Goal: Task Accomplishment & Management: Complete application form

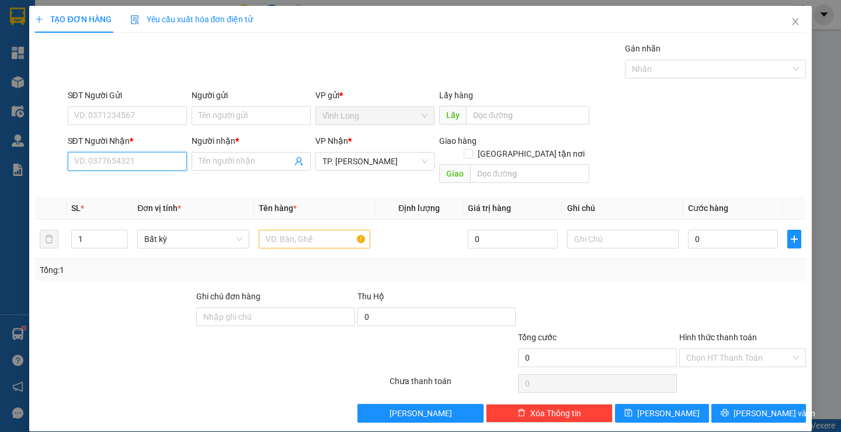
click at [125, 165] on input "SĐT Người Nhận *" at bounding box center [127, 161] width 119 height 19
type input "0913670888"
drag, startPoint x: 137, startPoint y: 186, endPoint x: 193, endPoint y: 178, distance: 56.8
click at [138, 187] on div "0913670888 - GIAP" at bounding box center [126, 184] width 104 height 13
type input "GIAP"
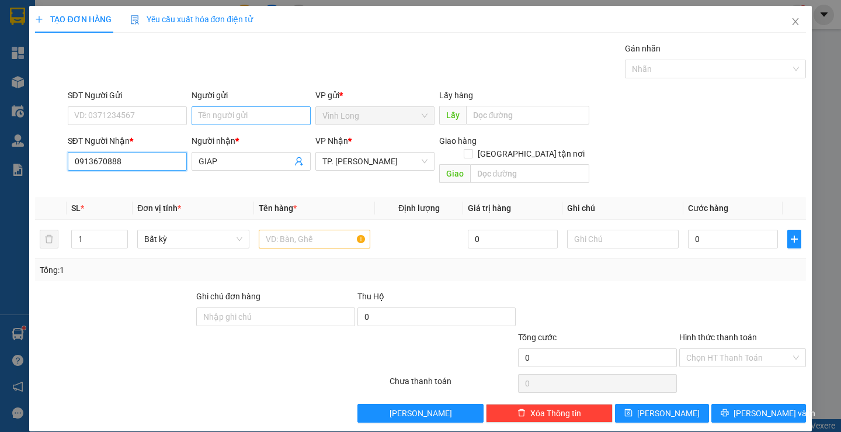
type input "0913670888"
click at [232, 113] on input "Người gửi" at bounding box center [251, 115] width 119 height 19
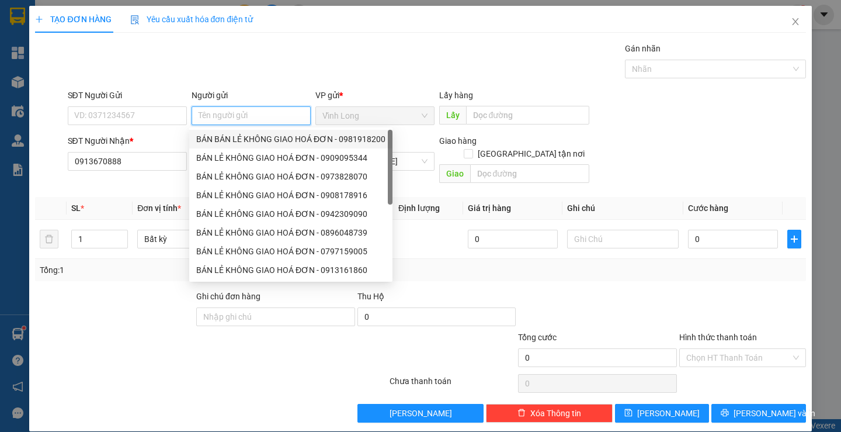
drag, startPoint x: 253, startPoint y: 139, endPoint x: 221, endPoint y: 137, distance: 32.2
click at [251, 139] on div "BÁN BÁN LẺ KHÔNG GIAO HOÁ ĐƠN - 0981918200" at bounding box center [290, 139] width 189 height 13
type input "0981918200"
type input "BÁN BÁN LẺ KHÔNG GIAO HOÁ ĐƠN"
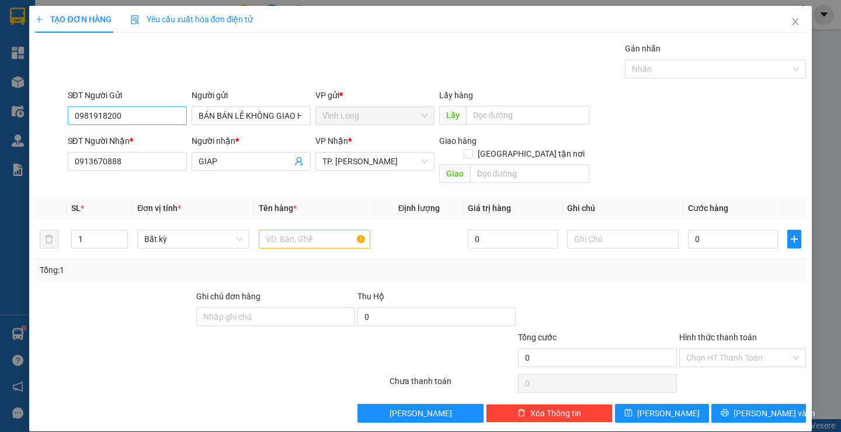
drag, startPoint x: 141, startPoint y: 100, endPoint x: 144, endPoint y: 110, distance: 9.8
click at [143, 106] on div "SĐT Người Gửi 0981918200" at bounding box center [127, 109] width 119 height 41
click at [145, 111] on input "0981918200" at bounding box center [127, 115] width 119 height 19
click at [281, 230] on input "text" at bounding box center [315, 239] width 112 height 19
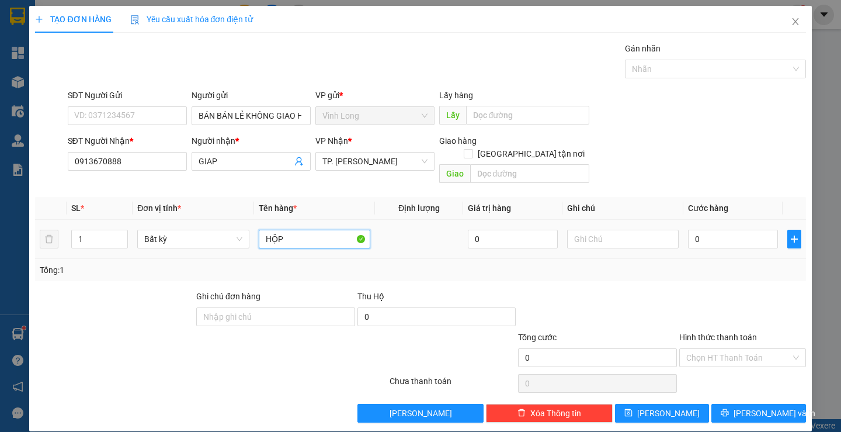
type input "HỘP"
type input "THƯ"
type input "2"
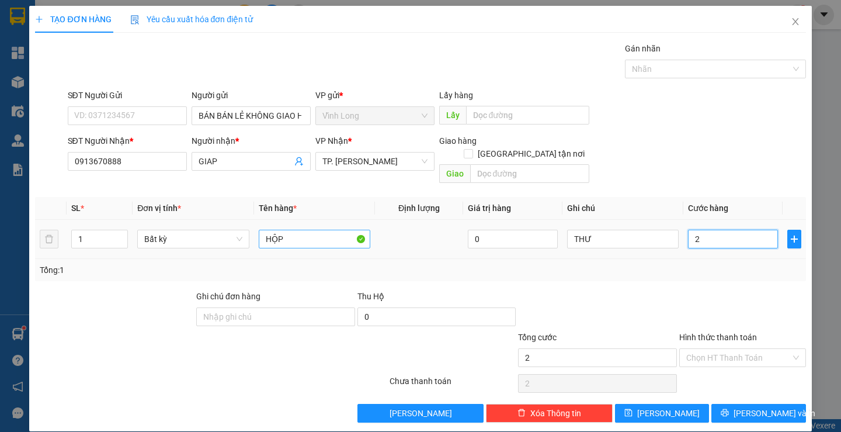
type input "20"
type input "20.000"
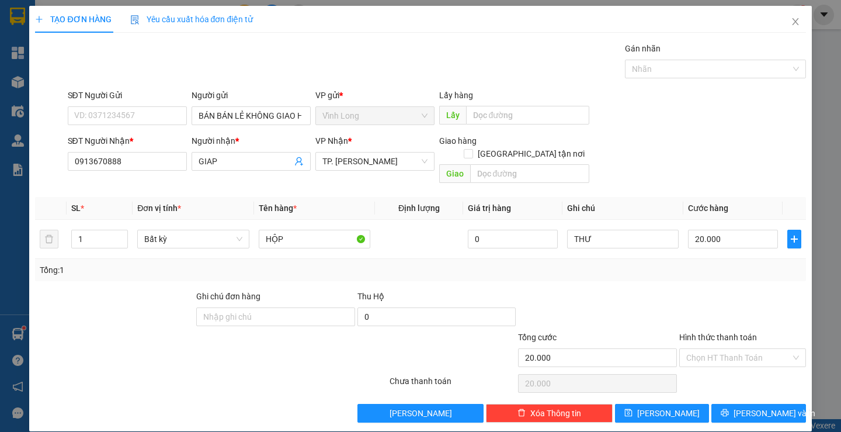
click at [719, 290] on div at bounding box center [742, 310] width 129 height 41
drag, startPoint x: 708, startPoint y: 336, endPoint x: 701, endPoint y: 355, distance: 20.0
click at [708, 349] on input "Hình thức thanh toán" at bounding box center [738, 358] width 105 height 18
drag, startPoint x: 701, startPoint y: 362, endPoint x: 728, endPoint y: 385, distance: 36.4
click at [701, 362] on div "Tại văn phòng" at bounding box center [735, 368] width 111 height 13
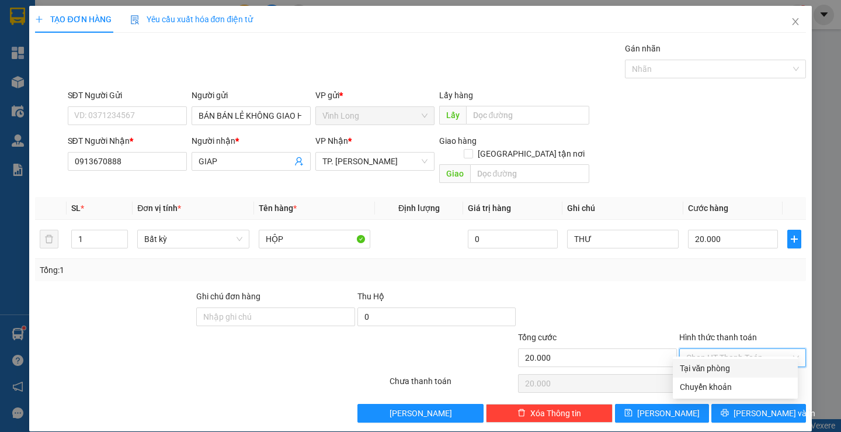
type input "0"
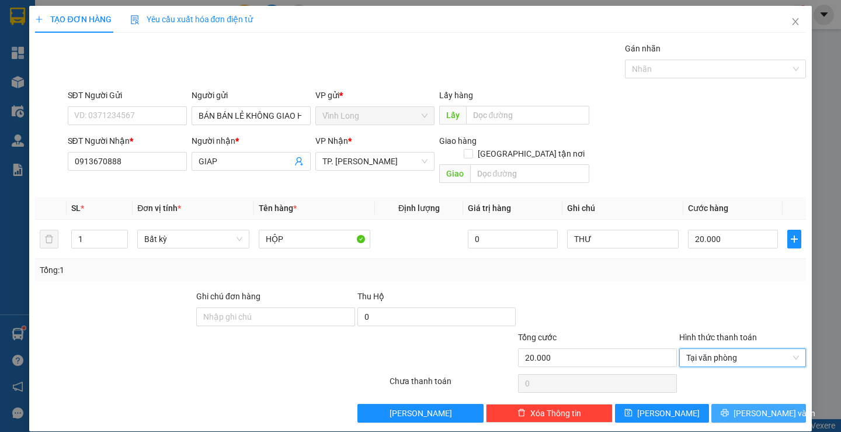
drag, startPoint x: 739, startPoint y: 400, endPoint x: 725, endPoint y: 383, distance: 22.4
click at [739, 404] on button "[PERSON_NAME] và In" at bounding box center [758, 413] width 94 height 19
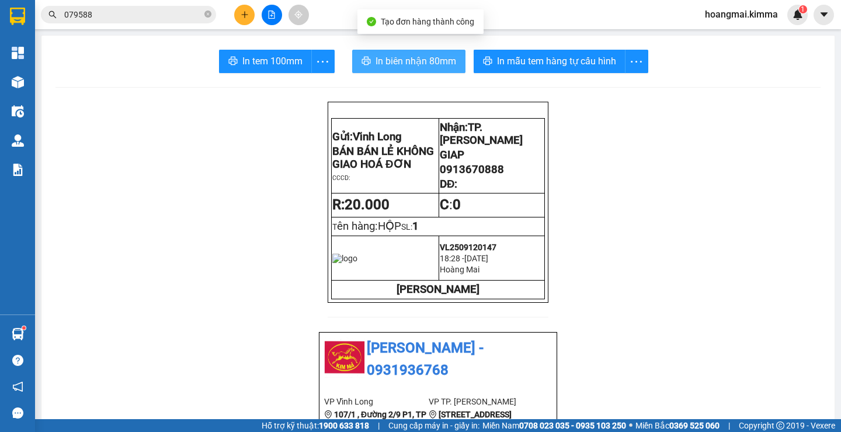
click at [392, 66] on span "In biên nhận 80mm" at bounding box center [416, 61] width 81 height 15
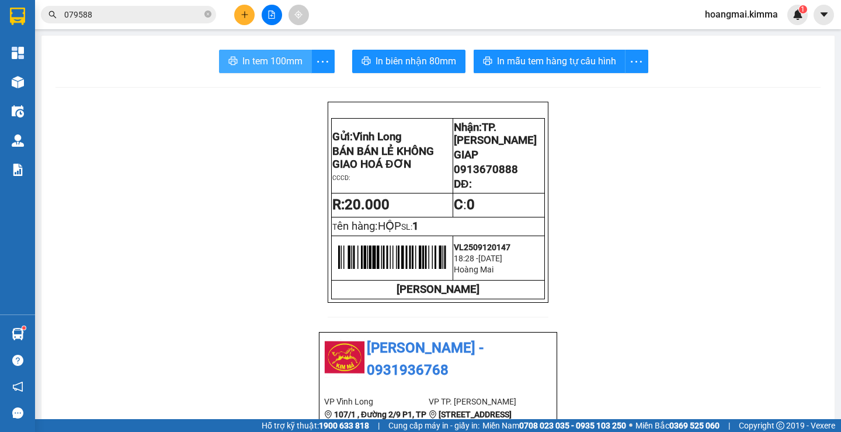
click at [257, 63] on span "In tem 100mm" at bounding box center [272, 61] width 60 height 15
click at [150, 19] on input "079588" at bounding box center [133, 14] width 138 height 13
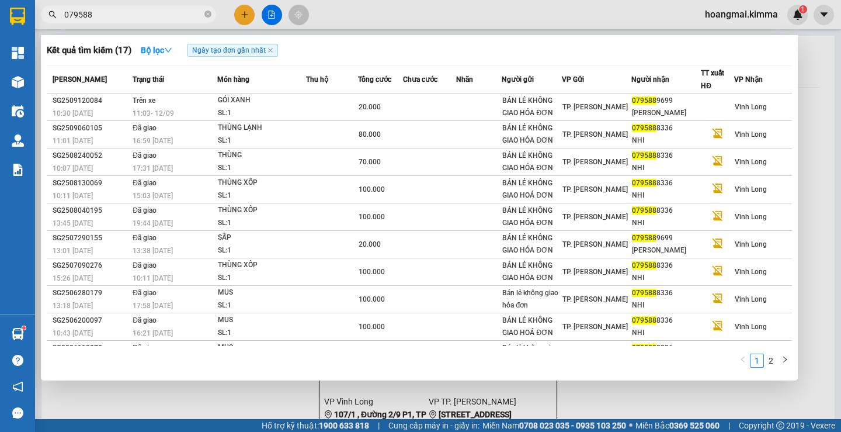
click at [150, 19] on input "079588" at bounding box center [133, 14] width 138 height 13
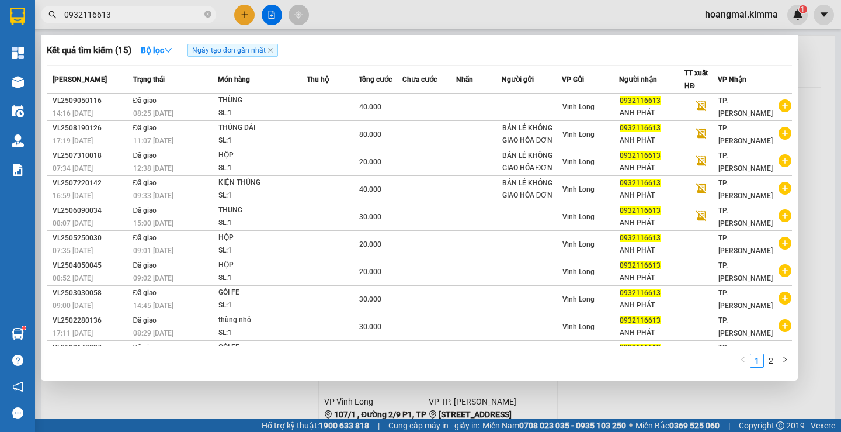
click at [158, 16] on input "0932116613" at bounding box center [133, 14] width 138 height 13
type input "0932116613"
click at [242, 19] on div at bounding box center [420, 216] width 841 height 432
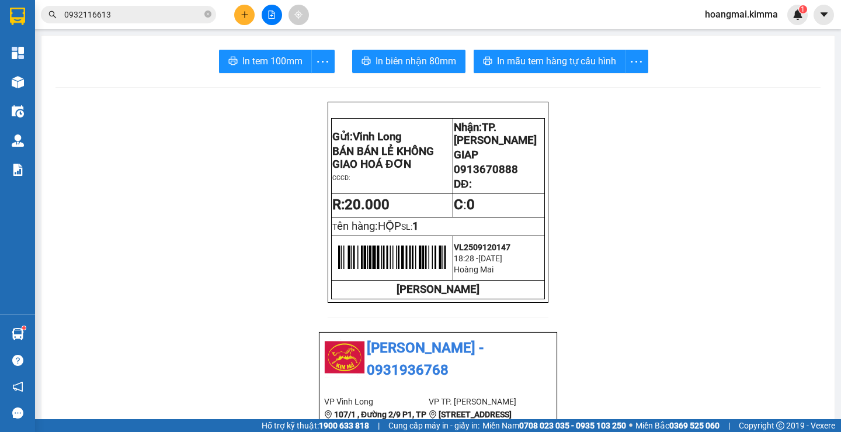
click at [241, 18] on icon "plus" at bounding box center [245, 15] width 8 height 8
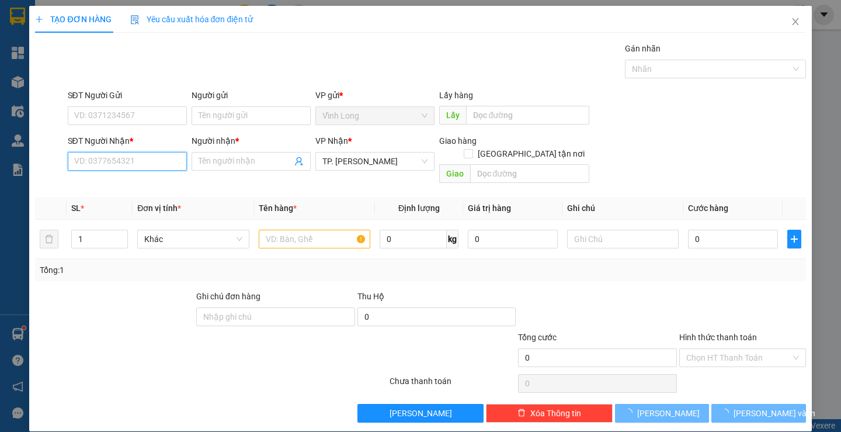
click at [150, 161] on input "SĐT Người Nhận *" at bounding box center [127, 161] width 119 height 19
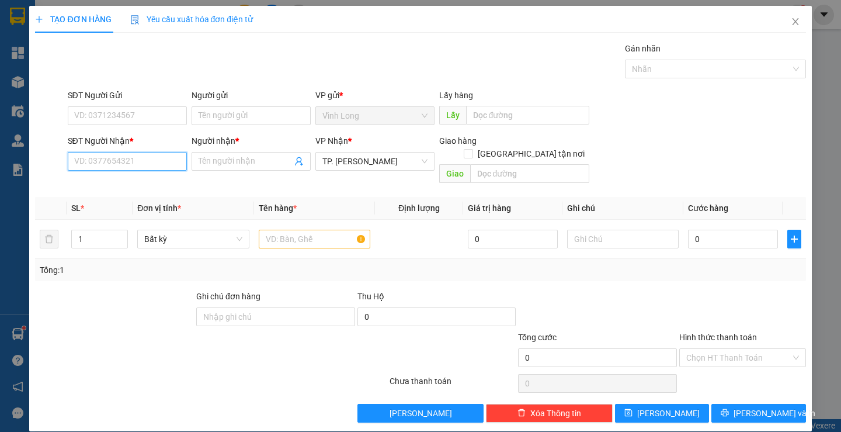
paste input "0932116613"
type input "0932116613"
click at [152, 186] on div "0932116613 - ANH PHÁT" at bounding box center [126, 184] width 104 height 13
type input "ANH PHÁT"
type input "0932116613"
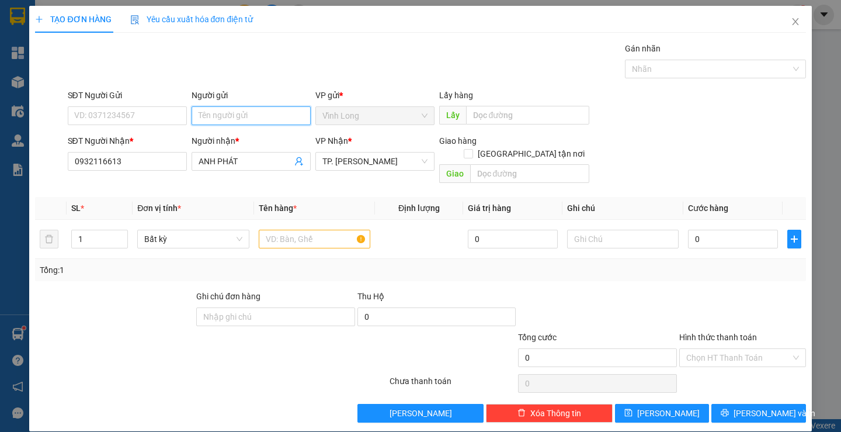
click at [237, 113] on input "Người gửi" at bounding box center [251, 115] width 119 height 19
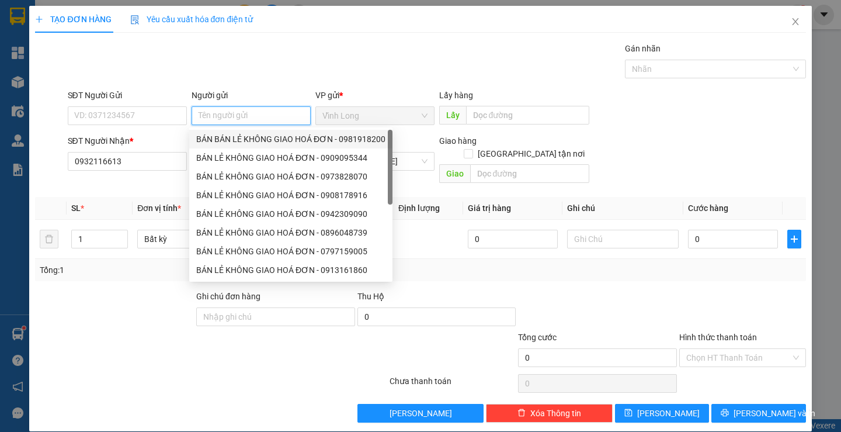
drag, startPoint x: 239, startPoint y: 135, endPoint x: 178, endPoint y: 121, distance: 62.3
click at [238, 135] on div "BÁN BÁN LẺ KHÔNG GIAO HOÁ ĐƠN - 0981918200" at bounding box center [290, 139] width 189 height 13
type input "0981918200"
type input "BÁN BÁN LẺ KHÔNG GIAO HOÁ ĐƠN"
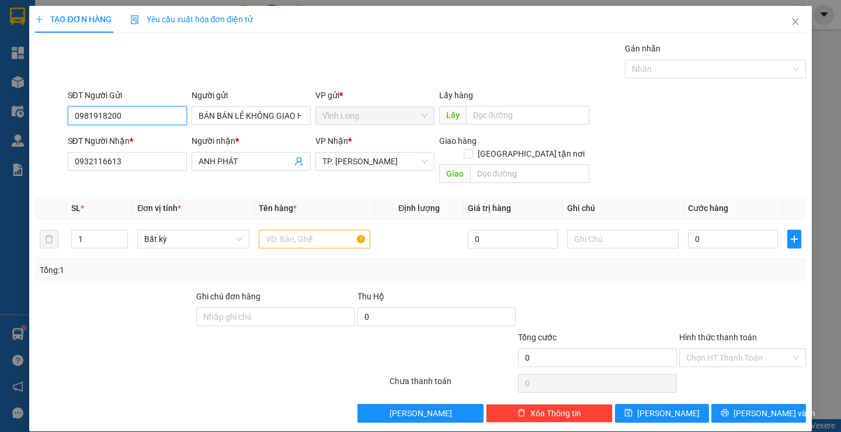
click at [167, 117] on input "0981918200" at bounding box center [127, 115] width 119 height 19
click at [283, 230] on input "text" at bounding box center [315, 239] width 112 height 19
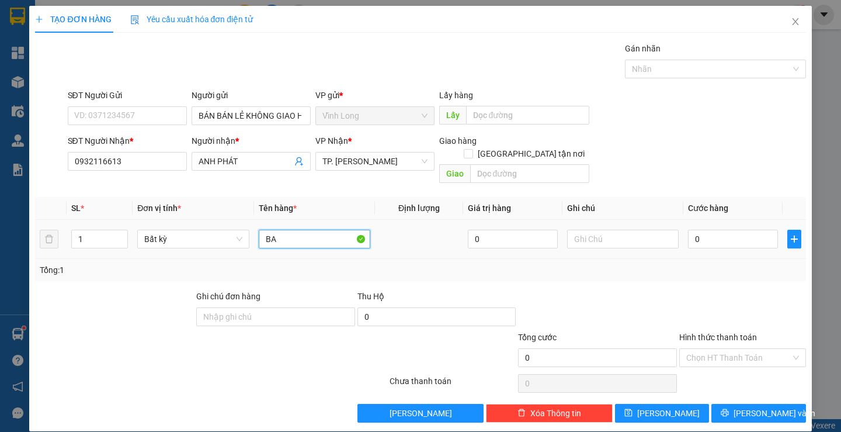
type input "B"
type input "THÙNG DÀI"
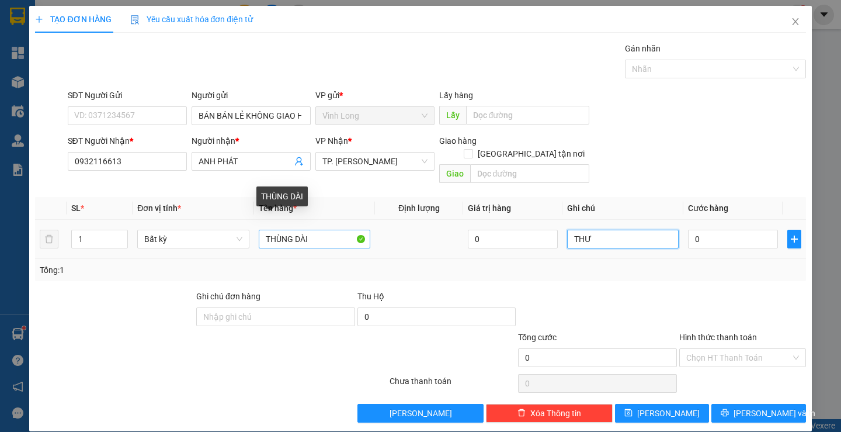
type input "THƯ"
type input "8"
type input "80"
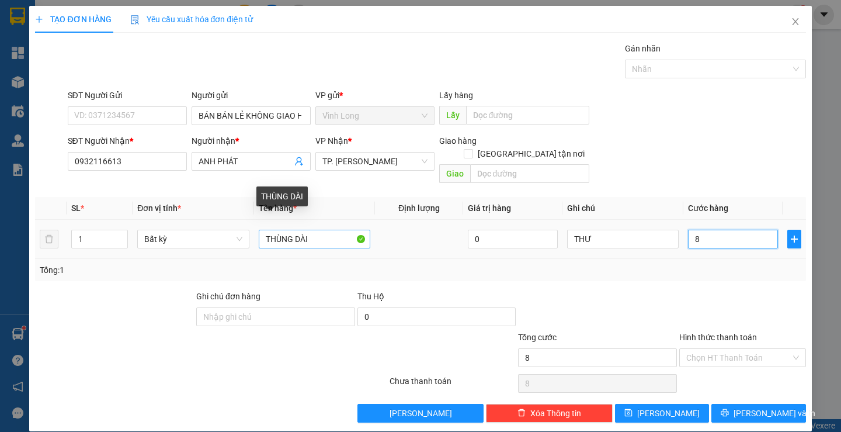
type input "80"
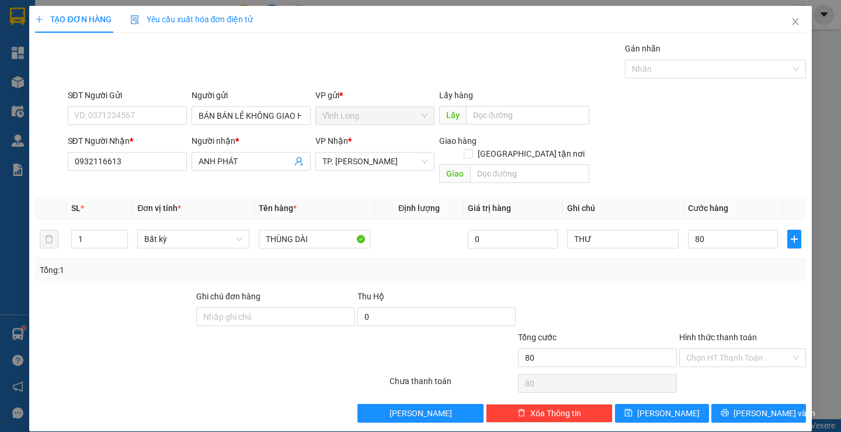
type input "80.000"
click at [720, 332] on label "Hình thức thanh toán" at bounding box center [718, 336] width 78 height 9
click at [720, 349] on input "Hình thức thanh toán" at bounding box center [738, 358] width 105 height 18
click at [723, 349] on input "Hình thức thanh toán" at bounding box center [738, 358] width 105 height 18
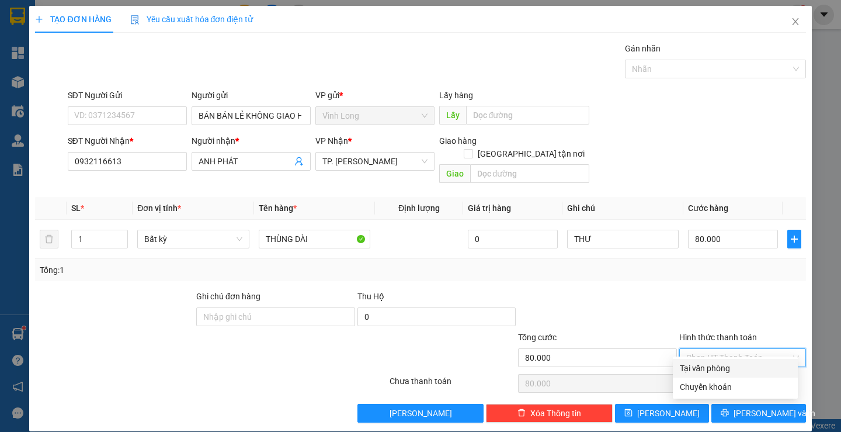
click at [725, 364] on div "Tại văn phòng" at bounding box center [735, 368] width 111 height 13
type input "0"
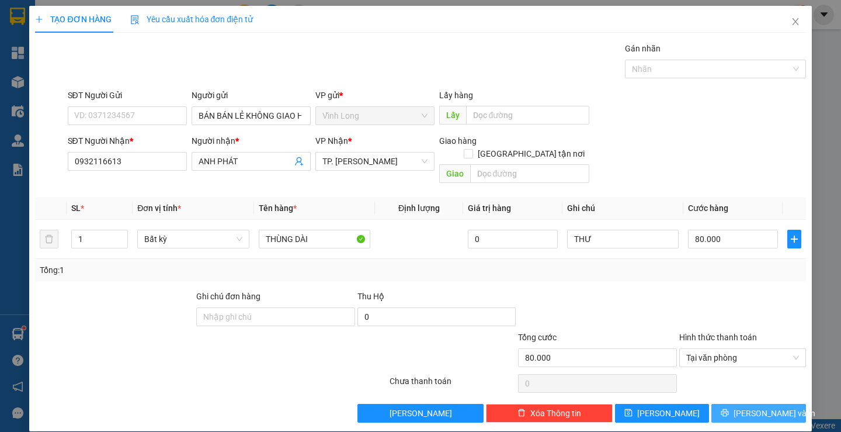
click at [750, 407] on span "[PERSON_NAME] và In" at bounding box center [775, 413] width 82 height 13
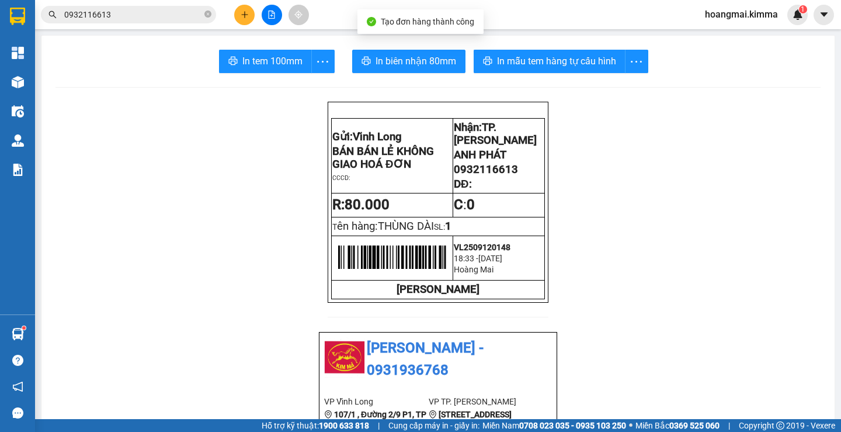
click at [416, 56] on span "In biên nhận 80mm" at bounding box center [416, 61] width 81 height 15
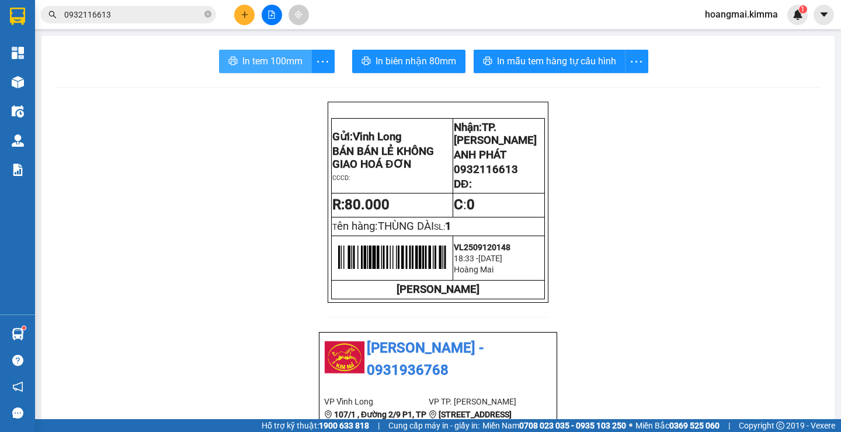
click at [277, 61] on span "In tem 100mm" at bounding box center [272, 61] width 60 height 15
click at [246, 13] on icon "plus" at bounding box center [245, 15] width 8 height 8
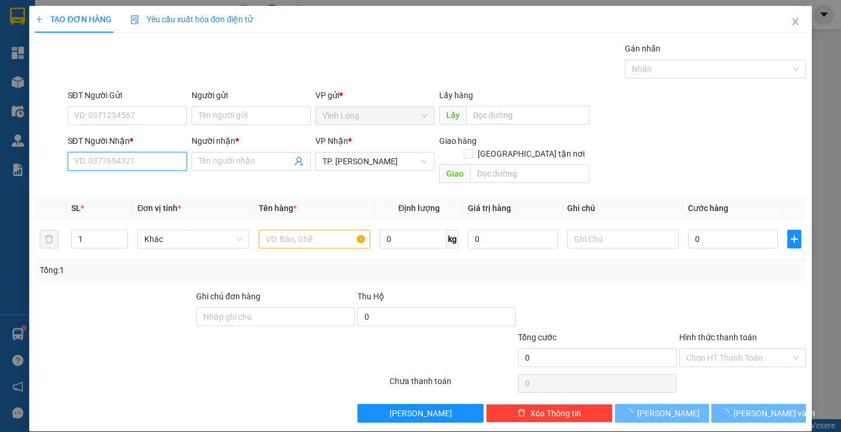
click at [150, 164] on input "SĐT Người Nhận *" at bounding box center [127, 161] width 119 height 19
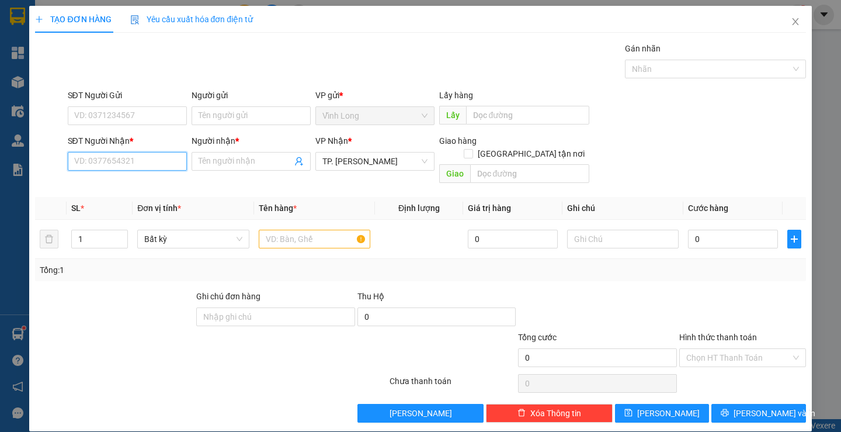
click at [151, 161] on input "SĐT Người Nhận *" at bounding box center [127, 161] width 119 height 19
click at [144, 164] on input "SĐT Người Nhận *" at bounding box center [127, 161] width 119 height 19
type input "0913068953"
click at [146, 183] on div "0913068953 - ANH CHIẾN" at bounding box center [126, 184] width 104 height 13
type input "ANH CHIẾN"
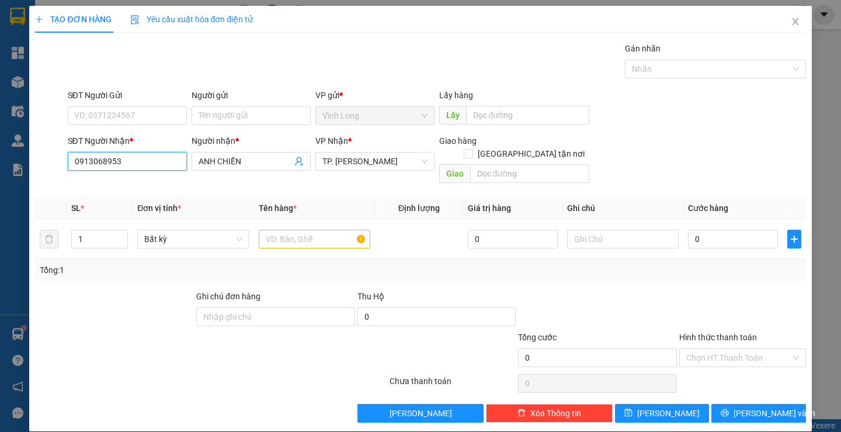
click at [145, 164] on input "0913068953" at bounding box center [127, 161] width 119 height 19
type input "0913068953"
click at [136, 162] on input "0913068953" at bounding box center [127, 161] width 119 height 19
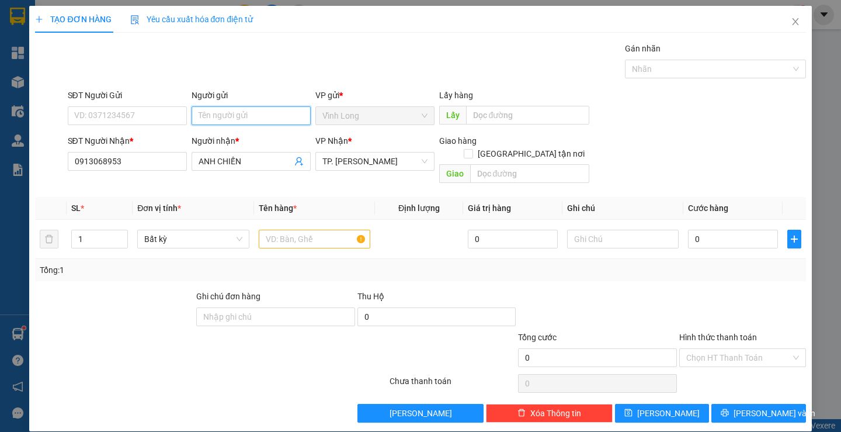
click at [223, 115] on input "Người gửi" at bounding box center [251, 115] width 119 height 19
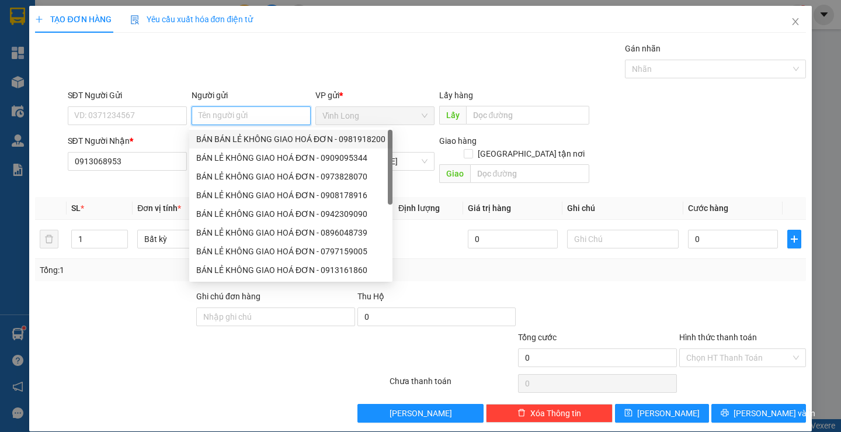
click at [227, 137] on div "BÁN BÁN LẺ KHÔNG GIAO HOÁ ĐƠN - 0981918200" at bounding box center [290, 139] width 189 height 13
type input "0981918200"
type input "BÁN BÁN LẺ KHÔNG GIAO HOÁ ĐƠN"
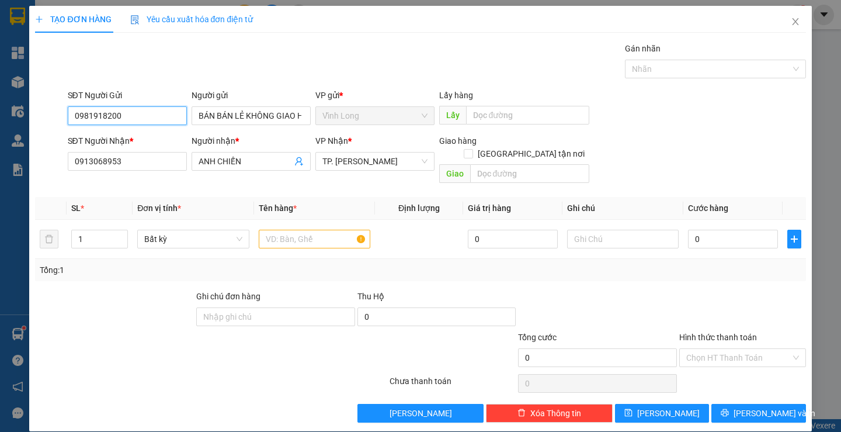
click at [162, 116] on input "0981918200" at bounding box center [127, 115] width 119 height 19
click at [319, 230] on input "text" at bounding box center [315, 239] width 112 height 19
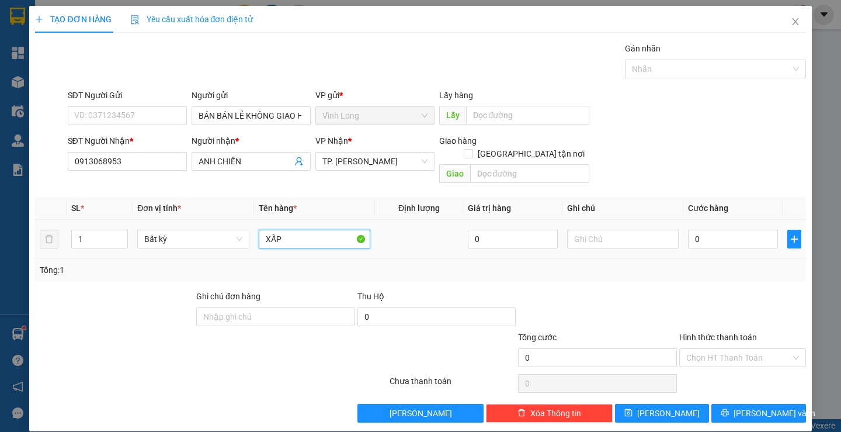
type input "XẤP"
type input "THƯ"
type input "2"
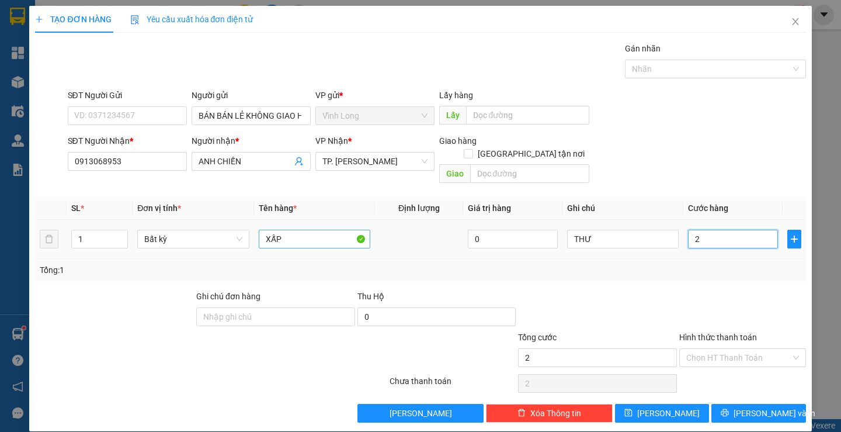
type input "20"
type input "20.000"
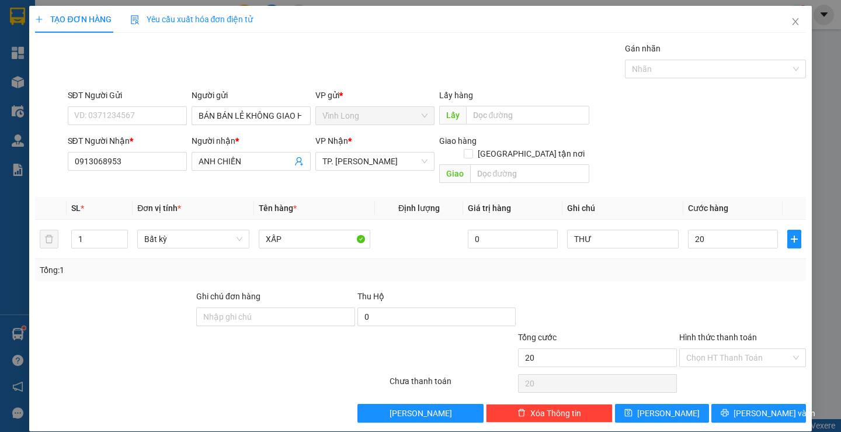
type input "20.000"
click at [711, 273] on div "Transit Pickup Surcharge Ids Transit Deliver Surcharge Ids Transit Deliver Surc…" at bounding box center [420, 232] width 770 height 380
drag, startPoint x: 122, startPoint y: 117, endPoint x: 140, endPoint y: 12, distance: 106.7
click at [122, 117] on input "SĐT Người Gửi" at bounding box center [127, 115] width 119 height 19
type input "0854272628"
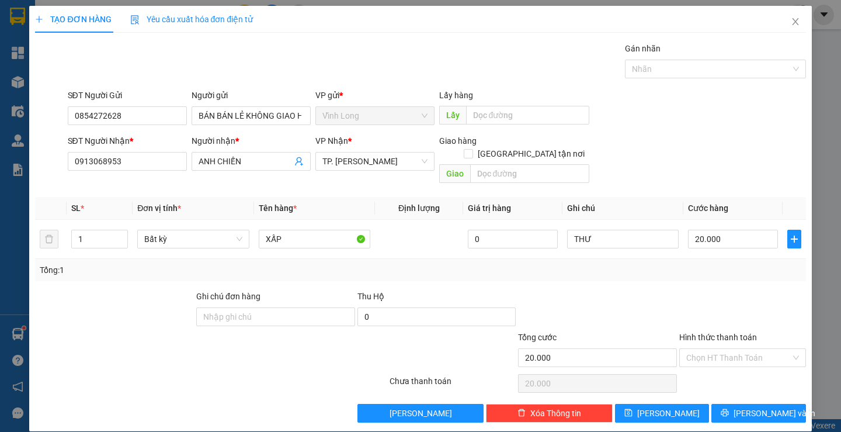
click at [726, 290] on div at bounding box center [742, 310] width 129 height 41
click at [730, 349] on input "Hình thức thanh toán" at bounding box center [738, 358] width 105 height 18
click at [727, 364] on div "Tại văn phòng" at bounding box center [735, 368] width 111 height 13
type input "0"
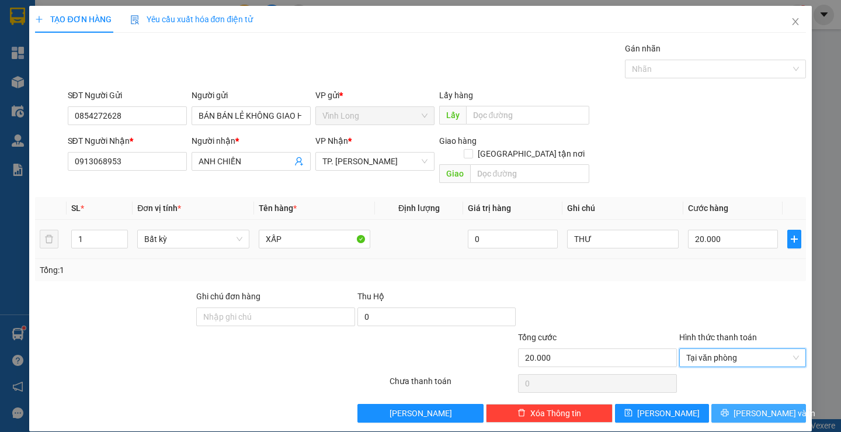
drag, startPoint x: 758, startPoint y: 399, endPoint x: 572, endPoint y: 209, distance: 266.0
click at [758, 407] on span "[PERSON_NAME] và In" at bounding box center [775, 413] width 82 height 13
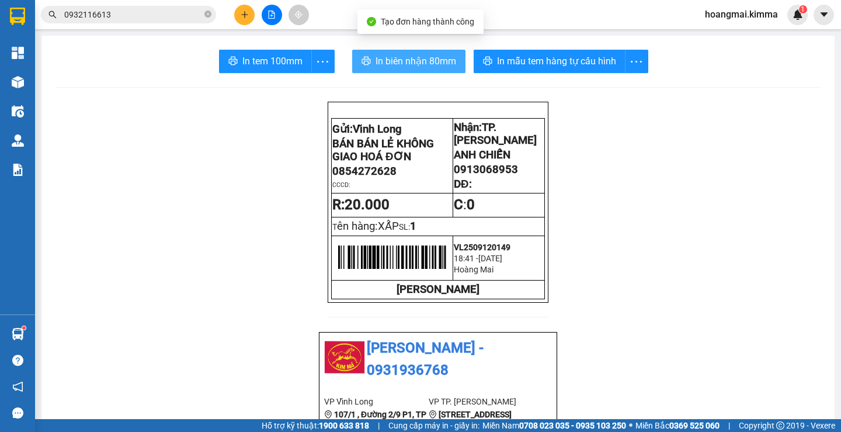
click at [407, 55] on span "In biên nhận 80mm" at bounding box center [416, 61] width 81 height 15
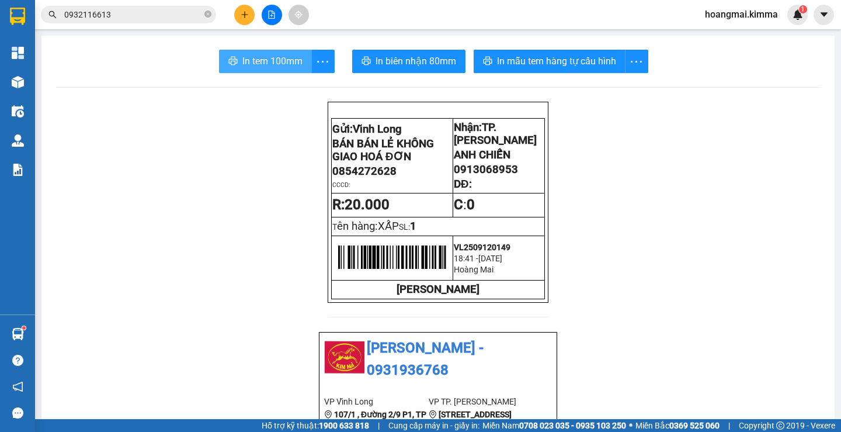
click at [270, 58] on span "In tem 100mm" at bounding box center [272, 61] width 60 height 15
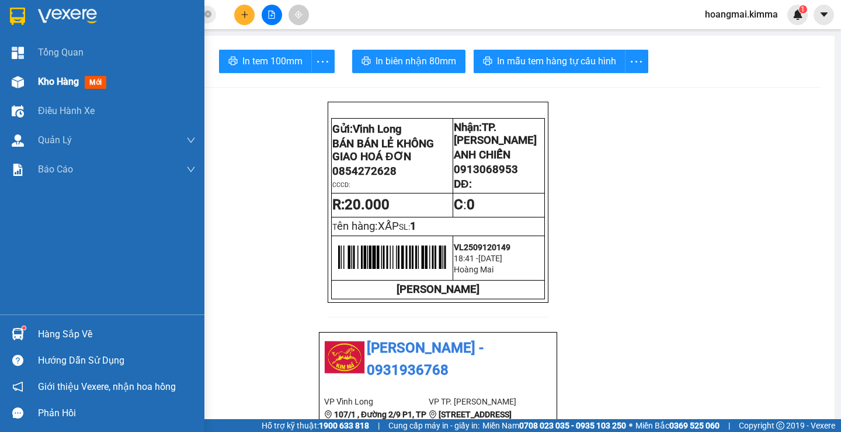
click at [29, 85] on div "Kho hàng mới" at bounding box center [102, 81] width 204 height 29
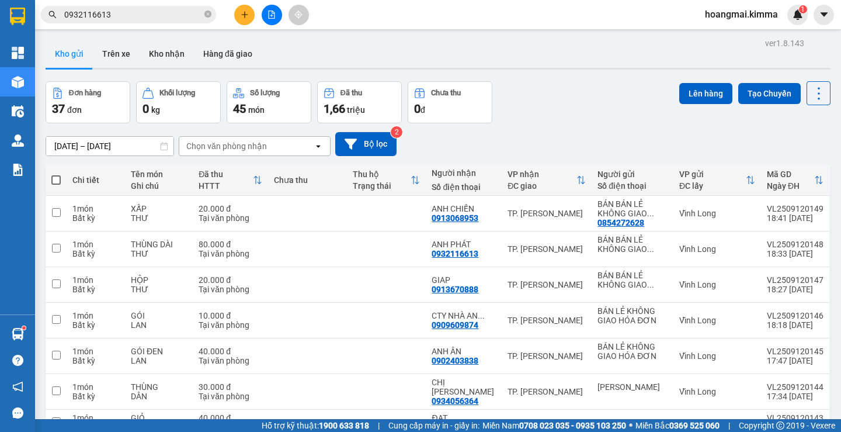
click at [384, 110] on div "1,66 triệu" at bounding box center [360, 108] width 72 height 16
click at [391, 104] on div "1,66 triệu" at bounding box center [360, 108] width 72 height 16
click at [381, 113] on div "1,66 triệu" at bounding box center [360, 108] width 72 height 16
click at [349, 105] on span "triệu" at bounding box center [356, 109] width 18 height 9
click at [238, 19] on button at bounding box center [244, 15] width 20 height 20
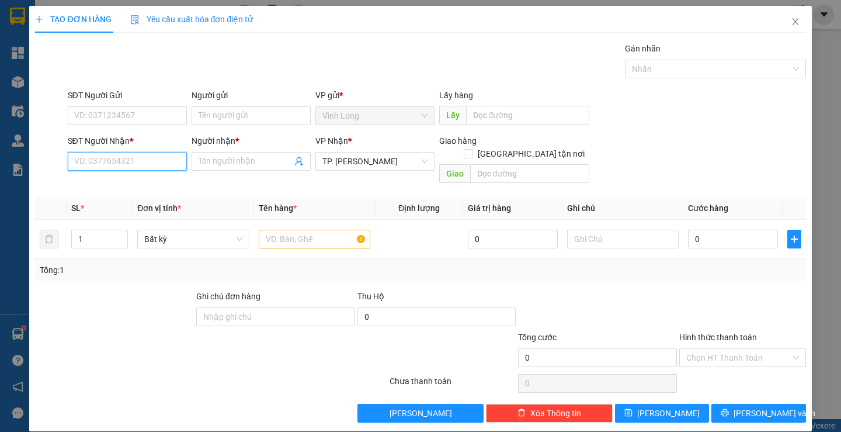
click at [140, 159] on input "SĐT Người Nhận *" at bounding box center [127, 161] width 119 height 19
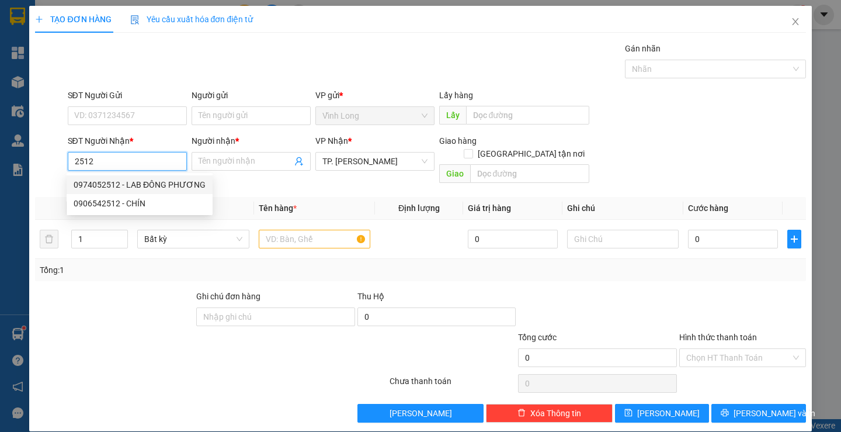
drag, startPoint x: 150, startPoint y: 183, endPoint x: 221, endPoint y: 139, distance: 83.6
click at [150, 182] on div "0974052512 - LAB ĐÔNG PHƯƠNG" at bounding box center [140, 184] width 132 height 13
type input "0974052512"
type input "LAB ĐÔNG PHƯƠNG"
type input "0974052512"
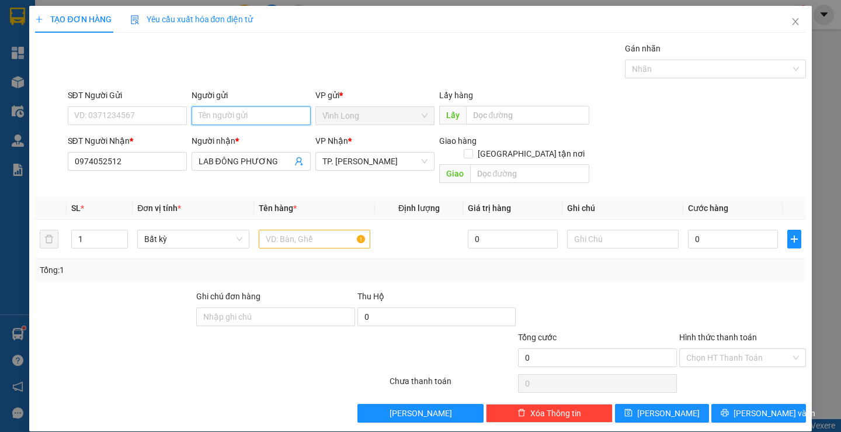
click at [236, 117] on input "Người gửi" at bounding box center [251, 115] width 119 height 19
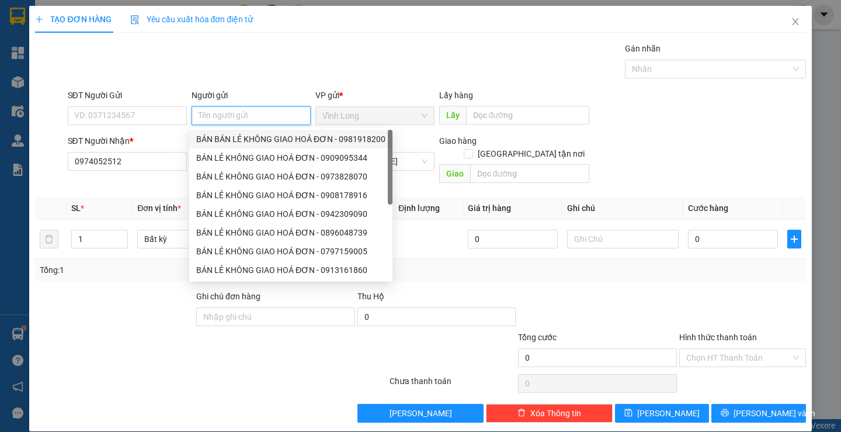
drag, startPoint x: 244, startPoint y: 136, endPoint x: 199, endPoint y: 123, distance: 46.8
click at [239, 136] on div "BÁN BÁN LẺ KHÔNG GIAO HOÁ ĐƠN - 0981918200" at bounding box center [290, 139] width 189 height 13
type input "0981918200"
type input "BÁN BÁN LẺ KHÔNG GIAO HOÁ ĐƠN"
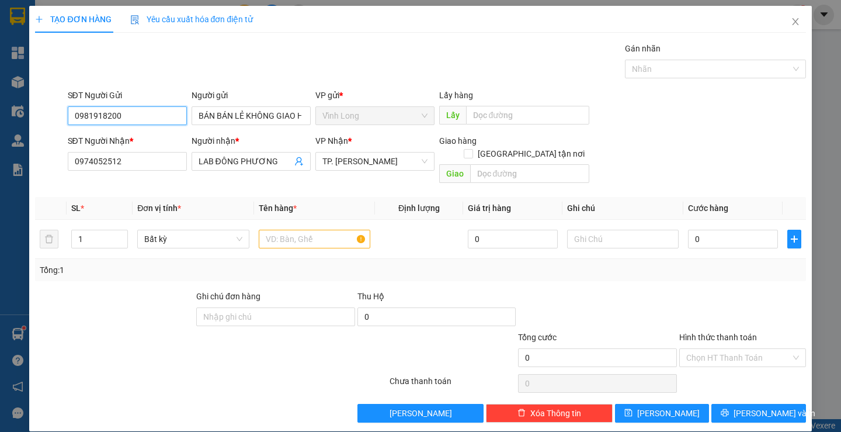
click at [155, 119] on input "0981918200" at bounding box center [127, 115] width 119 height 19
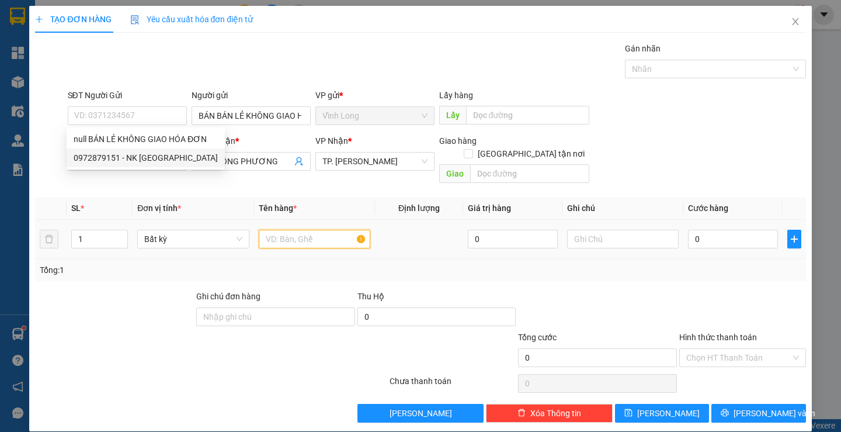
click at [307, 230] on input "text" at bounding box center [315, 239] width 112 height 19
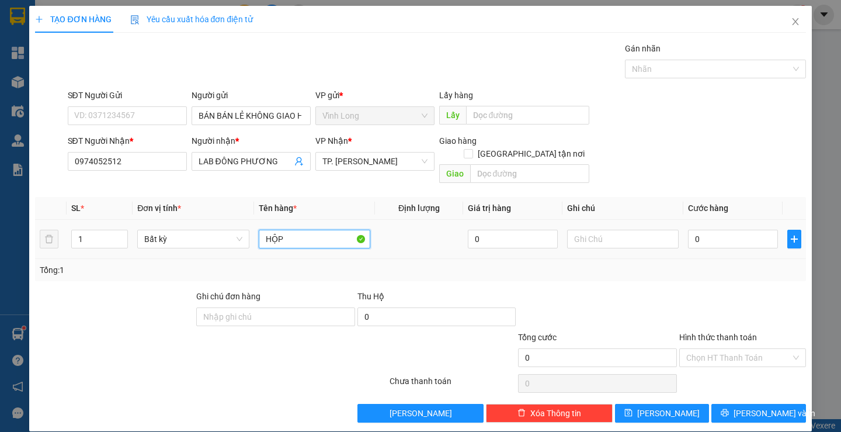
type input "HỘP"
type input "THƯ"
type input "2"
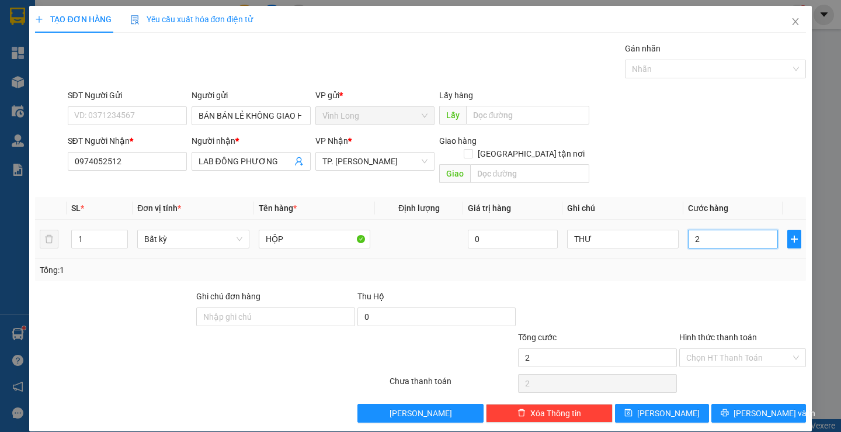
type input "20"
type input "20.000"
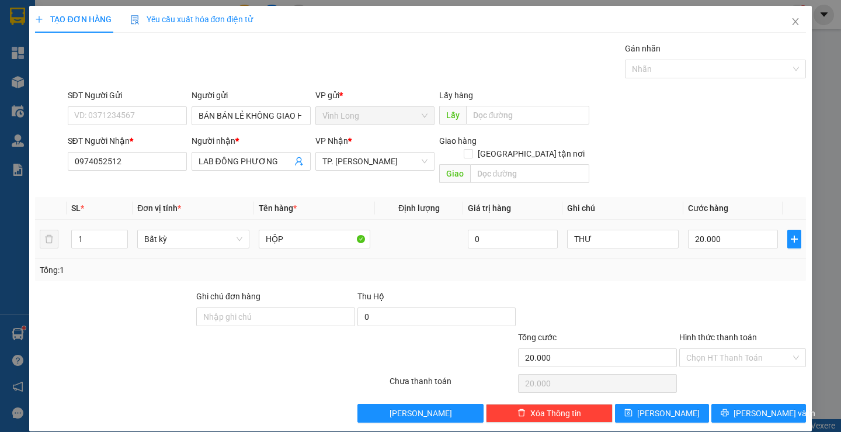
drag, startPoint x: 710, startPoint y: 265, endPoint x: 719, endPoint y: 272, distance: 11.6
click at [711, 265] on div "Tổng: 1" at bounding box center [420, 270] width 770 height 22
click at [737, 349] on input "Hình thức thanh toán" at bounding box center [738, 358] width 105 height 18
click at [732, 368] on div "Tại văn phòng" at bounding box center [735, 368] width 111 height 13
type input "0"
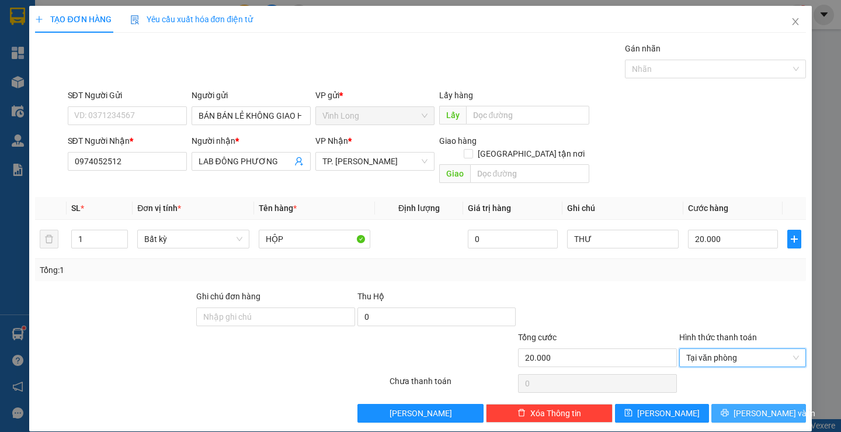
click at [746, 404] on button "[PERSON_NAME] và In" at bounding box center [758, 413] width 94 height 19
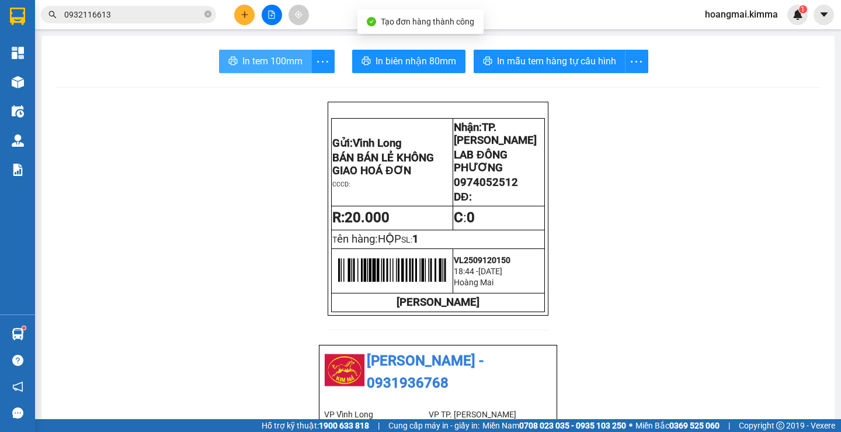
drag, startPoint x: 259, startPoint y: 65, endPoint x: 506, endPoint y: 35, distance: 248.9
click at [261, 65] on span "In tem 100mm" at bounding box center [272, 61] width 60 height 15
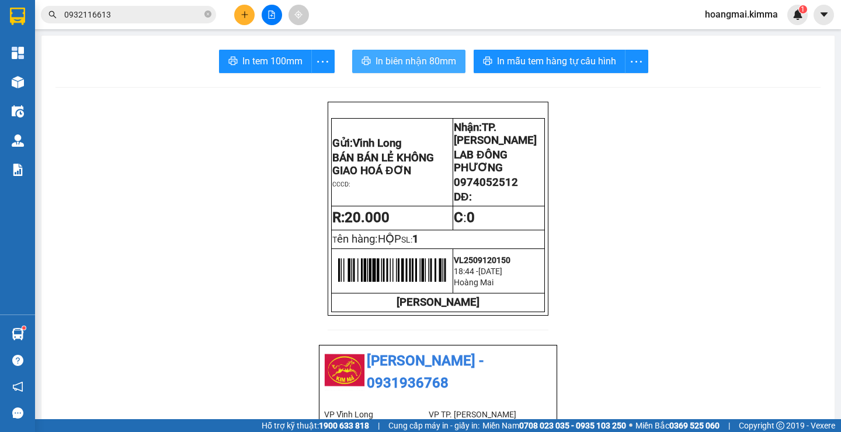
click at [429, 61] on span "In biên nhận 80mm" at bounding box center [416, 61] width 81 height 15
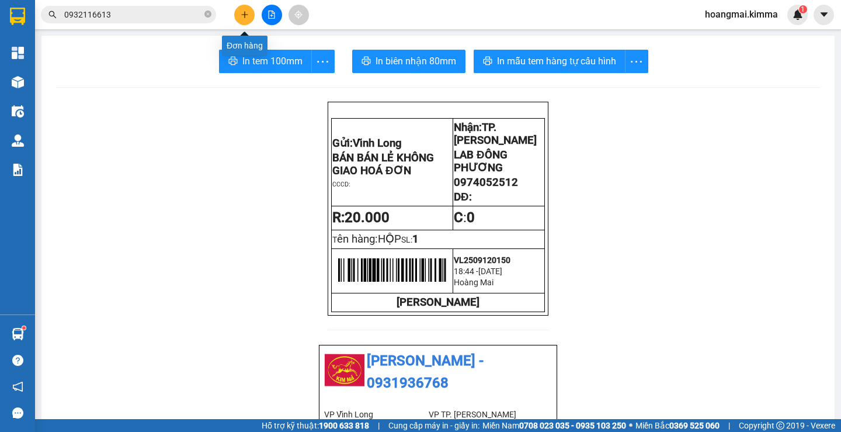
click at [242, 19] on button at bounding box center [244, 15] width 20 height 20
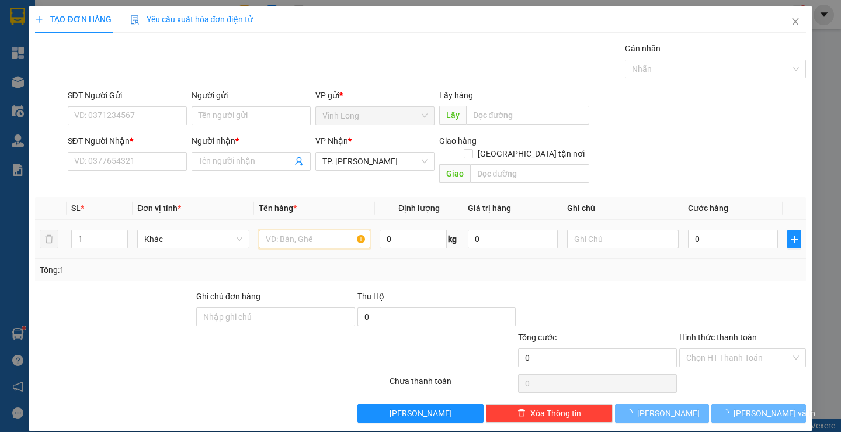
click at [321, 230] on input "text" at bounding box center [315, 239] width 112 height 19
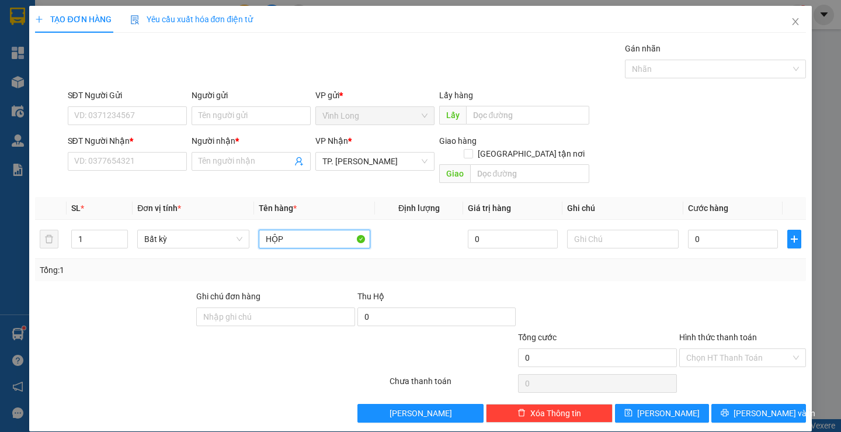
type input "HỘP"
type input "THƯ"
type input "2"
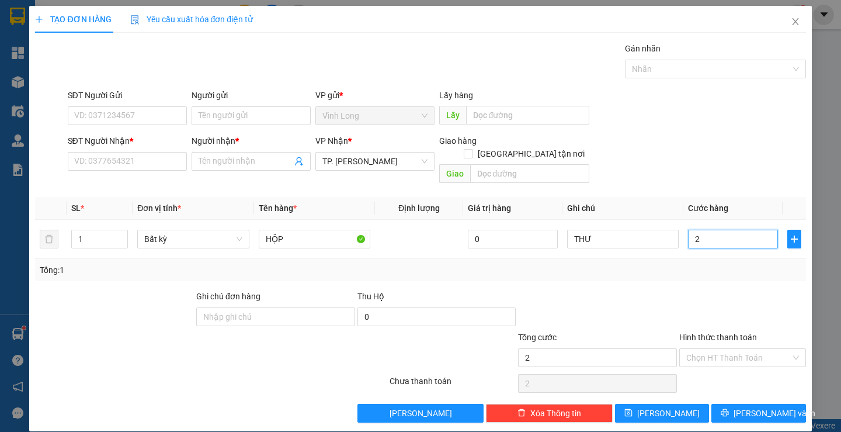
type input "20"
type input "20.000"
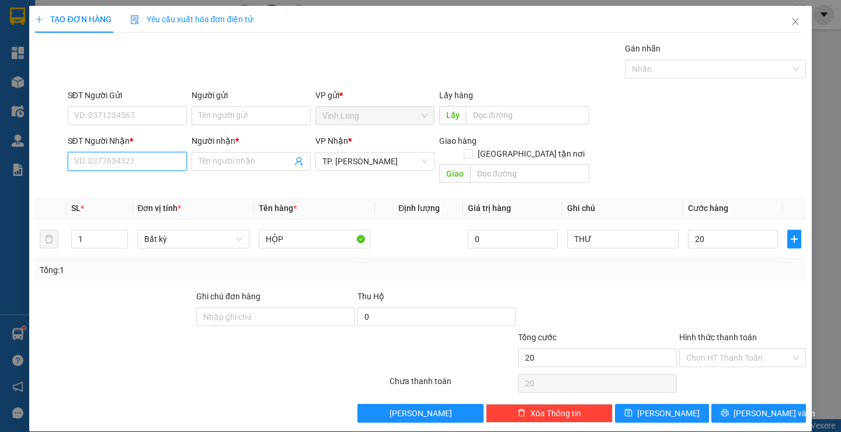
type input "20.000"
click at [126, 165] on input "SĐT Người Nhận *" at bounding box center [127, 161] width 119 height 19
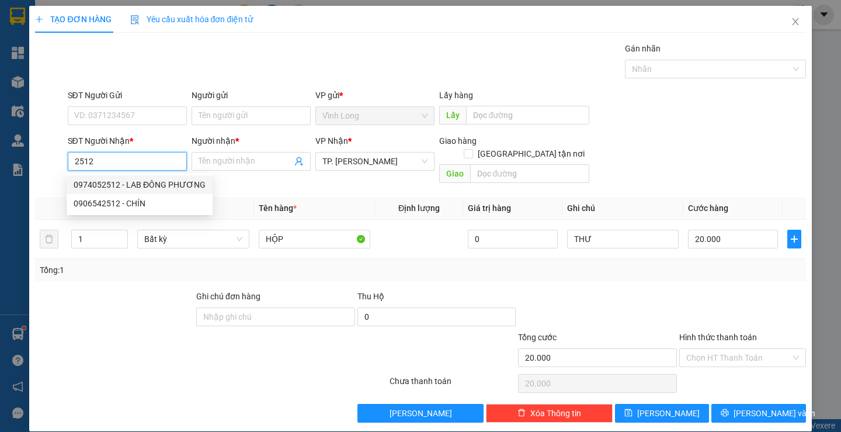
drag, startPoint x: 117, startPoint y: 185, endPoint x: 200, endPoint y: 138, distance: 94.9
click at [117, 184] on div "0974052512 - LAB ĐÔNG PHƯƠNG" at bounding box center [140, 184] width 132 height 13
type input "0974052512"
type input "LAB ĐÔNG PHƯƠNG"
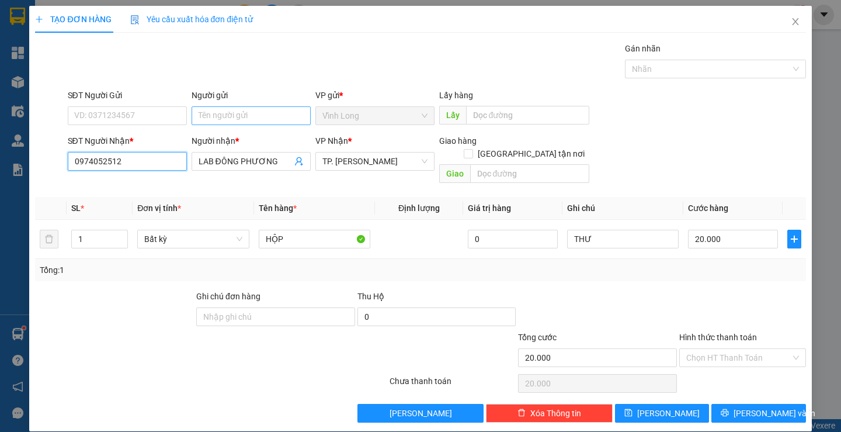
type input "0974052512"
click at [231, 116] on input "Người gửi" at bounding box center [251, 115] width 119 height 19
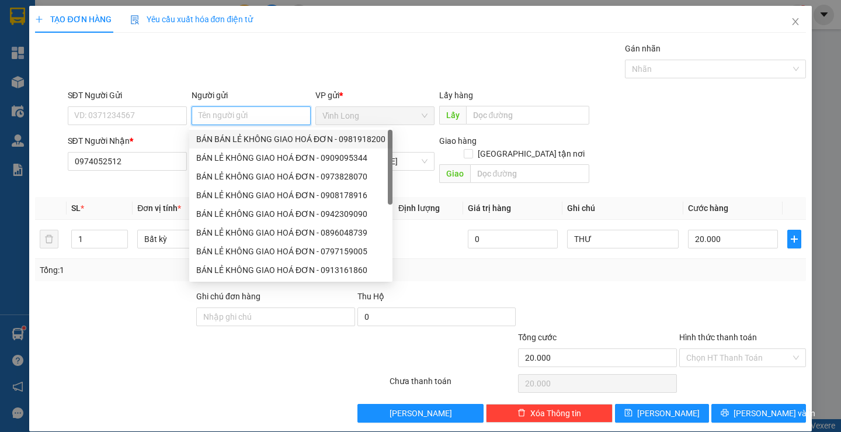
drag, startPoint x: 233, startPoint y: 131, endPoint x: 158, endPoint y: 131, distance: 74.8
click at [231, 132] on div "BÁN BÁN LẺ KHÔNG GIAO HOÁ ĐƠN - 0981918200" at bounding box center [290, 139] width 203 height 19
type input "0981918200"
type input "BÁN BÁN LẺ KHÔNG GIAO HOÁ ĐƠN"
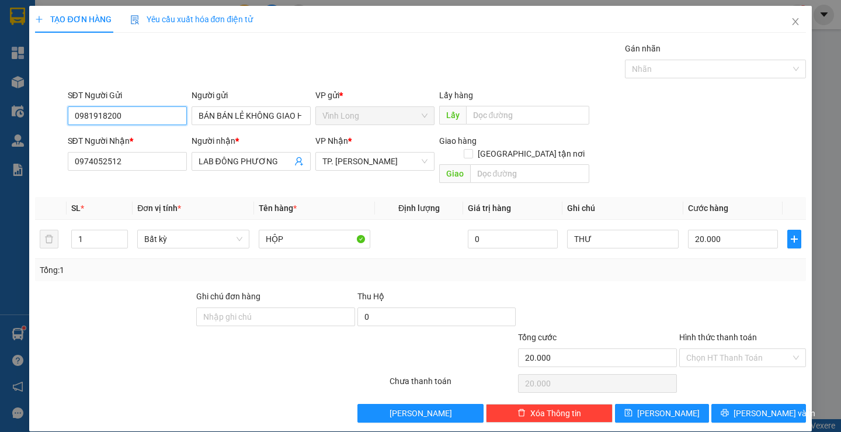
click at [129, 112] on input "0981918200" at bounding box center [127, 115] width 119 height 19
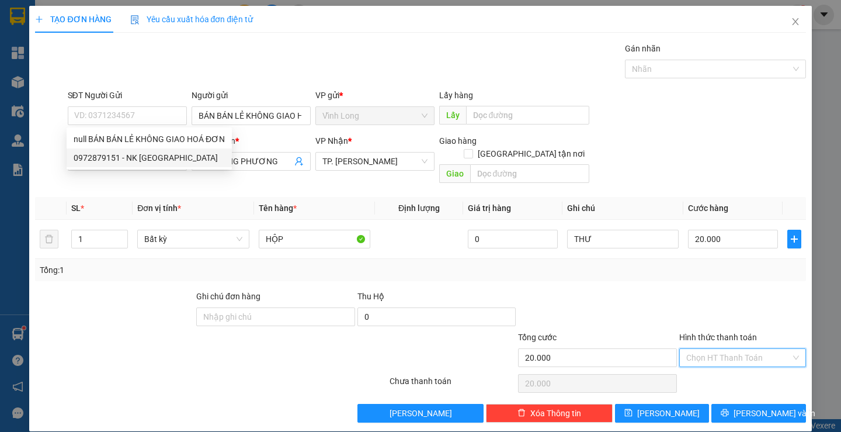
click at [725, 349] on input "Hình thức thanh toán" at bounding box center [738, 358] width 105 height 18
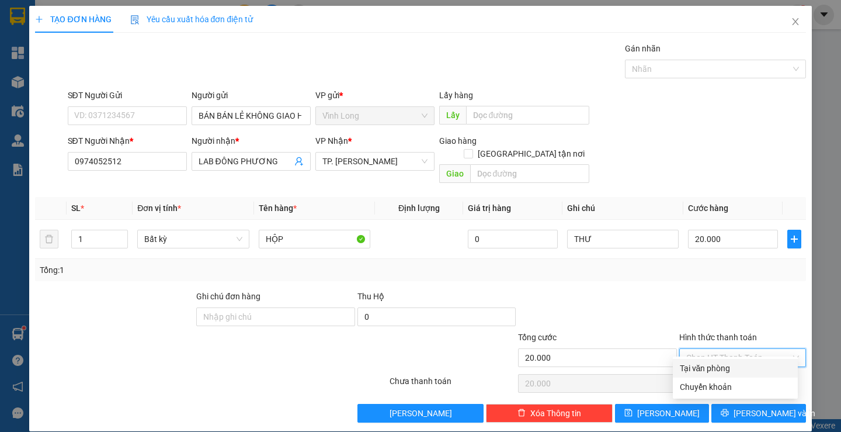
click at [711, 362] on div "Tại văn phòng" at bounding box center [735, 368] width 111 height 13
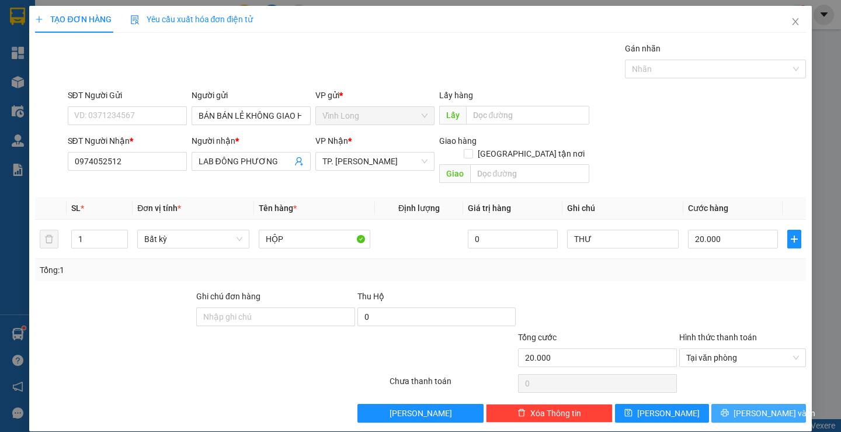
click at [714, 404] on button "[PERSON_NAME] và In" at bounding box center [758, 413] width 94 height 19
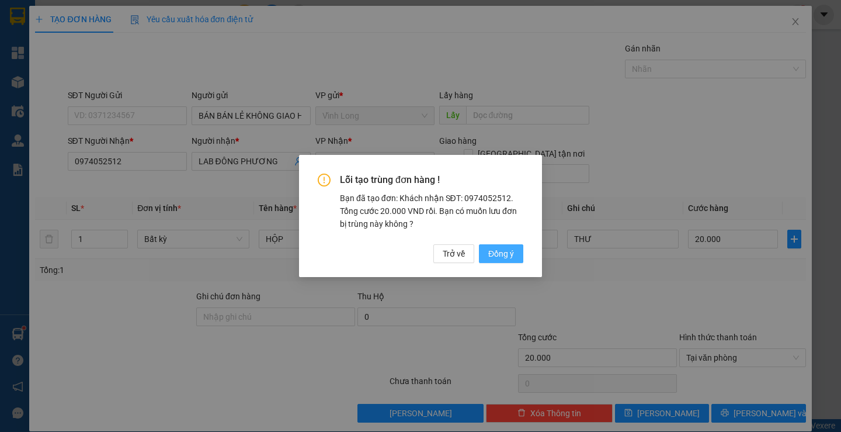
click at [504, 251] on span "Đồng ý" at bounding box center [501, 253] width 26 height 13
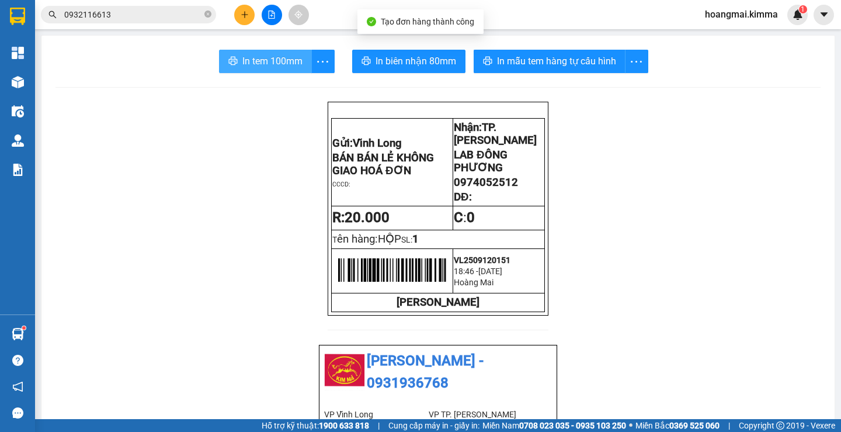
click at [262, 52] on button "In tem 100mm" at bounding box center [265, 61] width 93 height 23
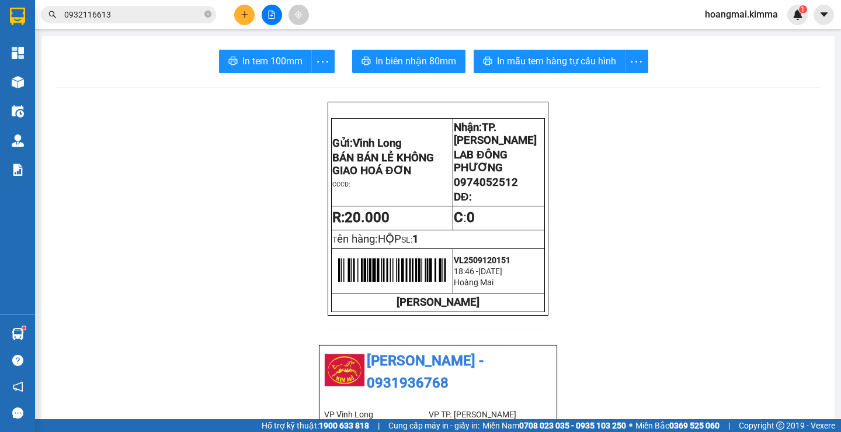
click at [238, 17] on button at bounding box center [244, 15] width 20 height 20
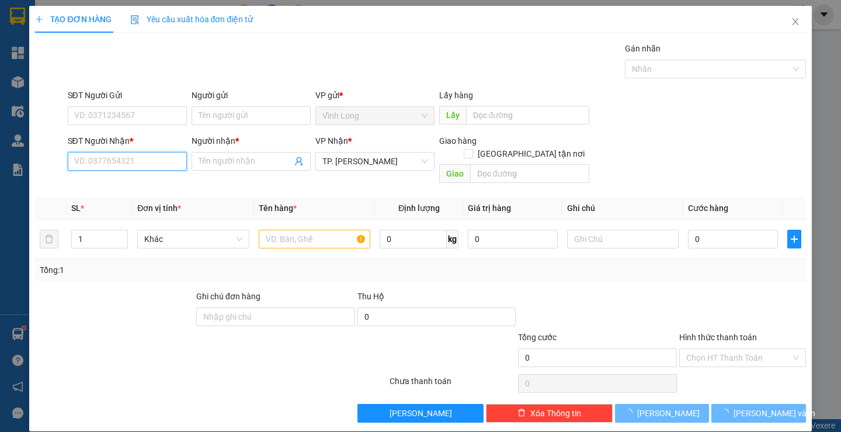
click at [147, 157] on input "SĐT Người Nhận *" at bounding box center [127, 161] width 119 height 19
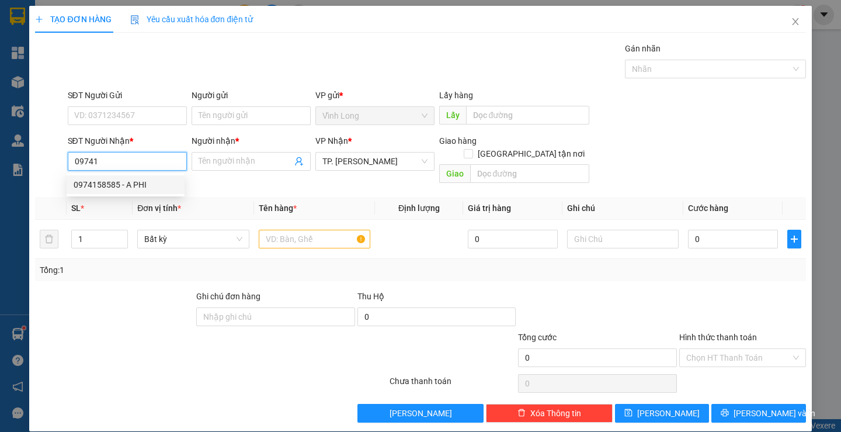
click at [106, 181] on div "0974158585 - A PHI" at bounding box center [126, 184] width 104 height 13
type input "0974158585"
type input "A PHI"
type input "0974158585"
click at [250, 119] on input "Người gửi" at bounding box center [251, 115] width 119 height 19
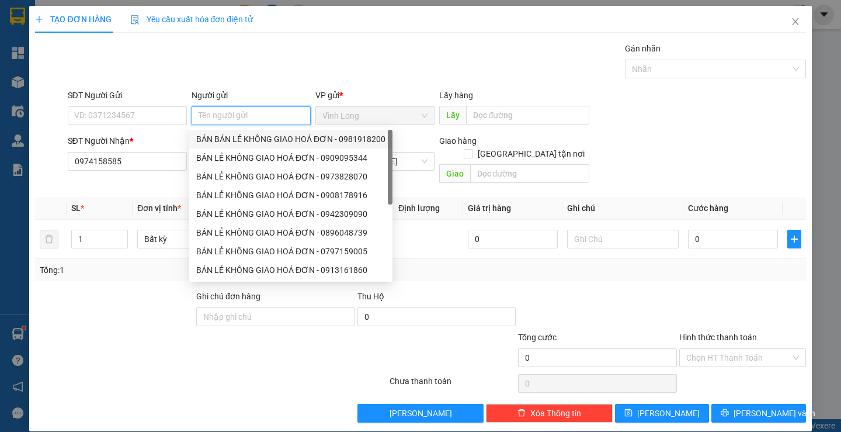
click at [244, 135] on div "BÁN BÁN LẺ KHÔNG GIAO HOÁ ĐƠN - 0981918200" at bounding box center [290, 139] width 189 height 13
type input "0981918200"
type input "BÁN BÁN LẺ KHÔNG GIAO HOÁ ĐƠN"
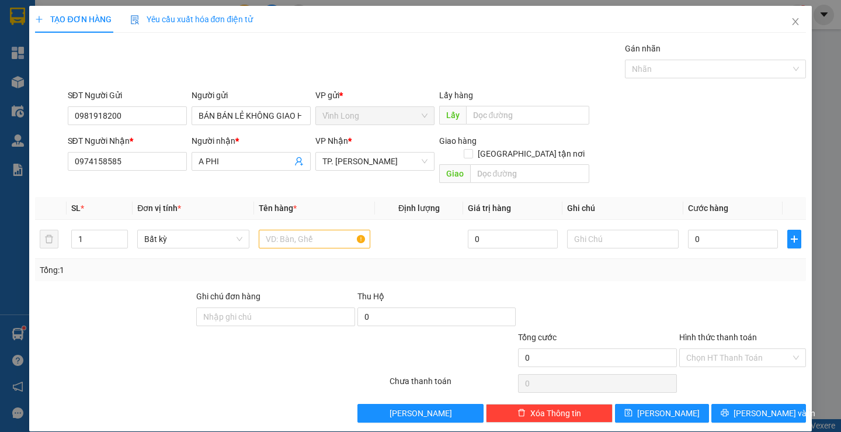
click at [160, 125] on div "SĐT Người Gửi 0981918200" at bounding box center [127, 109] width 119 height 41
click at [158, 117] on input "0981918200" at bounding box center [127, 115] width 119 height 19
type input "098191820"
click at [161, 116] on input "098191820" at bounding box center [127, 115] width 119 height 19
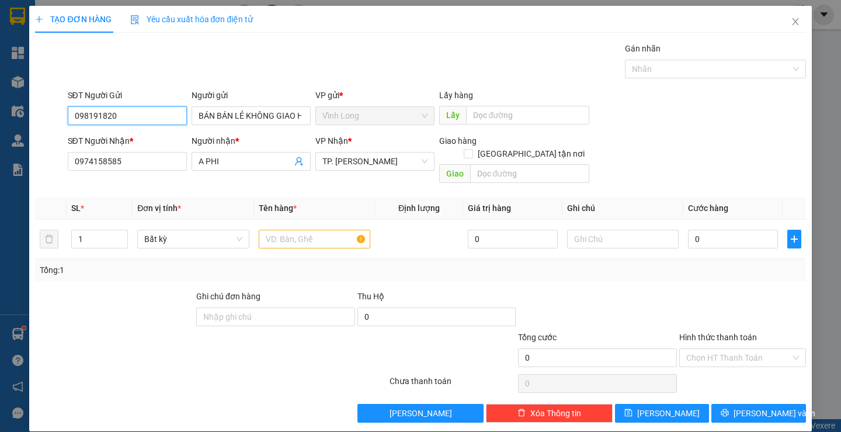
click at [161, 116] on input "098191820" at bounding box center [127, 115] width 119 height 19
click at [305, 230] on input "text" at bounding box center [315, 239] width 112 height 19
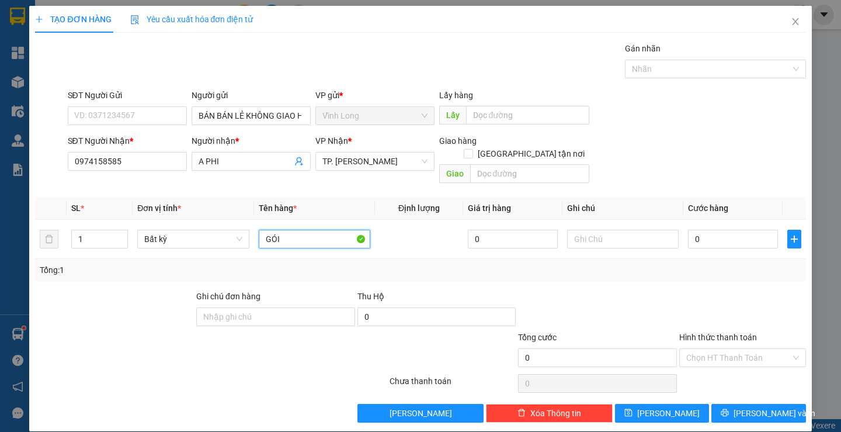
type input "GÓI"
type input "THƯ"
type input "2"
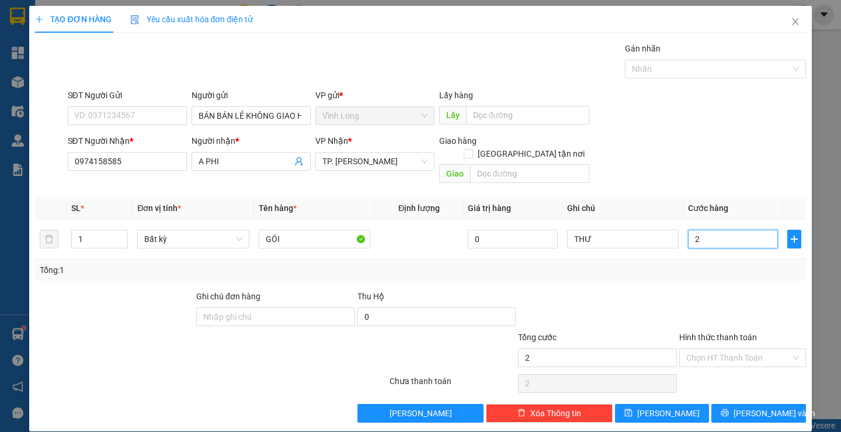
type input "20"
type input "20.000"
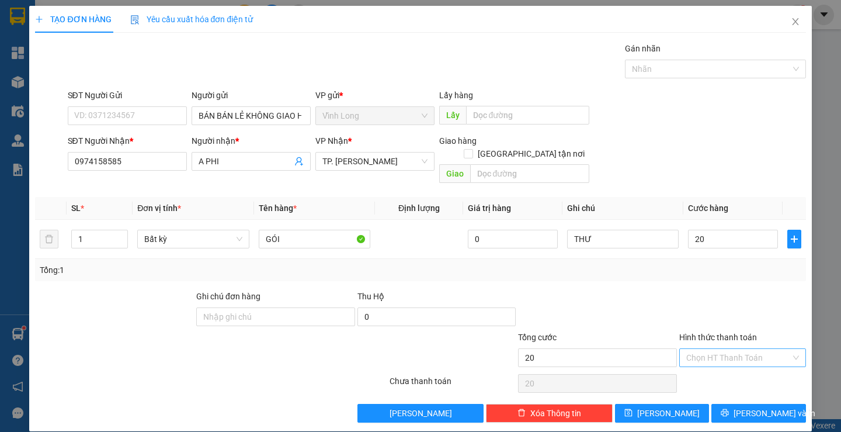
type input "20.000"
click at [770, 349] on input "Hình thức thanh toán" at bounding box center [738, 358] width 105 height 18
click at [756, 358] on div "Transit Pickup Surcharge Ids Transit Deliver Surcharge Ids Transit Deliver Surc…" at bounding box center [420, 232] width 770 height 380
click at [766, 388] on div "Transit Pickup Surcharge Ids Transit Deliver Surcharge Ids Transit Deliver Surc…" at bounding box center [420, 232] width 770 height 380
click at [766, 404] on button "[PERSON_NAME] và In" at bounding box center [758, 413] width 94 height 19
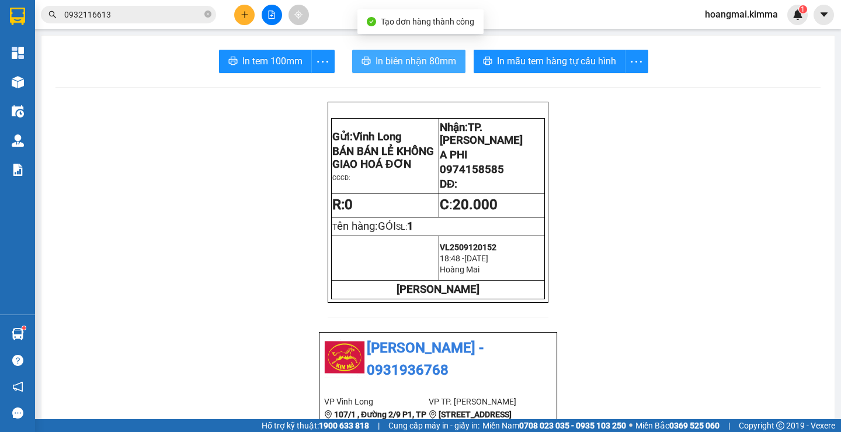
click at [407, 55] on span "In biên nhận 80mm" at bounding box center [416, 61] width 81 height 15
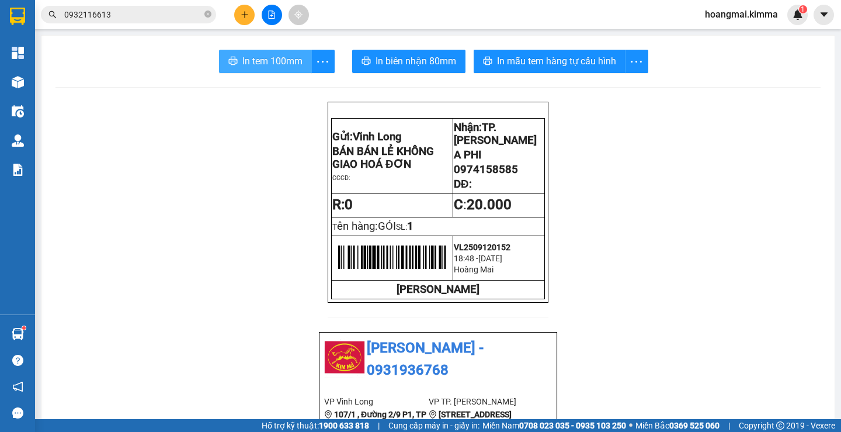
click at [249, 62] on span "In tem 100mm" at bounding box center [272, 61] width 60 height 15
click at [241, 17] on icon "plus" at bounding box center [245, 15] width 8 height 8
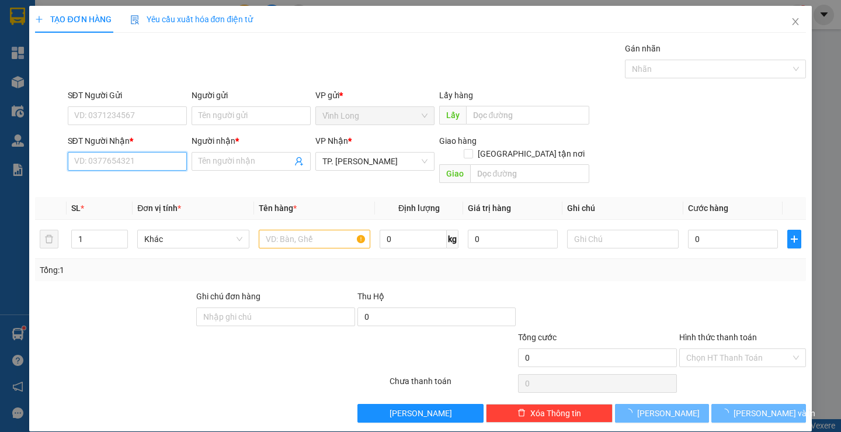
drag, startPoint x: 135, startPoint y: 164, endPoint x: 148, endPoint y: 136, distance: 30.3
click at [135, 162] on input "SĐT Người Nhận *" at bounding box center [127, 161] width 119 height 19
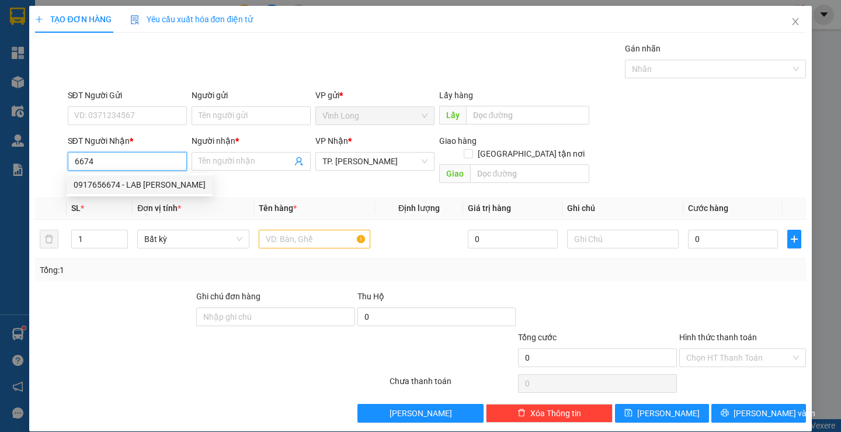
click at [136, 180] on div "0917656674 - LAB [PERSON_NAME]" at bounding box center [140, 184] width 132 height 13
type input "0917656674"
type input "LAB BẢO TÍN"
type input "0917656674"
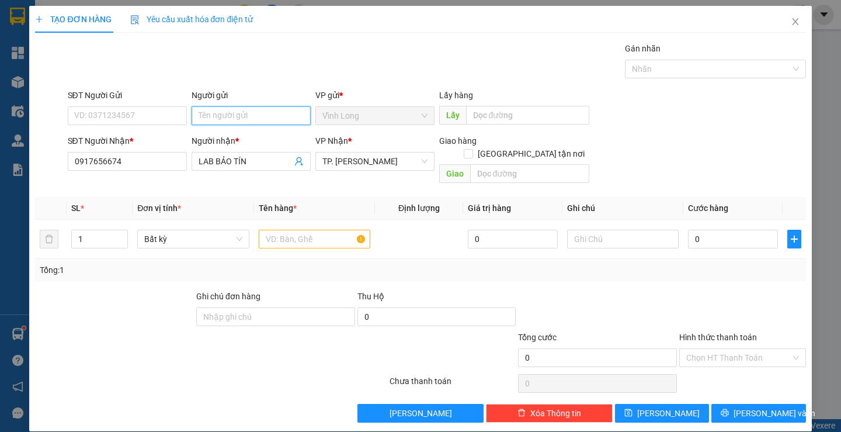
click at [224, 116] on input "Người gửi" at bounding box center [251, 115] width 119 height 19
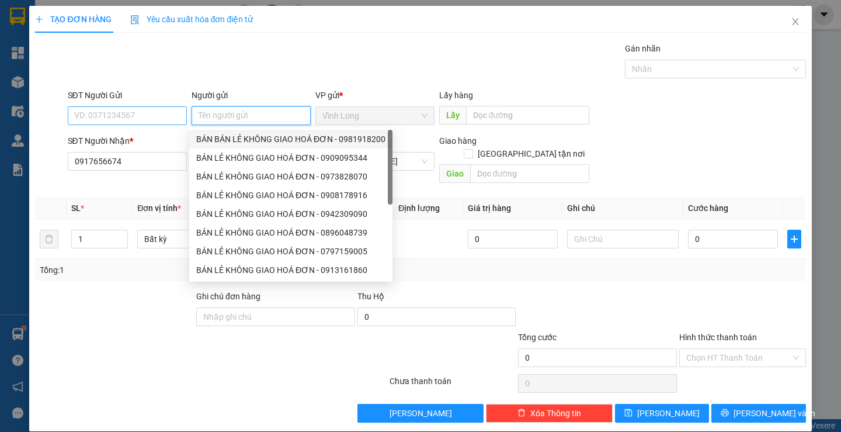
drag, startPoint x: 239, startPoint y: 138, endPoint x: 182, endPoint y: 124, distance: 59.5
click at [234, 138] on div "BÁN BÁN LẺ KHÔNG GIAO HOÁ ĐƠN - 0981918200" at bounding box center [290, 139] width 189 height 13
type input "0981918200"
type input "BÁN BÁN LẺ KHÔNG GIAO HOÁ ĐƠN"
click at [151, 121] on input "0981918200" at bounding box center [127, 115] width 119 height 19
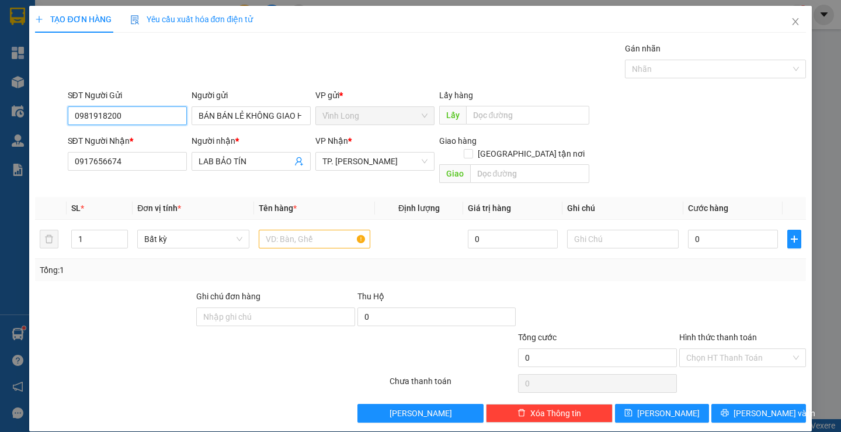
click at [151, 121] on input "0981918200" at bounding box center [127, 115] width 119 height 19
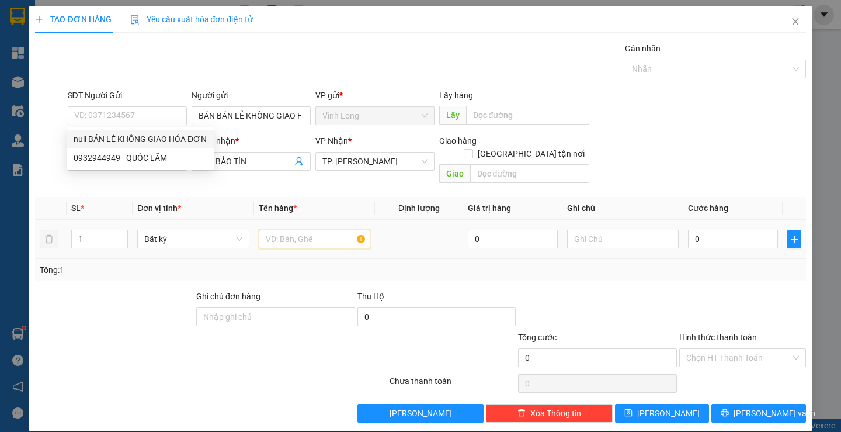
click at [296, 231] on input "text" at bounding box center [315, 239] width 112 height 19
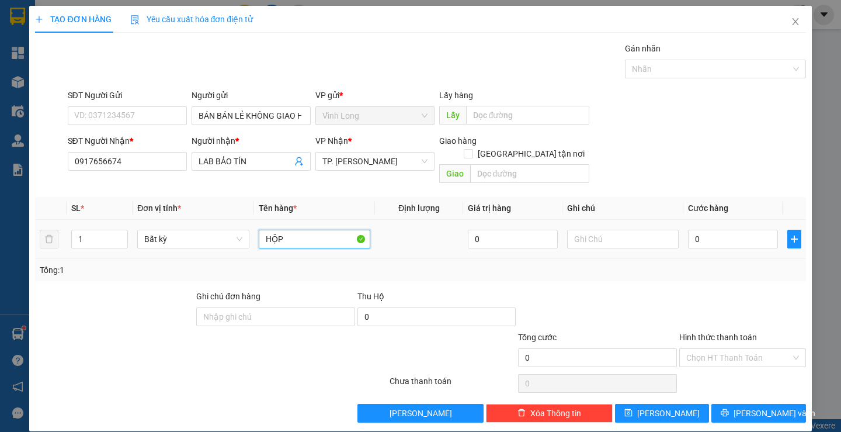
type input "HỘP"
type input "THƯI"
type input "2"
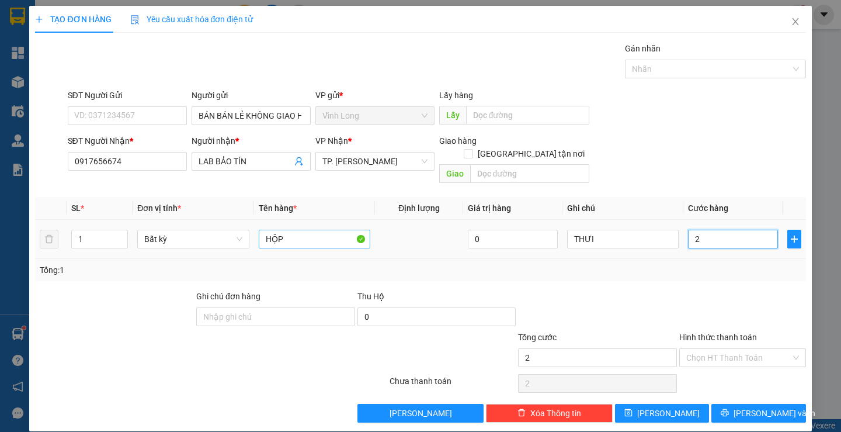
type input "20"
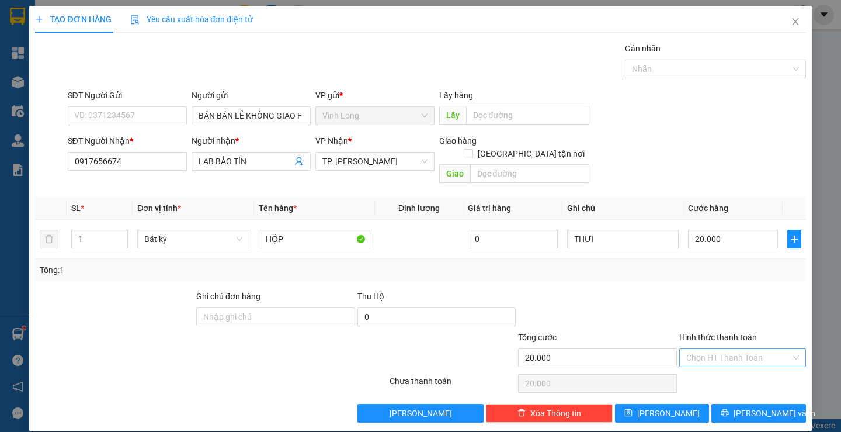
click at [748, 349] on input "Hình thức thanh toán" at bounding box center [738, 358] width 105 height 18
click at [738, 361] on div "Tại văn phòng" at bounding box center [735, 368] width 125 height 19
click at [742, 404] on button "[PERSON_NAME] và In" at bounding box center [758, 413] width 94 height 19
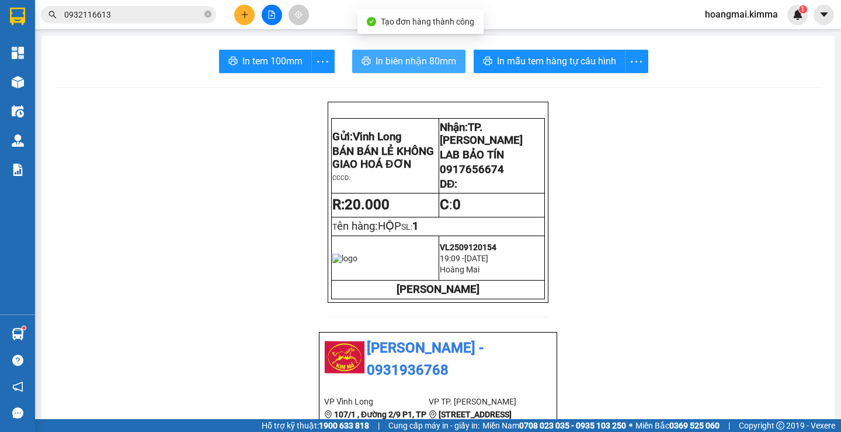
click at [394, 61] on span "In biên nhận 80mm" at bounding box center [416, 61] width 81 height 15
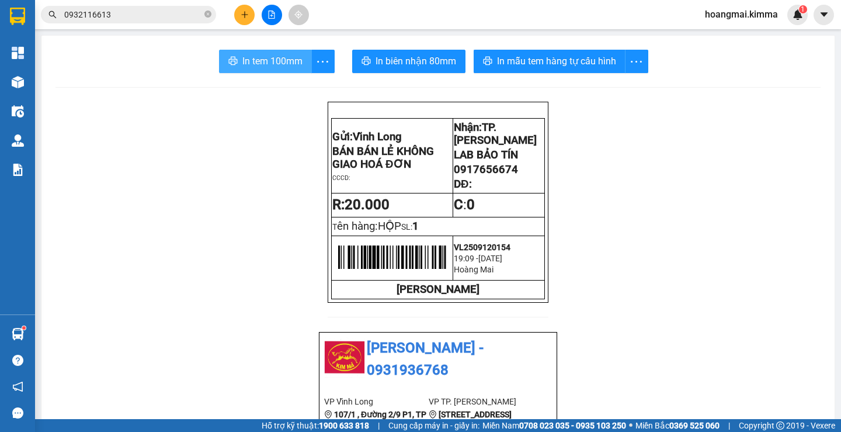
click at [259, 67] on span "In tem 100mm" at bounding box center [272, 61] width 60 height 15
click at [241, 14] on icon "plus" at bounding box center [245, 15] width 8 height 8
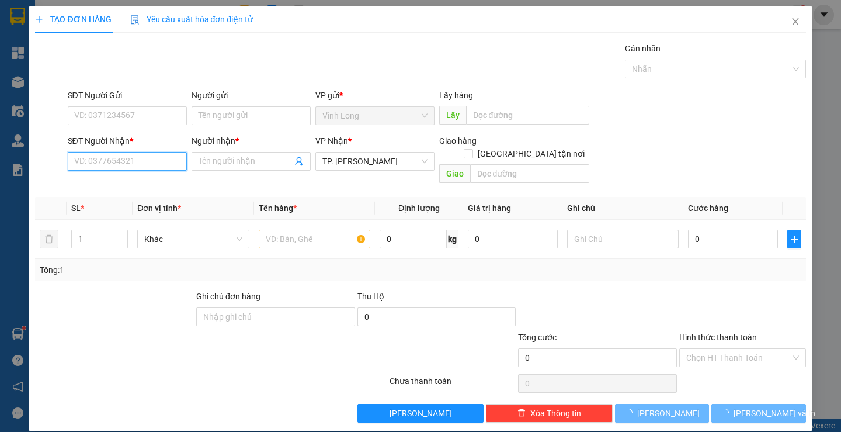
drag, startPoint x: 132, startPoint y: 161, endPoint x: 169, endPoint y: 85, distance: 85.2
click at [132, 160] on input "SĐT Người Nhận *" at bounding box center [127, 161] width 119 height 19
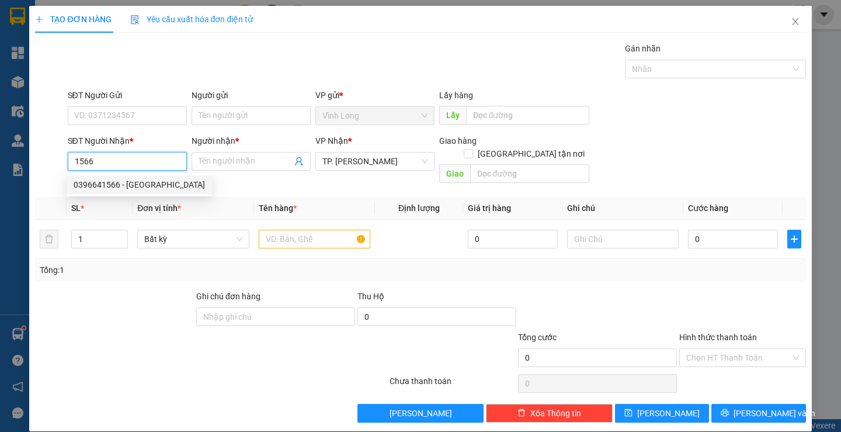
drag, startPoint x: 137, startPoint y: 183, endPoint x: 256, endPoint y: 135, distance: 128.4
click at [138, 183] on div "0396641566 - [GEOGRAPHIC_DATA]" at bounding box center [139, 184] width 131 height 13
type input "0396641566"
type input "TRƯỜNG MINH LAB"
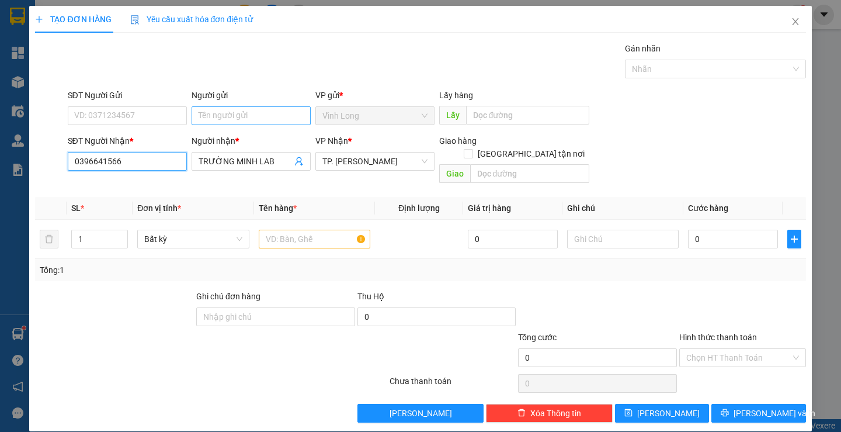
type input "0396641566"
click at [251, 113] on input "Người gửi" at bounding box center [251, 115] width 119 height 19
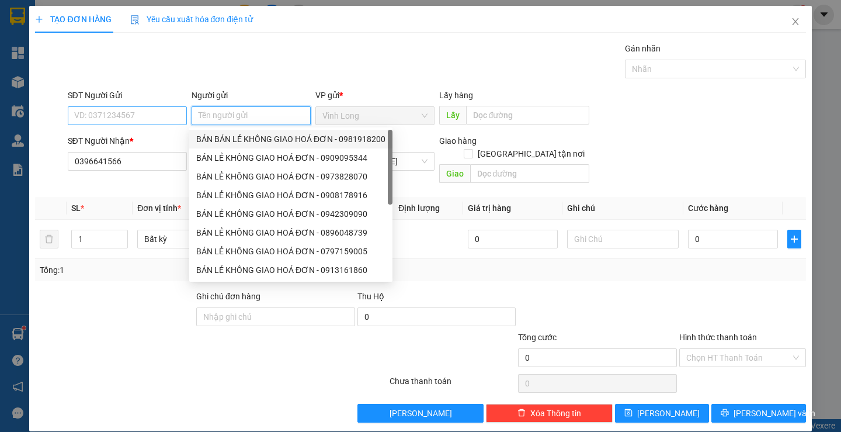
drag, startPoint x: 251, startPoint y: 137, endPoint x: 179, endPoint y: 118, distance: 73.7
click at [248, 137] on div "BÁN BÁN LẺ KHÔNG GIAO HOÁ ĐƠN - 0981918200" at bounding box center [290, 139] width 189 height 13
type input "0981918200"
type input "BÁN BÁN LẺ KHÔNG GIAO HOÁ ĐƠN"
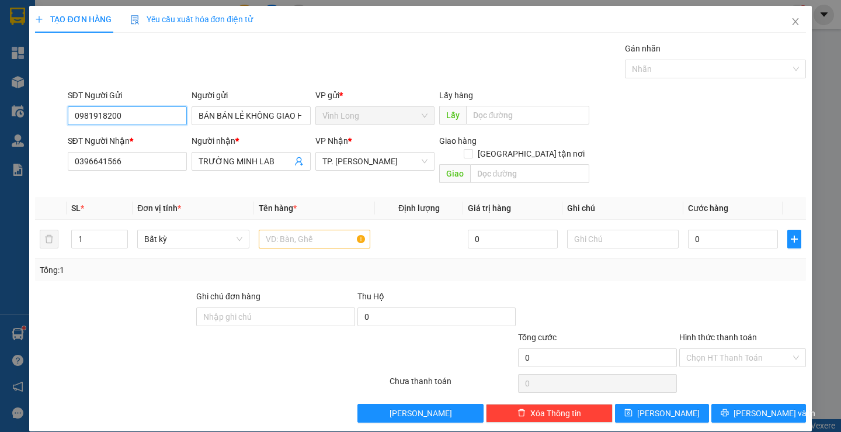
click at [169, 116] on input "0981918200" at bounding box center [127, 115] width 119 height 19
click at [308, 230] on input "text" at bounding box center [315, 239] width 112 height 19
type input "H"
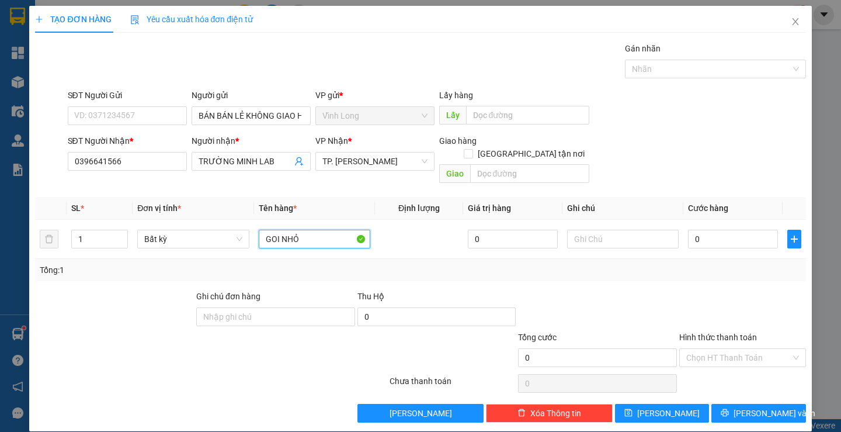
type input "GOI NHỎ"
type input "THƯ"
type input "2"
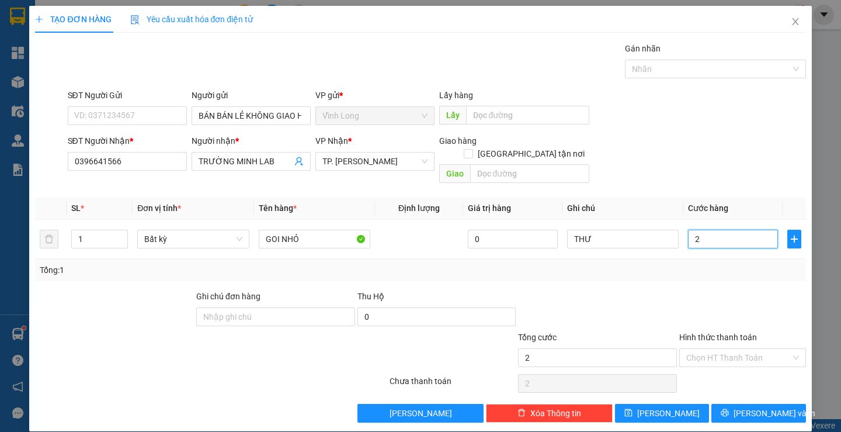
type input "20"
type input "20.000"
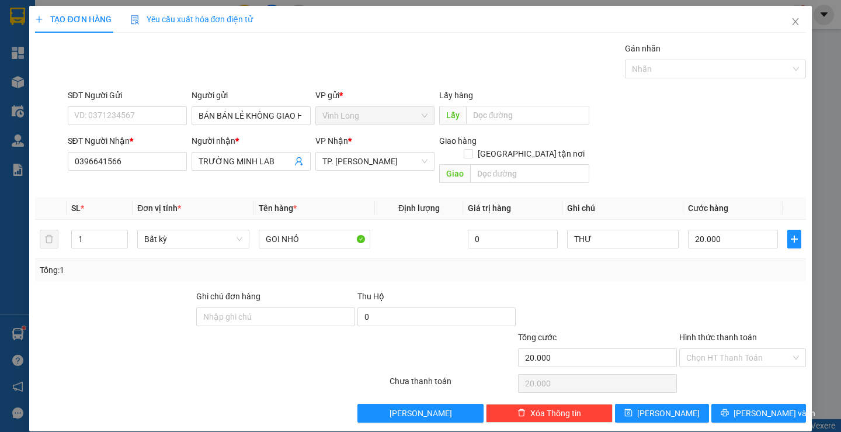
drag, startPoint x: 728, startPoint y: 256, endPoint x: 734, endPoint y: 272, distance: 17.4
click at [728, 263] on div "Tổng: 1" at bounding box center [420, 269] width 761 height 13
drag, startPoint x: 735, startPoint y: 337, endPoint x: 682, endPoint y: 285, distance: 74.3
click at [735, 349] on input "Hình thức thanh toán" at bounding box center [738, 358] width 105 height 18
click at [712, 365] on div "Tại văn phòng" at bounding box center [735, 368] width 111 height 13
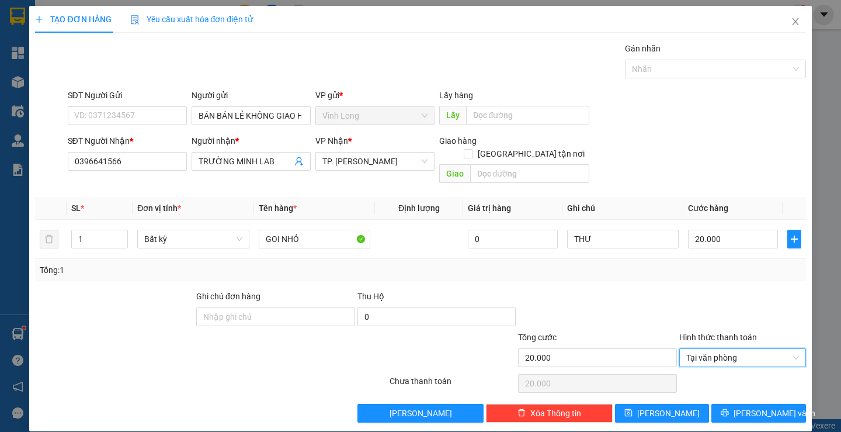
type input "0"
drag, startPoint x: 734, startPoint y: 398, endPoint x: 685, endPoint y: 359, distance: 63.2
click at [729, 408] on icon "printer" at bounding box center [725, 412] width 8 height 8
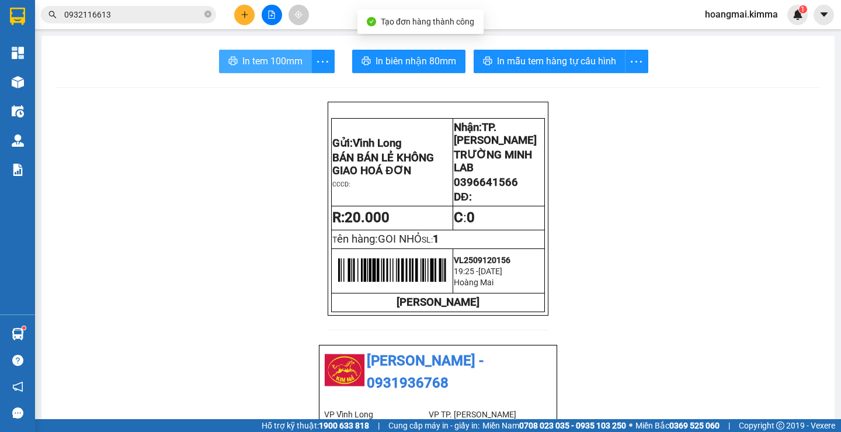
click at [262, 69] on button "In tem 100mm" at bounding box center [265, 61] width 93 height 23
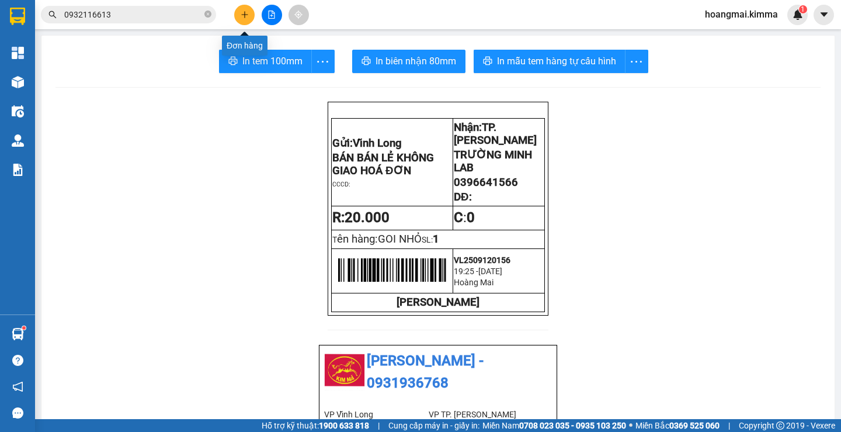
click at [241, 18] on icon "plus" at bounding box center [245, 15] width 8 height 8
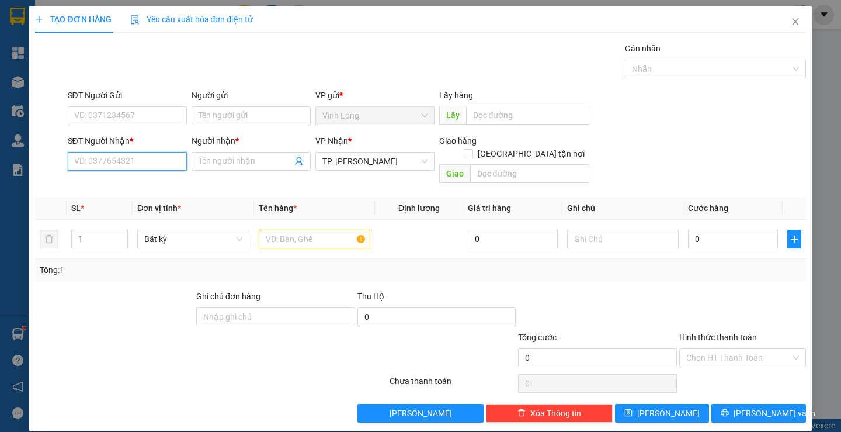
click at [179, 161] on input "SĐT Người Nhận *" at bounding box center [127, 161] width 119 height 19
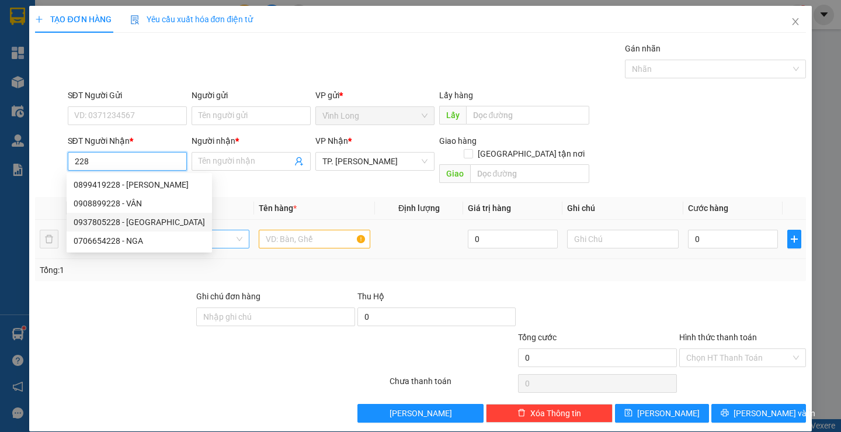
drag, startPoint x: 143, startPoint y: 223, endPoint x: 159, endPoint y: 221, distance: 16.4
click at [147, 223] on div "0937805228 - [GEOGRAPHIC_DATA]" at bounding box center [139, 222] width 131 height 13
type input "0937805228"
type input "LABO ĐÔNG"
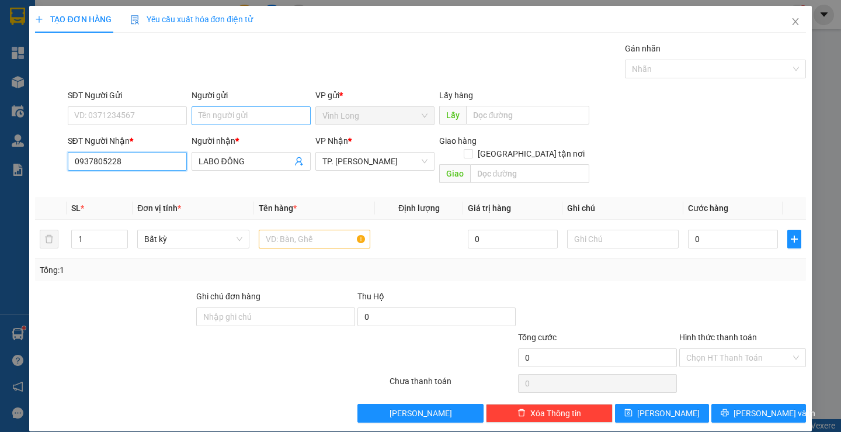
type input "0937805228"
click at [227, 112] on input "Người gửi" at bounding box center [251, 115] width 119 height 19
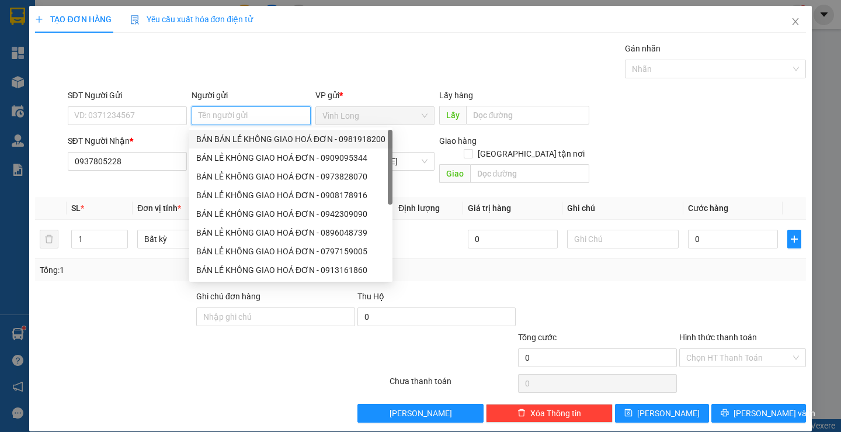
click at [199, 138] on div "BÁN BÁN LẺ KHÔNG GIAO HOÁ ĐƠN - 0981918200" at bounding box center [290, 139] width 189 height 13
type input "0981918200"
type input "BÁN BÁN LẺ KHÔNG GIAO HOÁ ĐƠN"
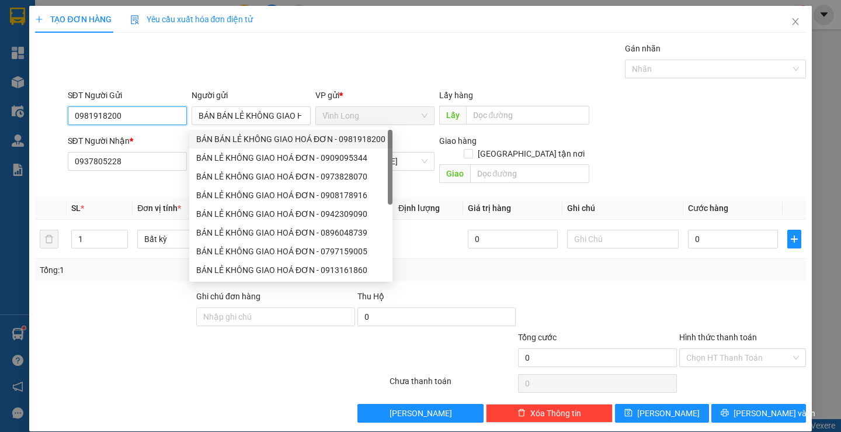
click at [143, 110] on input "0981918200" at bounding box center [127, 115] width 119 height 19
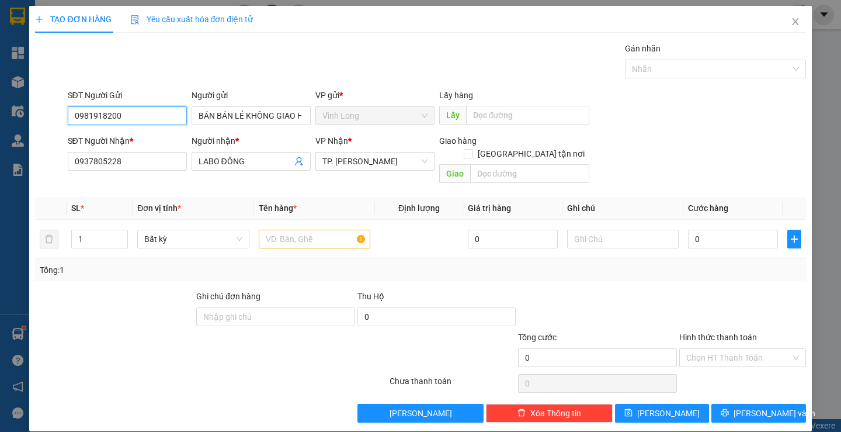
click at [143, 110] on input "0981918200" at bounding box center [127, 115] width 119 height 19
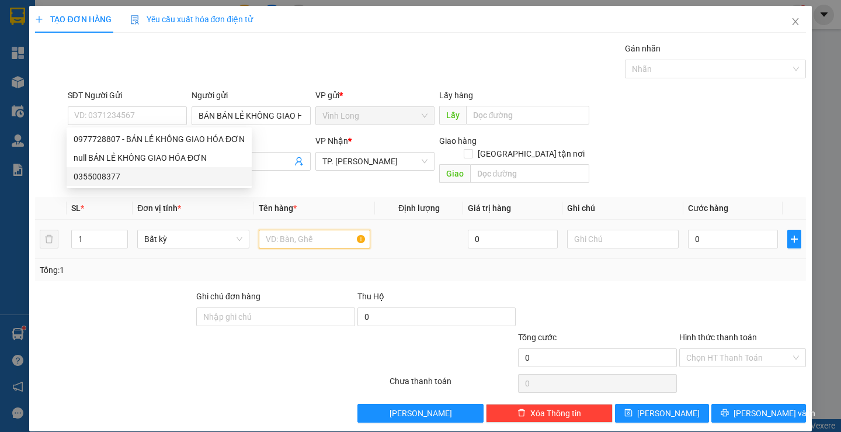
click at [296, 230] on input "text" at bounding box center [315, 239] width 112 height 19
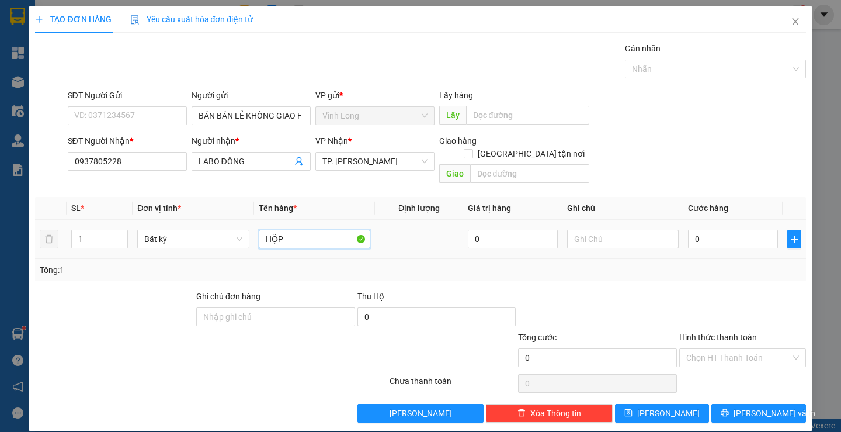
type input "HỘP"
type input "THƯ"
type input "2"
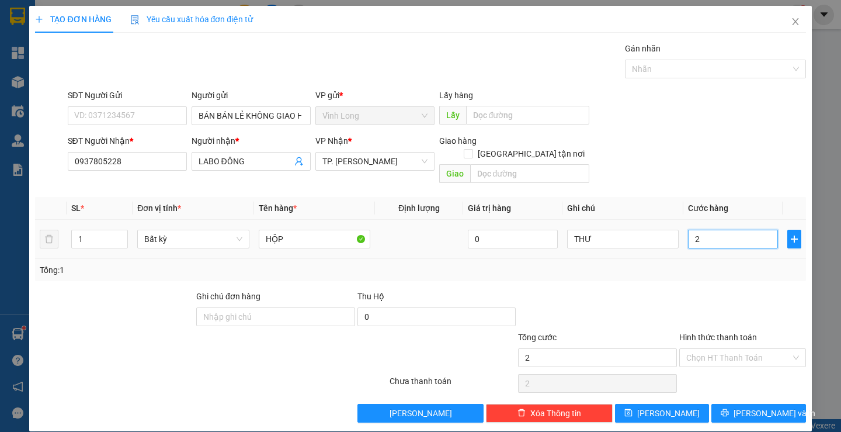
type input "20"
type input "20.000"
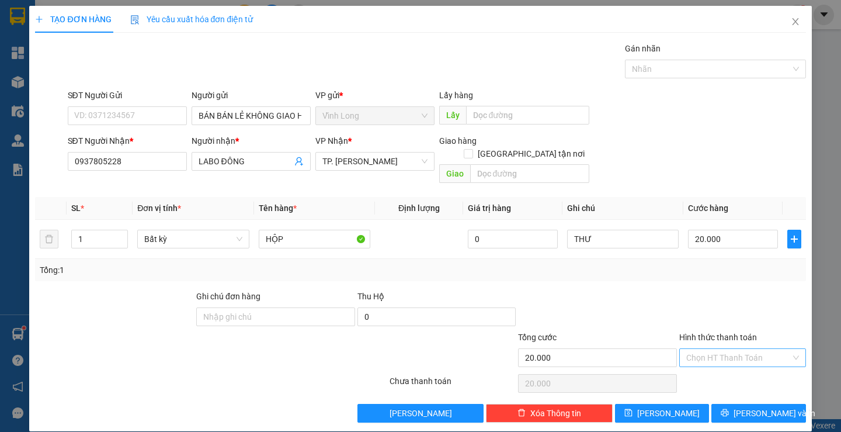
click at [712, 349] on input "Hình thức thanh toán" at bounding box center [738, 358] width 105 height 18
drag, startPoint x: 714, startPoint y: 366, endPoint x: 739, endPoint y: 384, distance: 30.5
click at [715, 366] on div "Tại văn phòng" at bounding box center [735, 368] width 111 height 13
type input "0"
drag, startPoint x: 751, startPoint y: 401, endPoint x: 560, endPoint y: 261, distance: 237.0
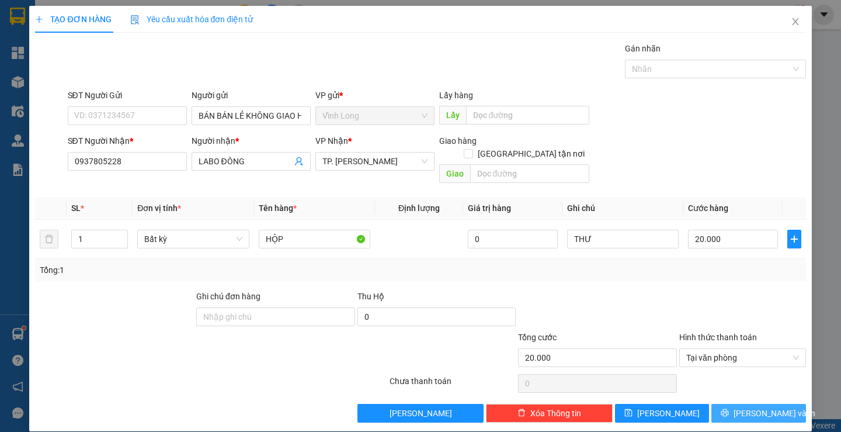
click at [749, 407] on span "[PERSON_NAME] và In" at bounding box center [775, 413] width 82 height 13
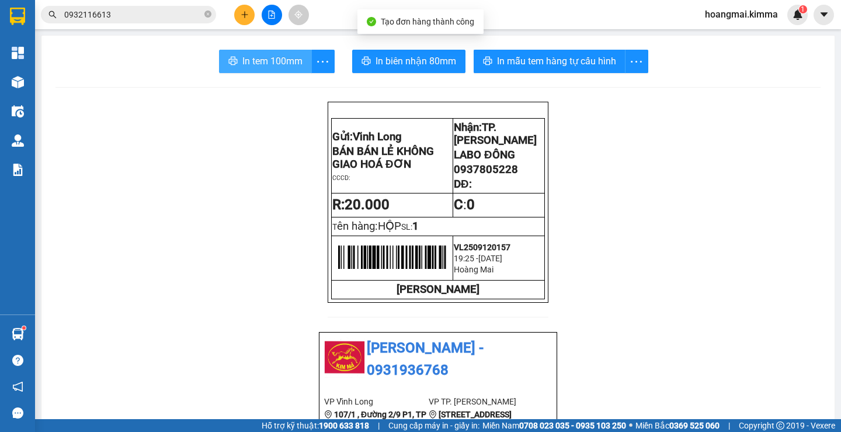
click at [282, 63] on span "In tem 100mm" at bounding box center [272, 61] width 60 height 15
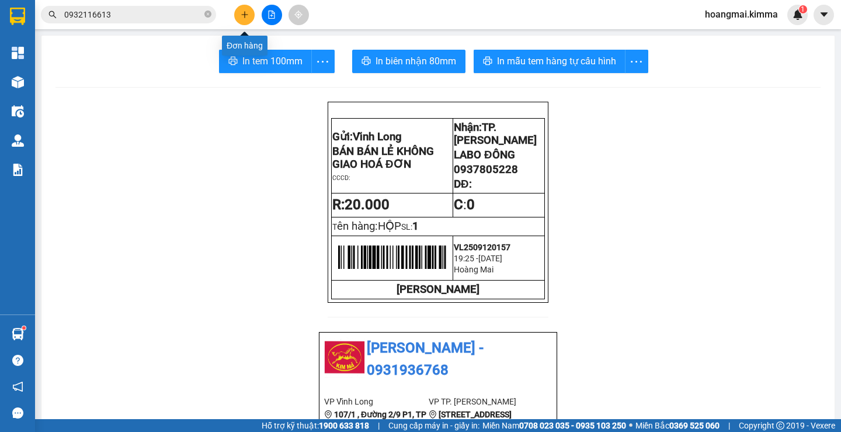
click at [244, 17] on icon "plus" at bounding box center [245, 15] width 8 height 8
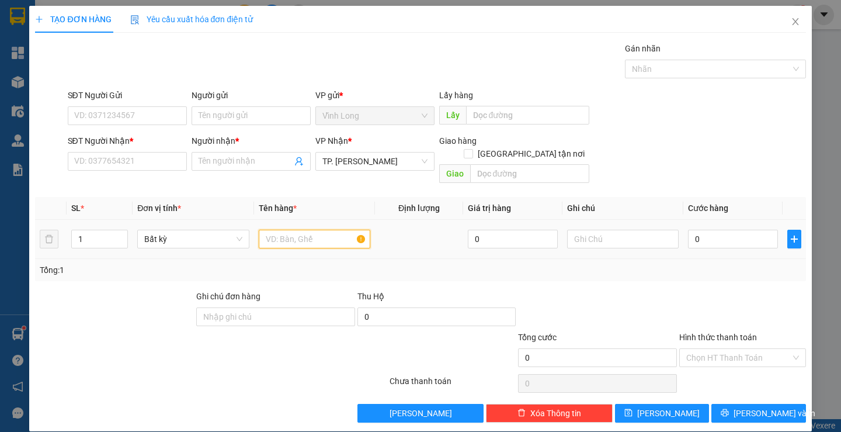
click at [324, 230] on input "text" at bounding box center [315, 239] width 112 height 19
type input "HỘP"
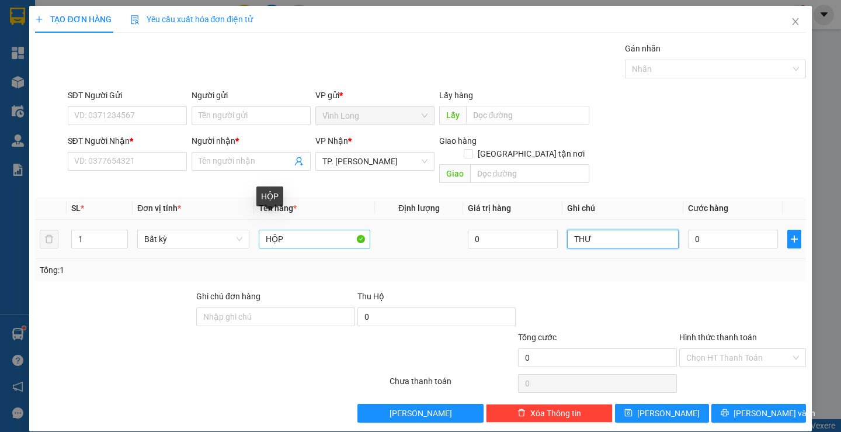
type input "THƯ"
click at [290, 230] on input "HỘP" at bounding box center [315, 239] width 112 height 19
click at [306, 233] on input "HỘP" at bounding box center [315, 239] width 112 height 19
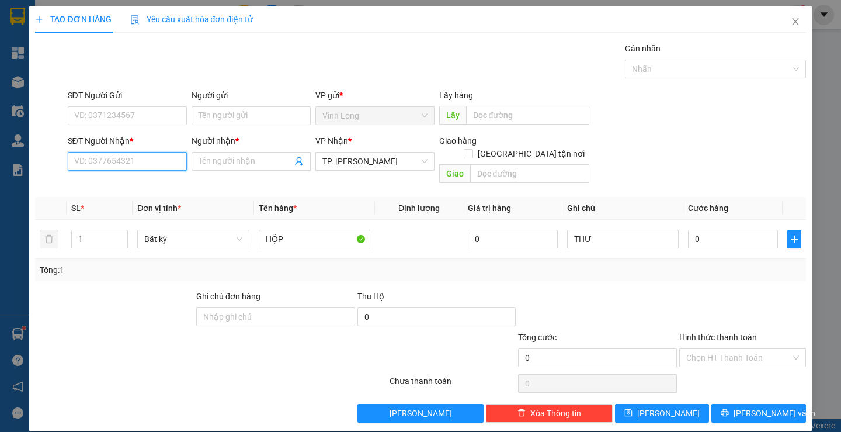
click at [119, 161] on input "SĐT Người Nhận *" at bounding box center [127, 161] width 119 height 19
type input "0985866959"
click at [218, 158] on input "Người nhận *" at bounding box center [245, 161] width 93 height 13
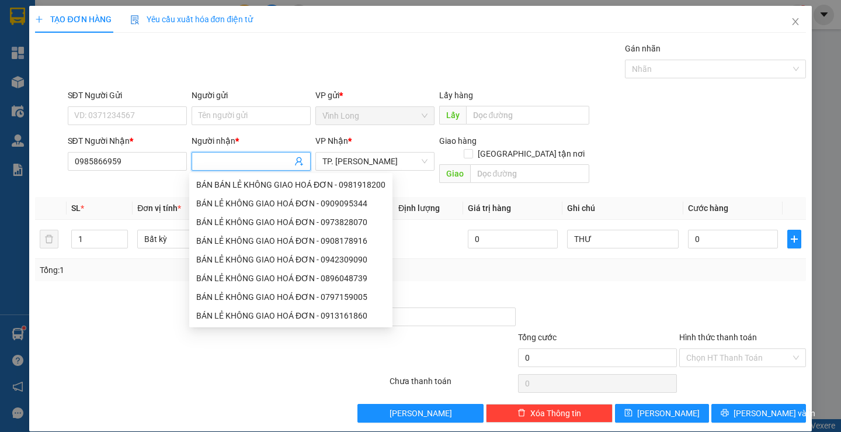
type input "D"
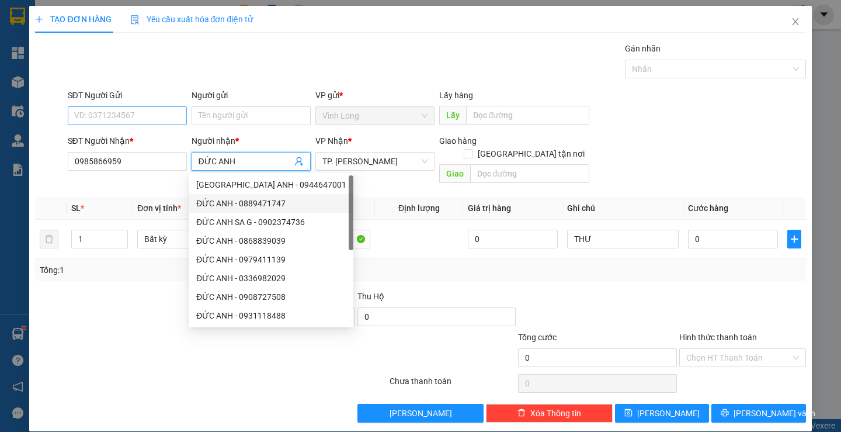
type input "ĐỨC ANH"
click at [100, 116] on input "SĐT Người Gửi" at bounding box center [127, 115] width 119 height 19
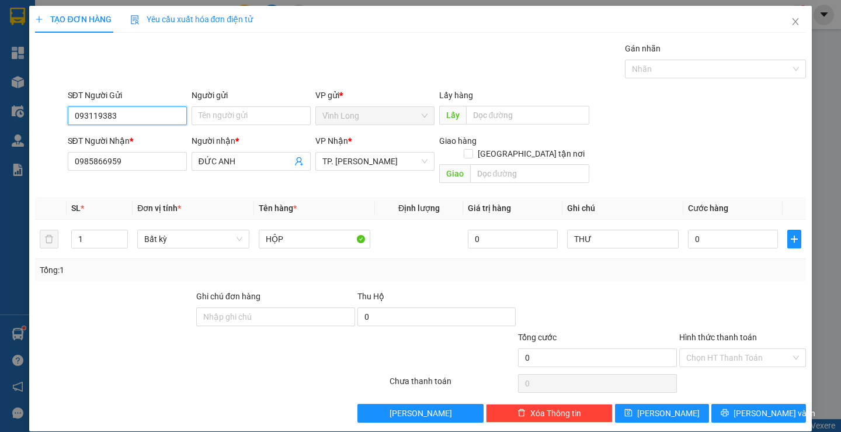
type input "0931193839"
drag, startPoint x: 141, startPoint y: 140, endPoint x: 207, endPoint y: 132, distance: 66.4
click at [155, 140] on div "0931193839 - NHA KHOA US" at bounding box center [126, 139] width 105 height 13
type input "NHA KHOA US"
type input "0931193839"
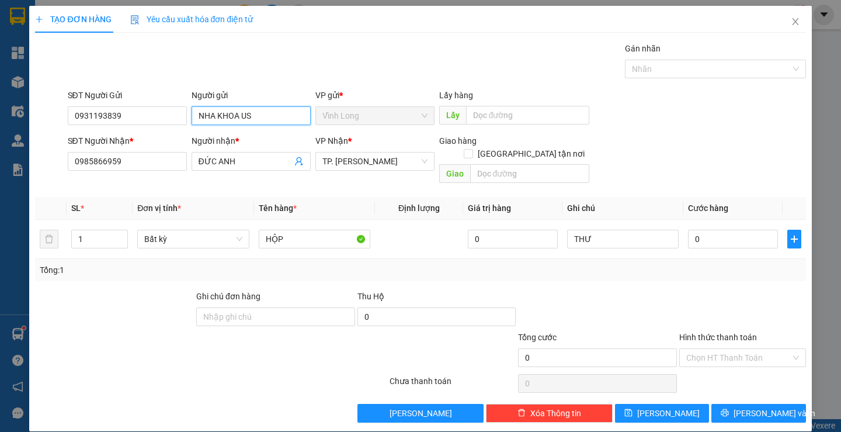
drag, startPoint x: 279, startPoint y: 110, endPoint x: 30, endPoint y: 99, distance: 249.1
click at [30, 99] on div "TẠO ĐƠN HÀNG Yêu cầu xuất hóa đơn điện tử Transit Pickup Surcharge Ids Transit …" at bounding box center [420, 218] width 782 height 425
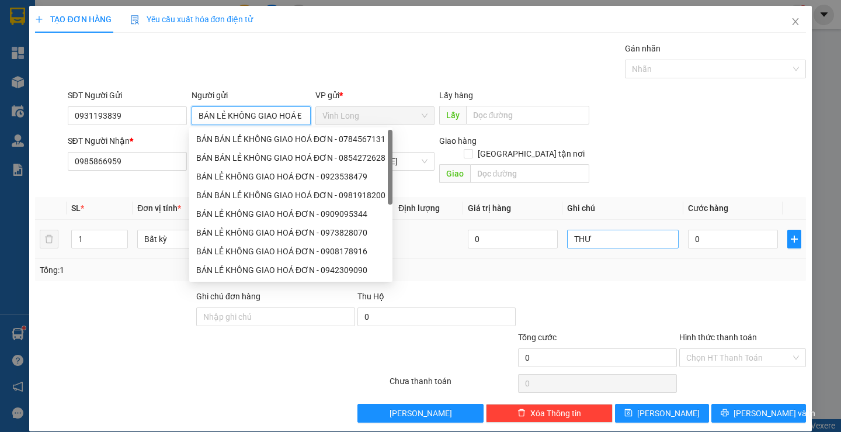
type input "BÁN LẺ KHÔNG GIAO HOÁ ĐƠN"
click at [630, 230] on input "THƯ" at bounding box center [623, 239] width 112 height 19
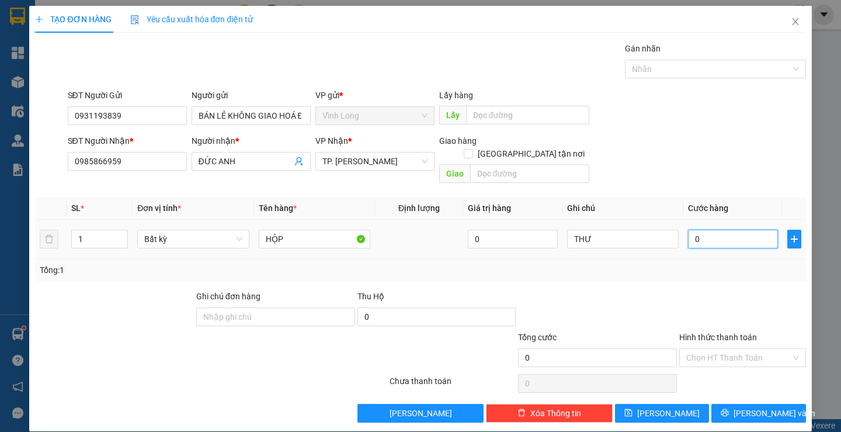
click at [722, 230] on input "0" at bounding box center [733, 239] width 90 height 19
type input "3"
type input "30"
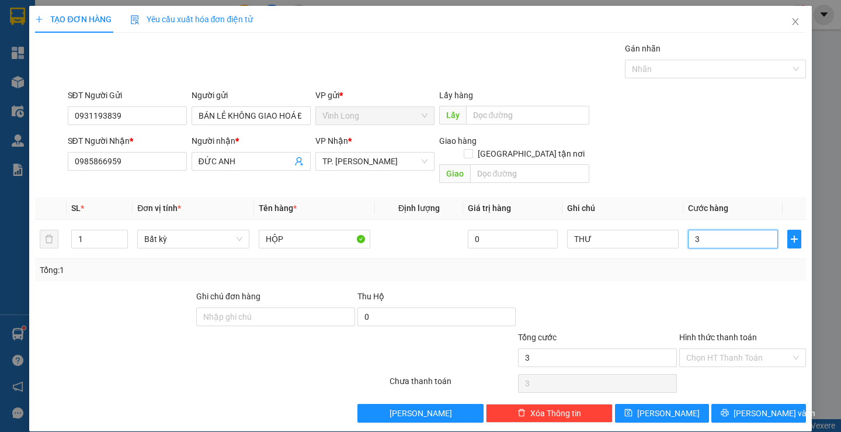
type input "30"
type input "30.000"
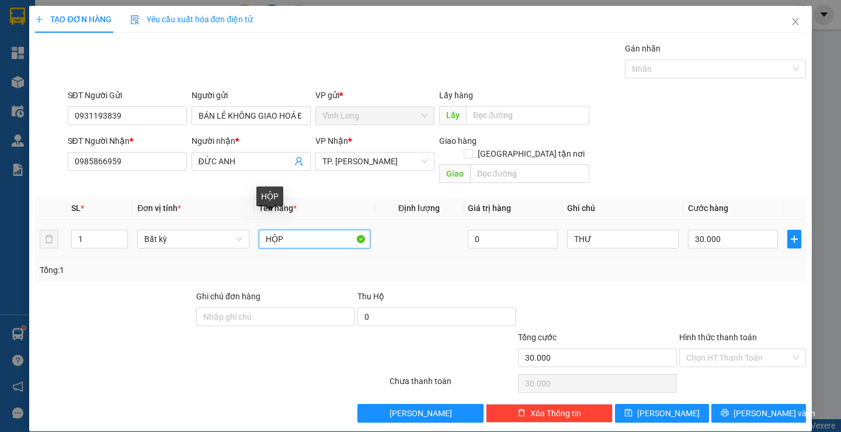
click at [312, 230] on input "HỘP" at bounding box center [315, 239] width 112 height 19
type input "HỘP BÁNH"
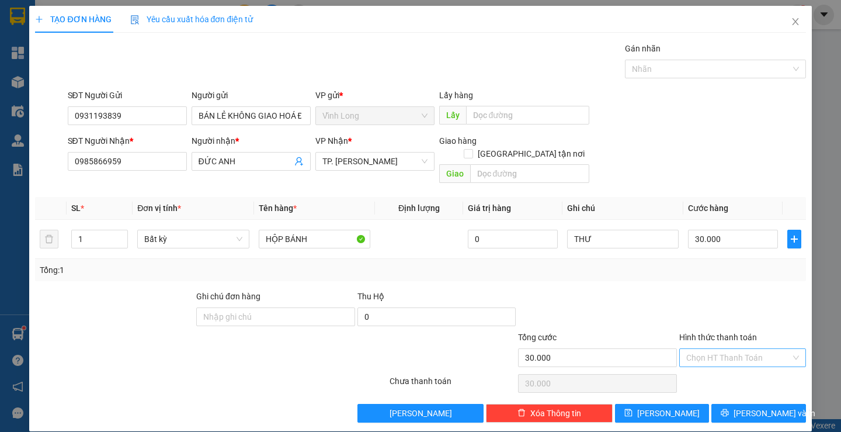
click at [734, 349] on input "Hình thức thanh toán" at bounding box center [738, 358] width 105 height 18
click at [731, 362] on div "Tại văn phòng" at bounding box center [735, 368] width 111 height 13
type input "0"
click at [759, 407] on span "[PERSON_NAME] và In" at bounding box center [775, 413] width 82 height 13
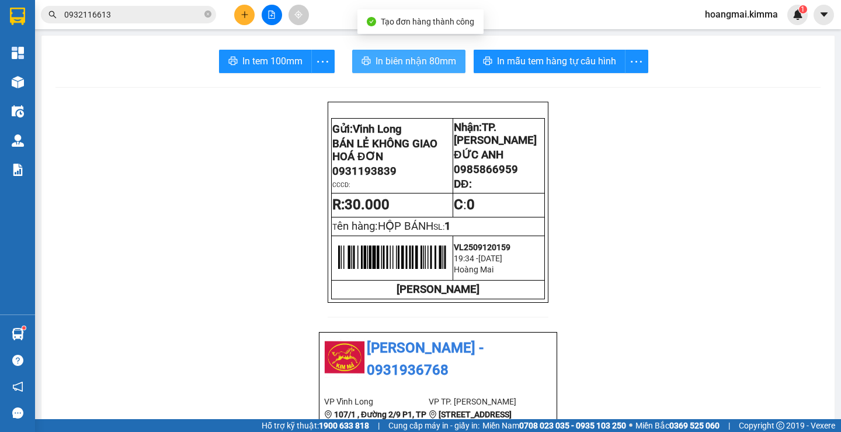
click at [435, 55] on span "In biên nhận 80mm" at bounding box center [416, 61] width 81 height 15
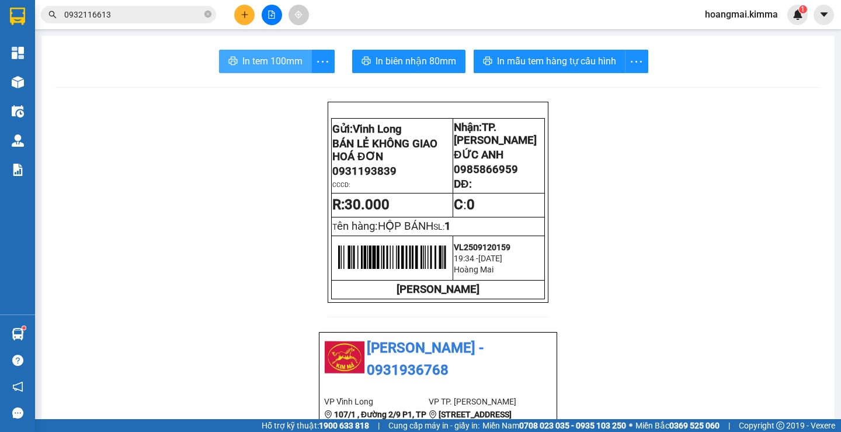
drag, startPoint x: 253, startPoint y: 60, endPoint x: 244, endPoint y: 77, distance: 18.8
click at [253, 62] on span "In tem 100mm" at bounding box center [272, 61] width 60 height 15
click at [243, 14] on icon "plus" at bounding box center [245, 15] width 8 height 8
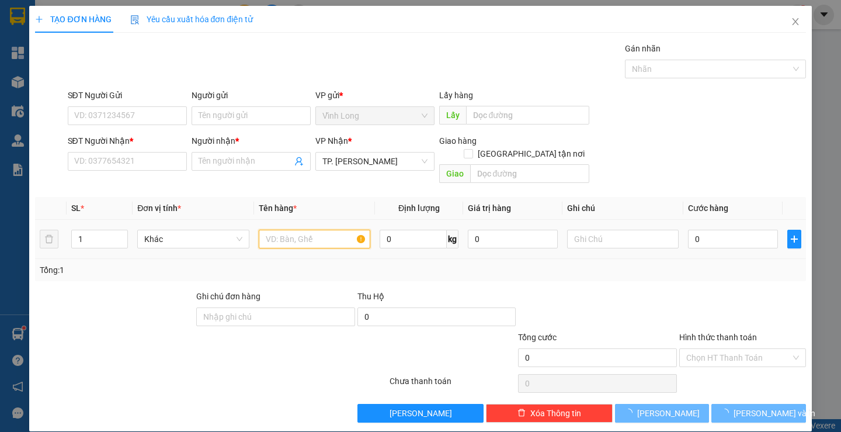
click at [284, 230] on input "text" at bounding box center [315, 239] width 112 height 19
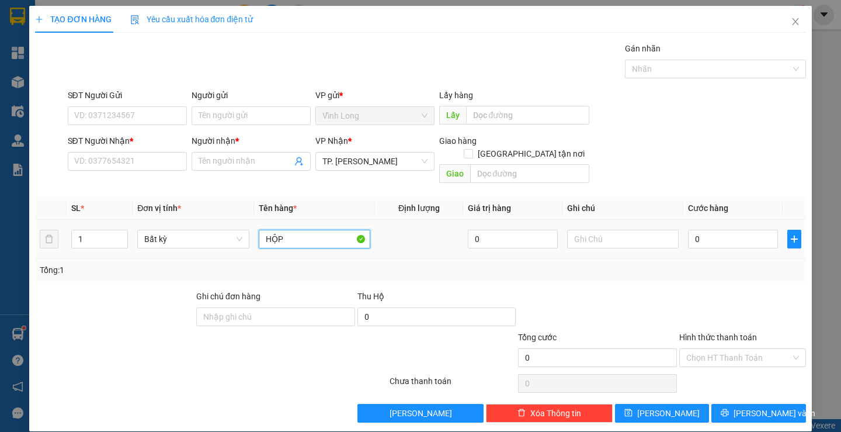
type input "HỘP"
type input "THƯ"
type input "2"
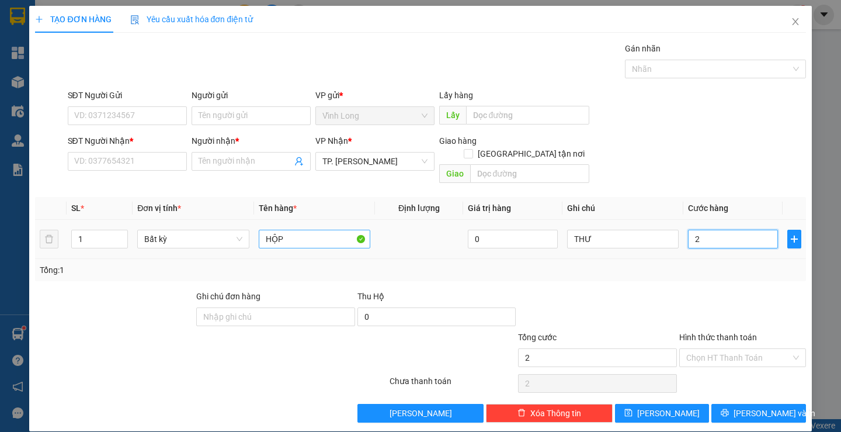
type input "20"
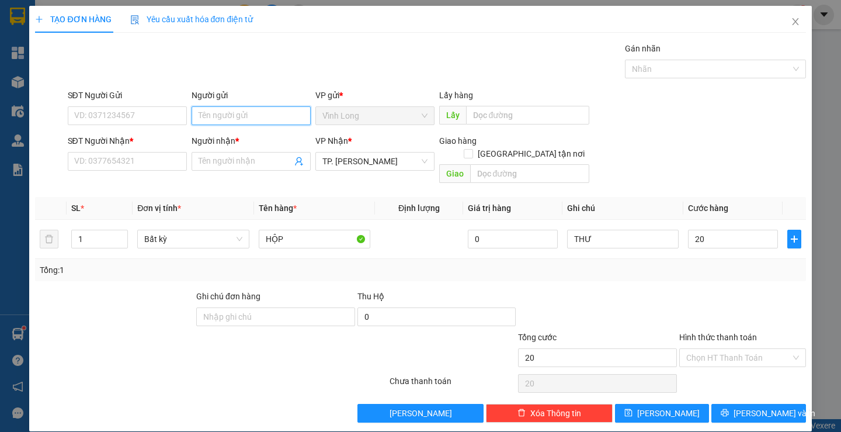
type input "20.000"
click at [255, 113] on input "Người gửi" at bounding box center [251, 115] width 119 height 19
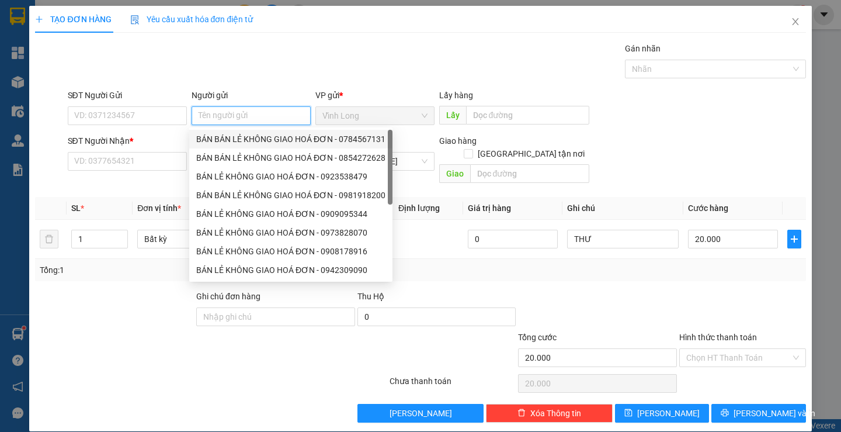
click at [246, 137] on div "BÁN BÁN LẺ KHÔNG GIAO HOÁ ĐƠN - 0784567131" at bounding box center [290, 139] width 189 height 13
type input "0784567131"
type input "BÁN BÁN LẺ KHÔNG GIAO HOÁ ĐƠN"
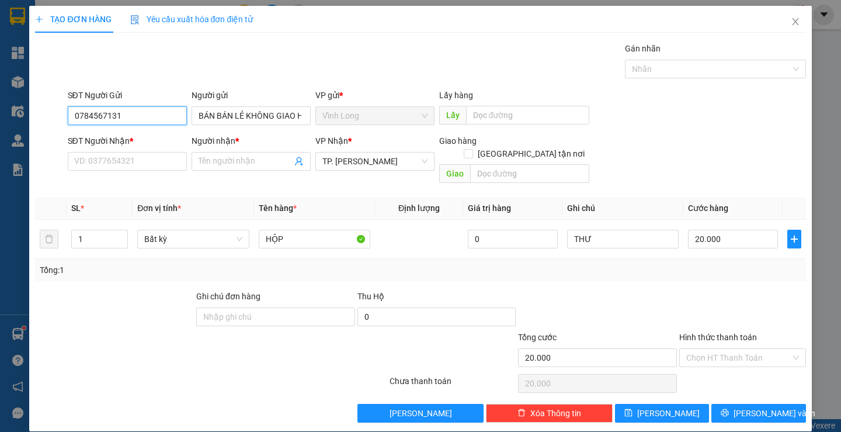
click at [164, 110] on input "0784567131" at bounding box center [127, 115] width 119 height 19
drag, startPoint x: 147, startPoint y: 164, endPoint x: 147, endPoint y: 142, distance: 22.2
click at [147, 161] on input "SĐT Người Nhận *" at bounding box center [127, 161] width 119 height 19
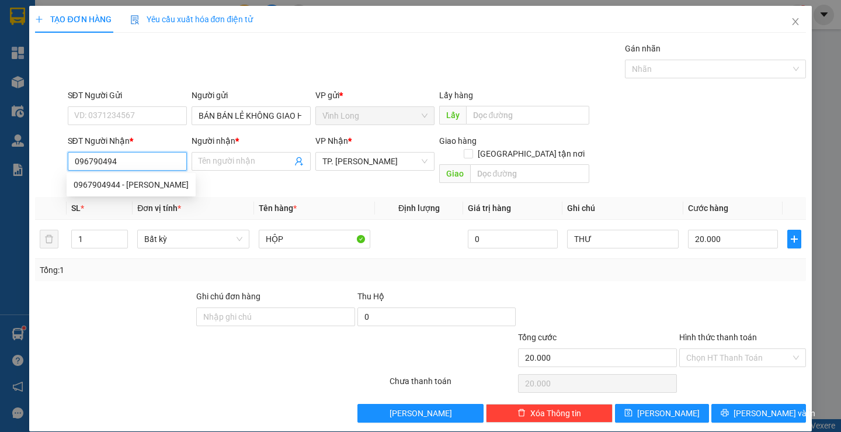
type input "0967904944"
drag, startPoint x: 130, startPoint y: 185, endPoint x: 652, endPoint y: 280, distance: 530.1
click at [134, 185] on div "0967904944 - [PERSON_NAME]" at bounding box center [131, 184] width 115 height 13
type input "[PERSON_NAME]"
type input "0967904944"
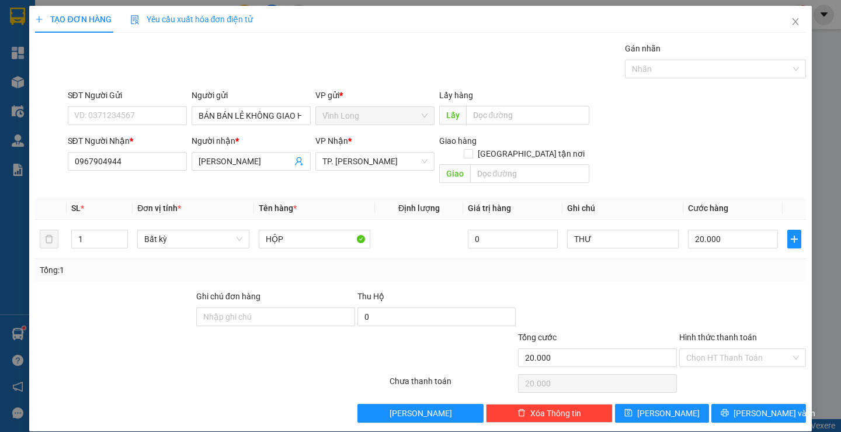
click at [745, 293] on div at bounding box center [742, 310] width 129 height 41
click at [728, 349] on input "Hình thức thanh toán" at bounding box center [738, 358] width 105 height 18
click at [730, 363] on div "Tại văn phòng" at bounding box center [735, 368] width 111 height 13
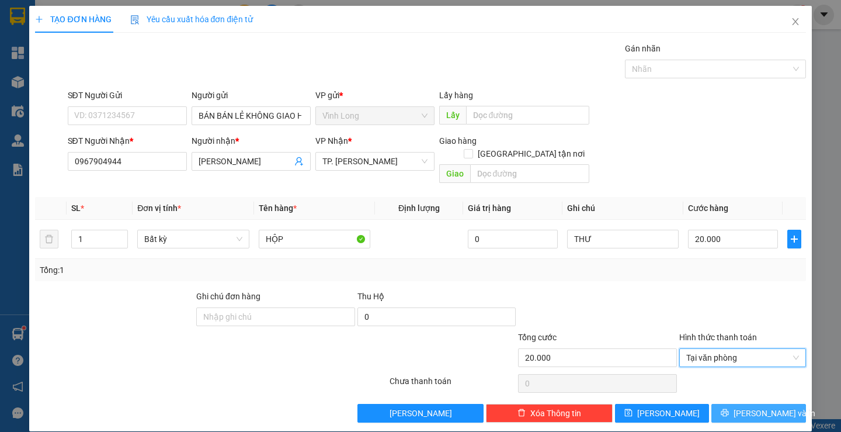
click at [739, 404] on button "[PERSON_NAME] và In" at bounding box center [758, 413] width 94 height 19
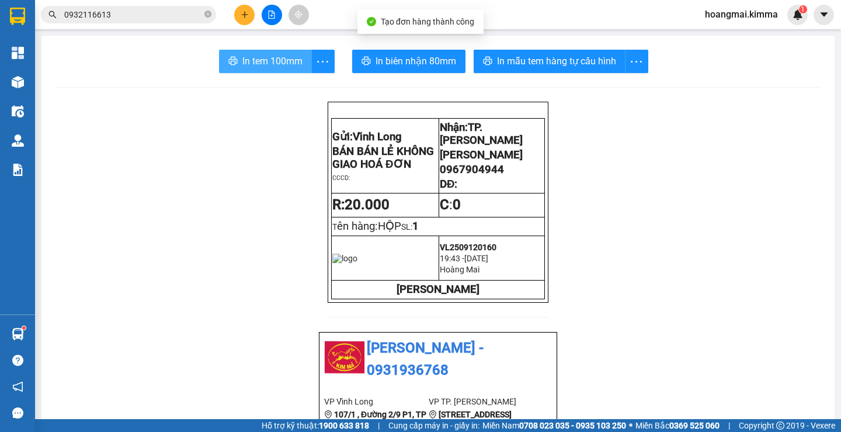
click at [273, 63] on span "In tem 100mm" at bounding box center [272, 61] width 60 height 15
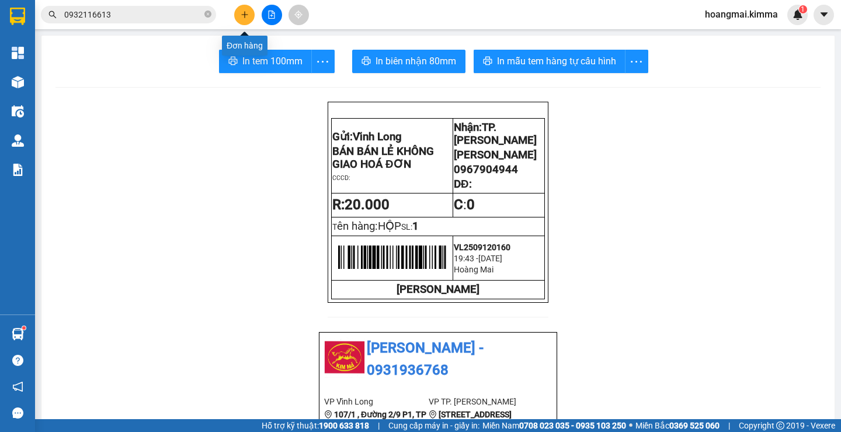
click at [246, 19] on button at bounding box center [244, 15] width 20 height 20
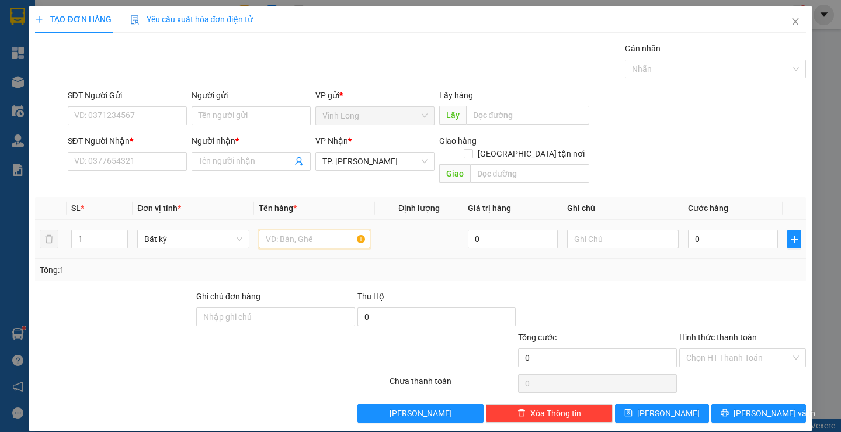
click at [335, 230] on input "text" at bounding box center [315, 239] width 112 height 19
type input "THÙNG"
type input "THƯ"
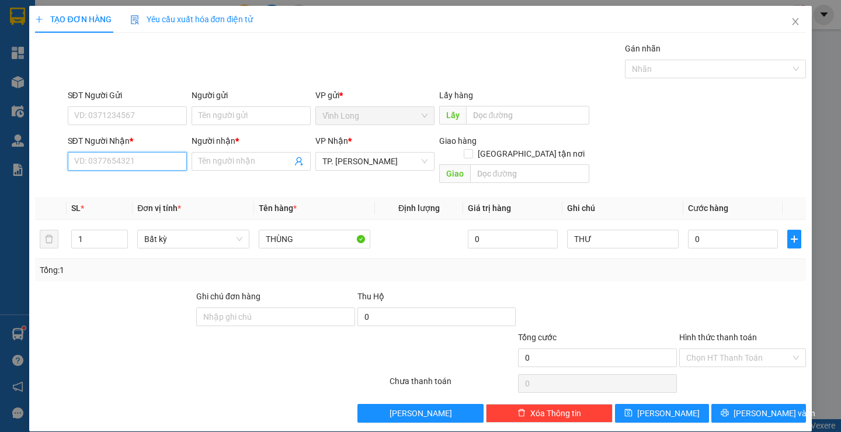
click at [169, 162] on input "SĐT Người Nhận *" at bounding box center [127, 161] width 119 height 19
click at [241, 109] on input "Người gửi" at bounding box center [251, 115] width 119 height 19
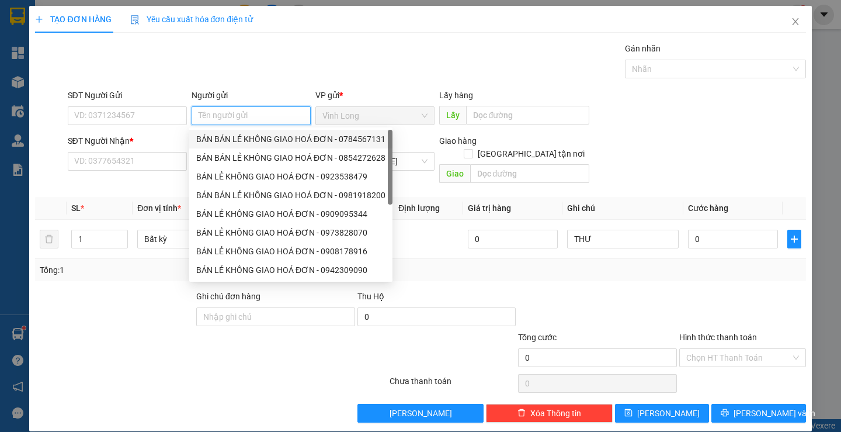
drag, startPoint x: 252, startPoint y: 136, endPoint x: 228, endPoint y: 135, distance: 24.0
click at [244, 136] on div "BÁN BÁN LẺ KHÔNG GIAO HOÁ ĐƠN - 0784567131" at bounding box center [290, 139] width 189 height 13
type input "0784567131"
type input "BÁN BÁN LẺ KHÔNG GIAO HOÁ ĐƠN"
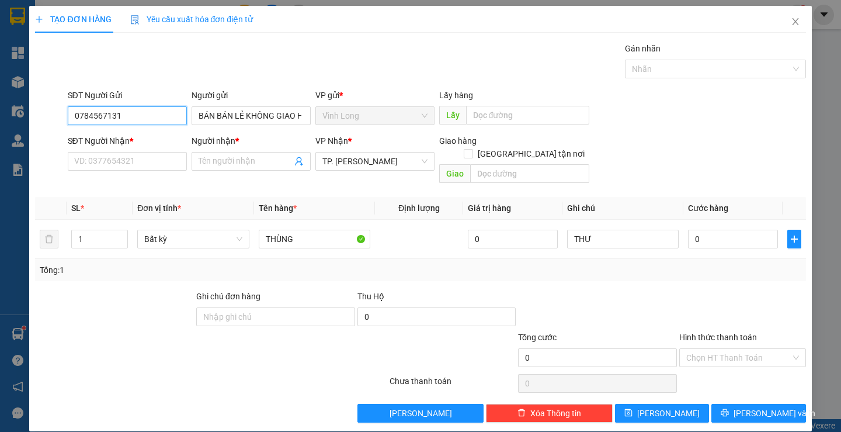
click at [162, 117] on input "0784567131" at bounding box center [127, 115] width 119 height 19
click at [128, 167] on input "SĐT Người Nhận *" at bounding box center [127, 161] width 119 height 19
click at [668, 290] on div at bounding box center [597, 310] width 161 height 41
click at [115, 166] on input "SĐT Người Nhận *" at bounding box center [127, 161] width 119 height 19
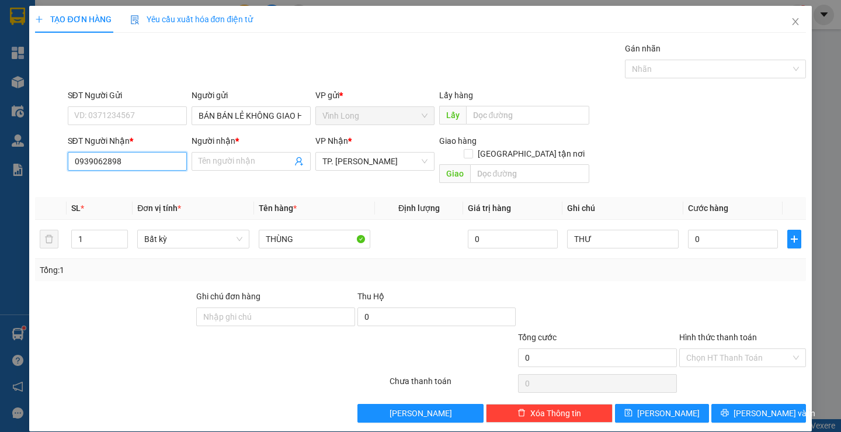
click at [129, 164] on input "0939062898" at bounding box center [127, 161] width 119 height 19
type input "0939062898"
click at [244, 164] on input "Người nhận *" at bounding box center [245, 161] width 93 height 13
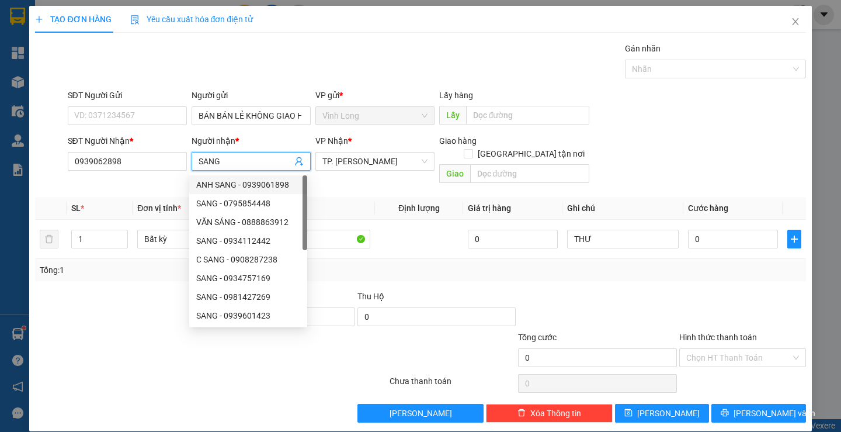
type input "SANG"
drag, startPoint x: 664, startPoint y: 297, endPoint x: 686, endPoint y: 256, distance: 45.7
click at [665, 297] on div at bounding box center [597, 310] width 161 height 41
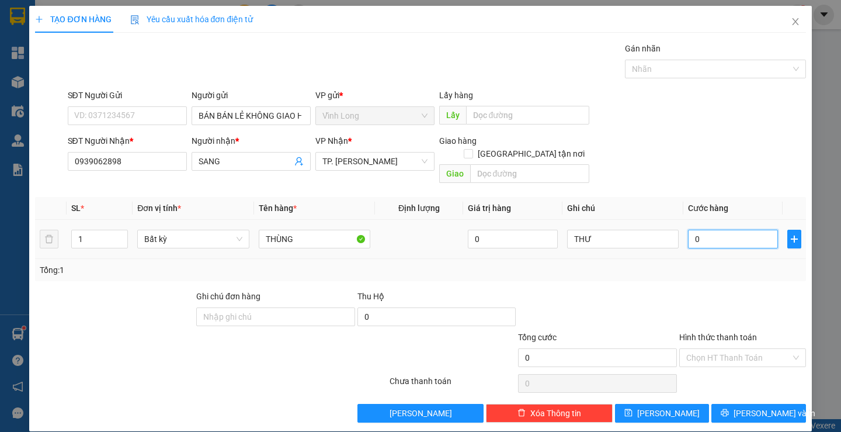
click at [713, 231] on input "0" at bounding box center [733, 239] width 90 height 19
click at [714, 265] on div "Tổng: 1" at bounding box center [420, 270] width 770 height 22
click at [735, 349] on input "Hình thức thanh toán" at bounding box center [738, 358] width 105 height 18
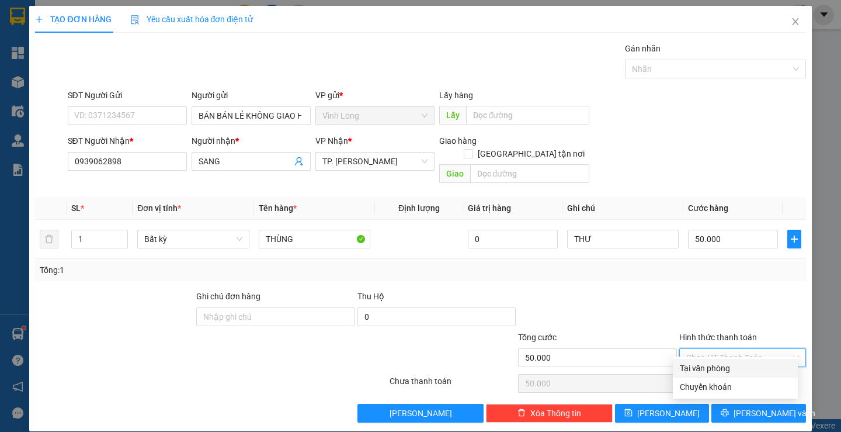
drag, startPoint x: 720, startPoint y: 362, endPoint x: 766, endPoint y: 398, distance: 58.3
click at [720, 362] on div "Tại văn phòng" at bounding box center [735, 368] width 111 height 13
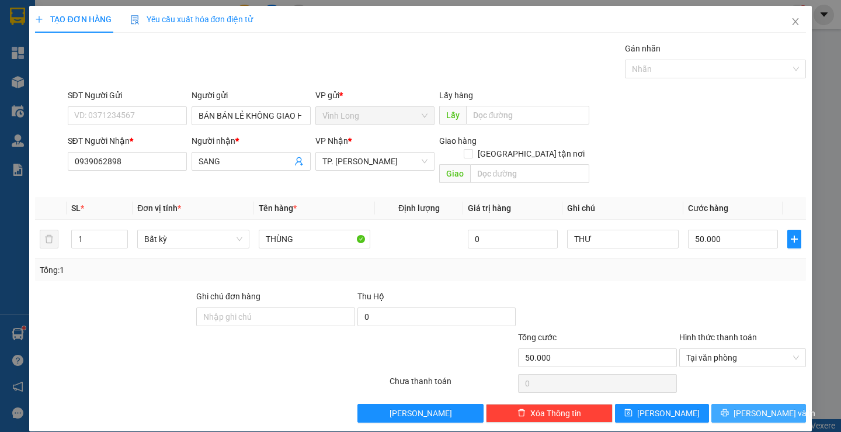
click at [761, 407] on span "[PERSON_NAME] và In" at bounding box center [775, 413] width 82 height 13
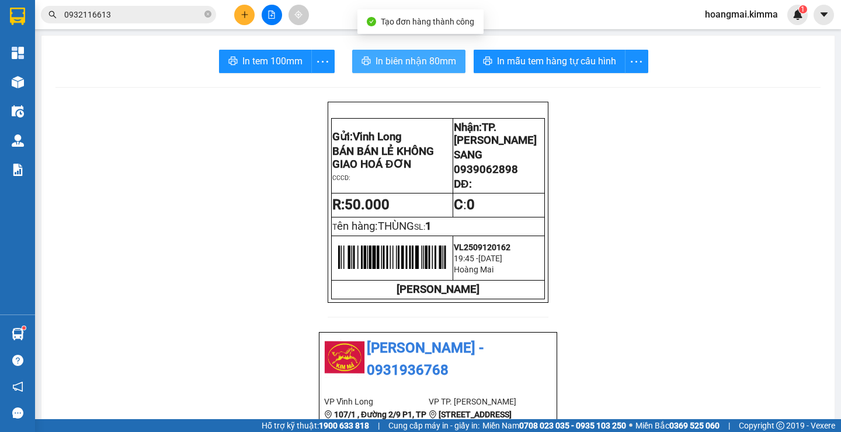
click at [396, 51] on button "In biên nhận 80mm" at bounding box center [408, 61] width 113 height 23
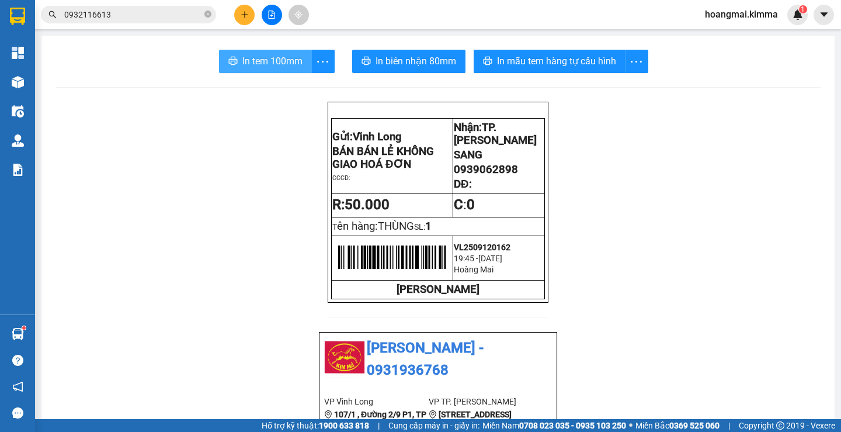
click at [271, 60] on span "In tem 100mm" at bounding box center [272, 61] width 60 height 15
click at [247, 17] on icon "plus" at bounding box center [245, 15] width 8 height 8
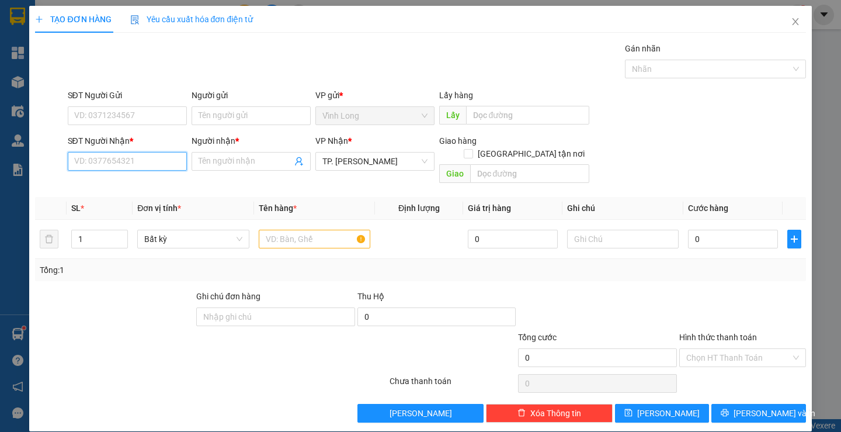
drag, startPoint x: 140, startPoint y: 169, endPoint x: 154, endPoint y: 129, distance: 42.7
click at [143, 153] on input "SĐT Người Nhận *" at bounding box center [127, 161] width 119 height 19
click at [127, 182] on div "0899520589 - LAB VIVADENT" at bounding box center [127, 184] width 107 height 13
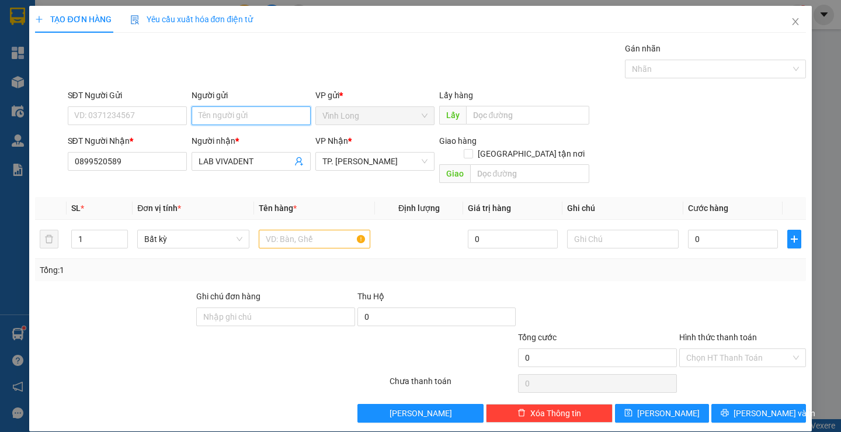
click at [215, 120] on input "Người gửi" at bounding box center [251, 115] width 119 height 19
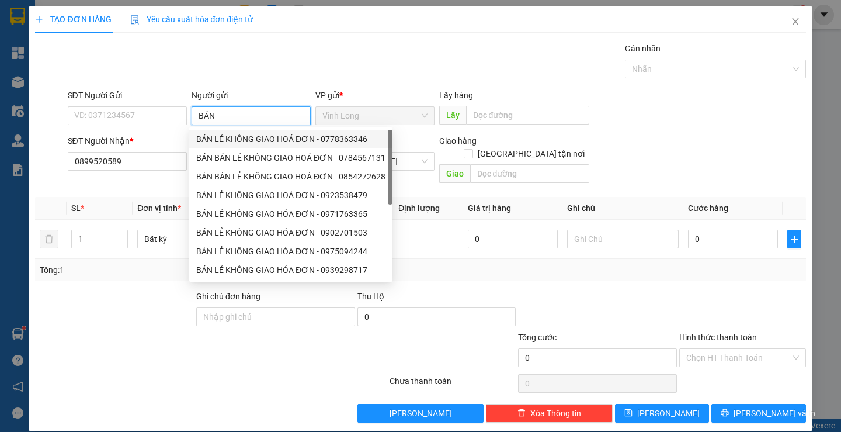
drag, startPoint x: 225, startPoint y: 137, endPoint x: 161, endPoint y: 127, distance: 65.7
click at [223, 137] on div "BÁN LẺ KHÔNG GIAO HOÁ ĐƠN - 0778363346" at bounding box center [290, 139] width 189 height 13
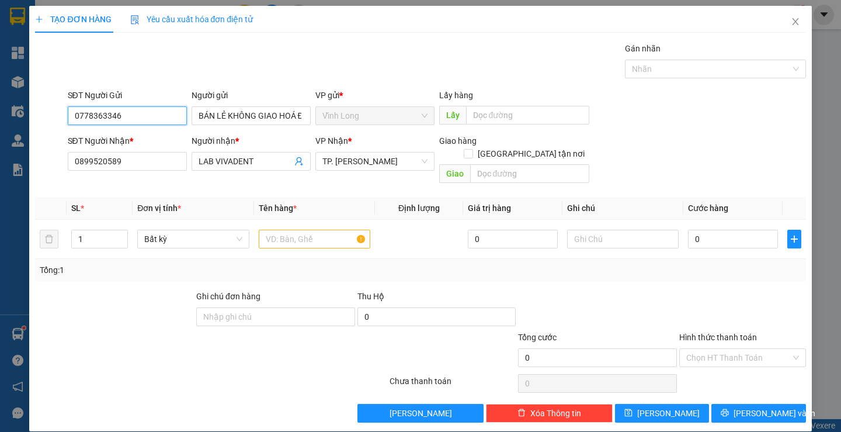
click at [155, 120] on input "0778363346" at bounding box center [127, 115] width 119 height 19
click at [310, 230] on input "text" at bounding box center [315, 239] width 112 height 19
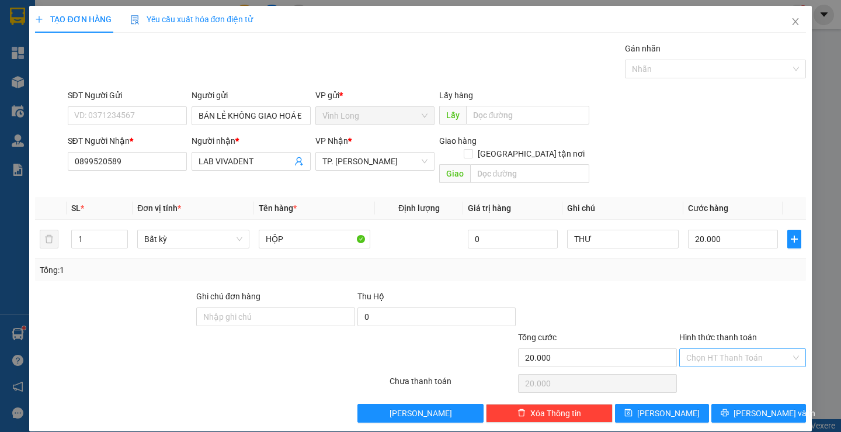
click at [737, 341] on div "Hình thức thanh toán Chọn HT Thanh Toán" at bounding box center [742, 351] width 127 height 41
drag, startPoint x: 737, startPoint y: 340, endPoint x: 737, endPoint y: 356, distance: 15.8
click at [737, 349] on input "Hình thức thanh toán" at bounding box center [738, 358] width 105 height 18
drag, startPoint x: 730, startPoint y: 365, endPoint x: 732, endPoint y: 376, distance: 11.5
click at [730, 366] on div "Tại văn phòng" at bounding box center [735, 368] width 111 height 13
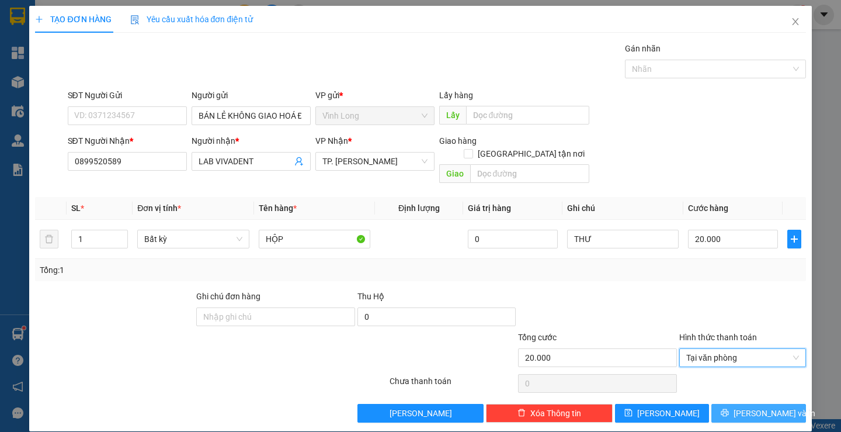
click at [740, 404] on button "[PERSON_NAME] và In" at bounding box center [758, 413] width 94 height 19
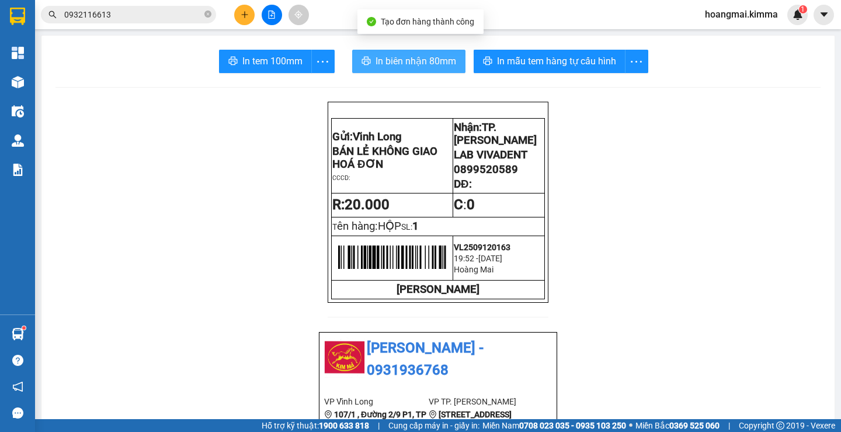
click at [418, 57] on span "In biên nhận 80mm" at bounding box center [416, 61] width 81 height 15
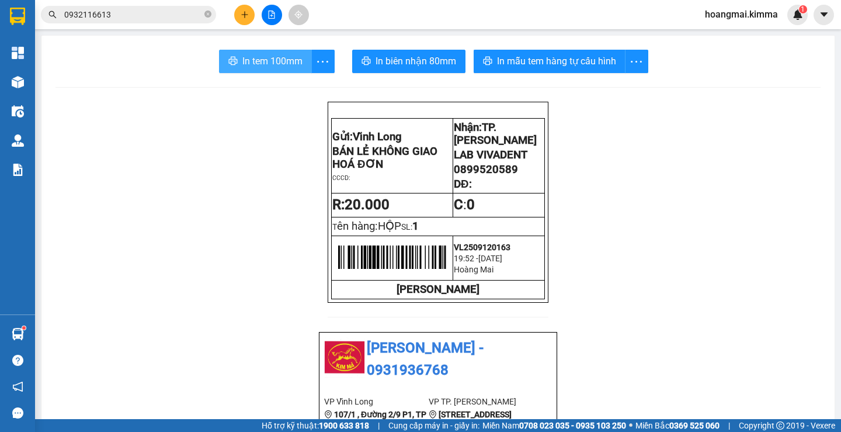
click at [236, 64] on button "In tem 100mm" at bounding box center [265, 61] width 93 height 23
click at [241, 16] on icon "plus" at bounding box center [245, 15] width 8 height 8
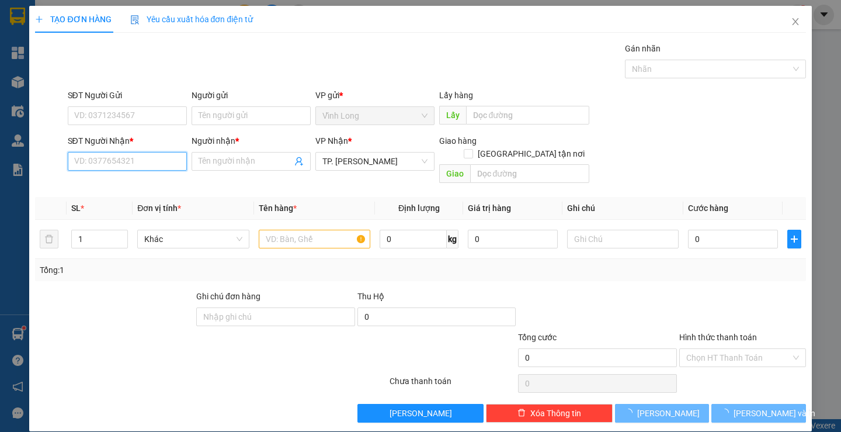
click at [104, 157] on input "SĐT Người Nhận *" at bounding box center [127, 161] width 119 height 19
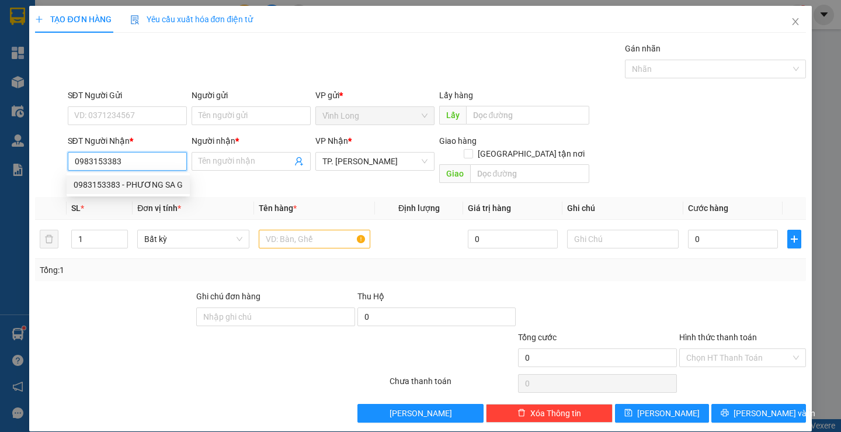
drag, startPoint x: 143, startPoint y: 189, endPoint x: 200, endPoint y: 159, distance: 65.0
click at [144, 188] on div "0983153383 - PHƯƠNG SA G" at bounding box center [128, 184] width 109 height 13
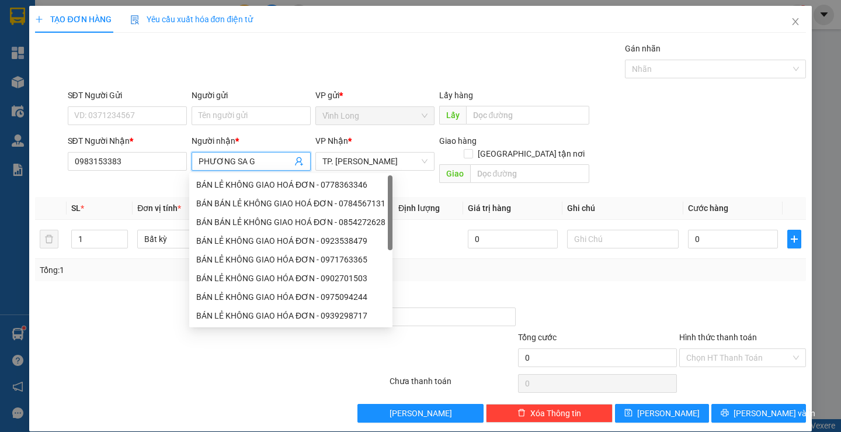
drag, startPoint x: 261, startPoint y: 164, endPoint x: 231, endPoint y: 166, distance: 29.9
click at [231, 166] on input "PHƯƠNG SA G" at bounding box center [245, 161] width 93 height 13
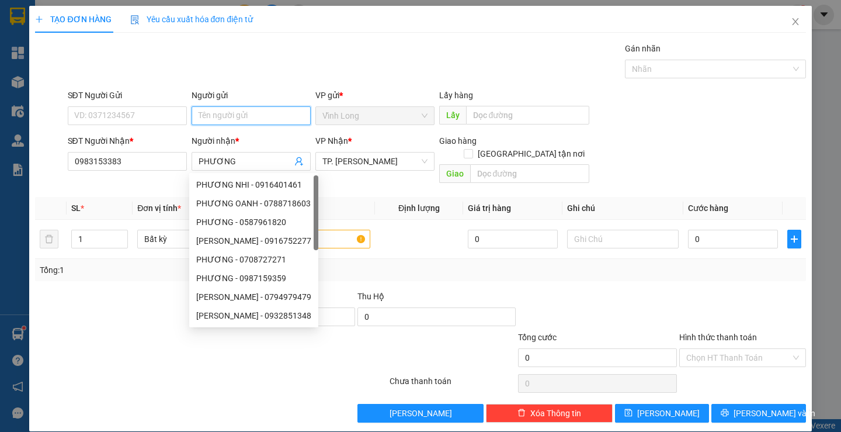
click at [229, 109] on input "Người gửi" at bounding box center [251, 115] width 119 height 19
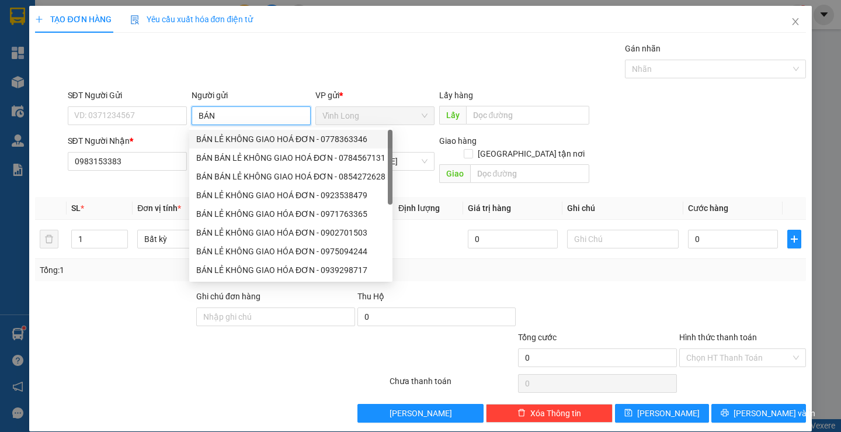
drag, startPoint x: 221, startPoint y: 136, endPoint x: 183, endPoint y: 125, distance: 39.0
click at [220, 136] on div "BÁN LẺ KHÔNG GIAO HOÁ ĐƠN - 0778363346" at bounding box center [290, 139] width 189 height 13
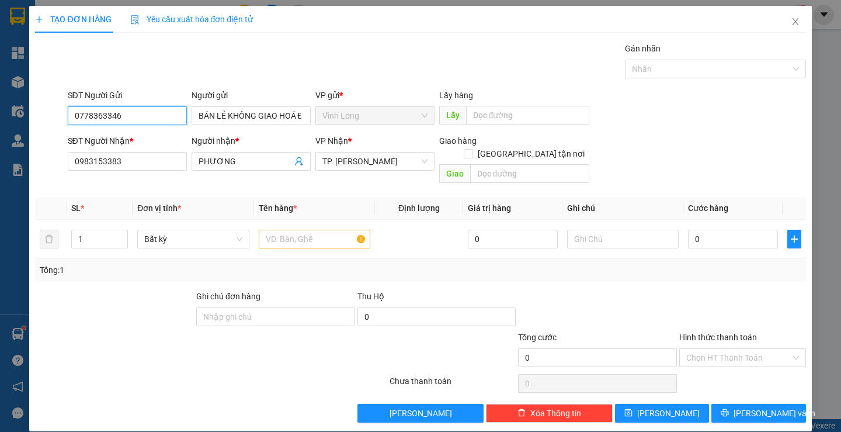
click at [161, 120] on input "0778363346" at bounding box center [127, 115] width 119 height 19
click at [313, 236] on div at bounding box center [315, 238] width 112 height 23
click at [314, 232] on input "text" at bounding box center [315, 239] width 112 height 19
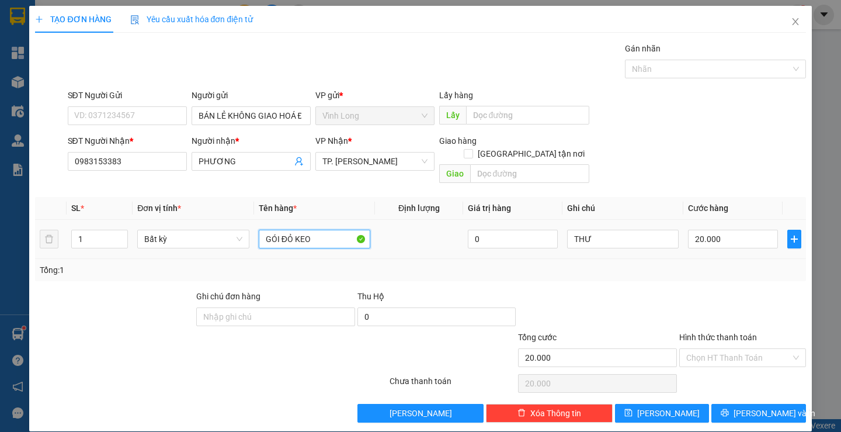
click at [314, 231] on input "GÓI ĐỎ KEO" at bounding box center [315, 239] width 112 height 19
click at [710, 290] on div at bounding box center [742, 310] width 129 height 41
click at [746, 349] on input "Hình thức thanh toán" at bounding box center [738, 358] width 105 height 18
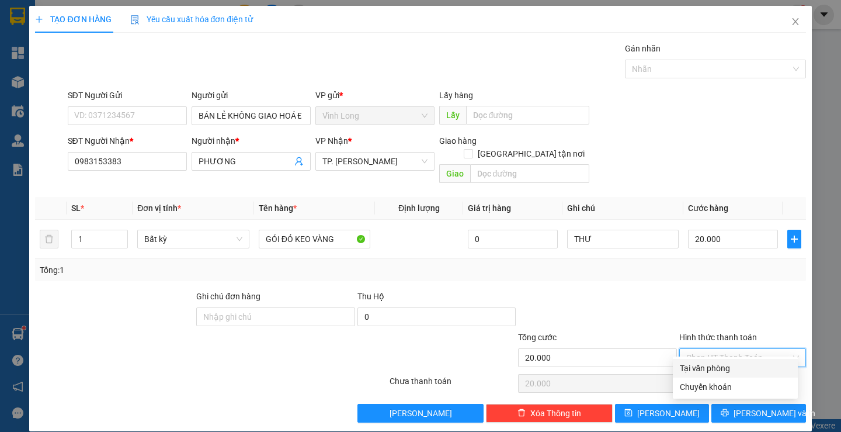
drag, startPoint x: 725, startPoint y: 363, endPoint x: 745, endPoint y: 381, distance: 26.0
click at [725, 364] on div "Tại văn phòng" at bounding box center [735, 368] width 111 height 13
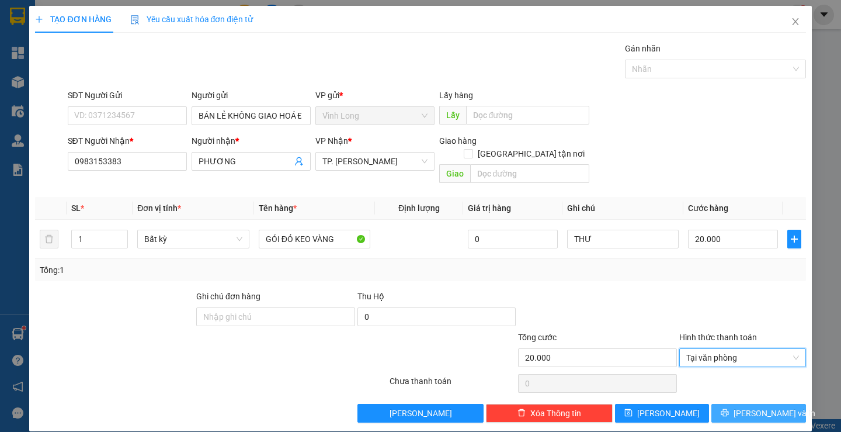
click at [747, 407] on span "[PERSON_NAME] và In" at bounding box center [775, 413] width 82 height 13
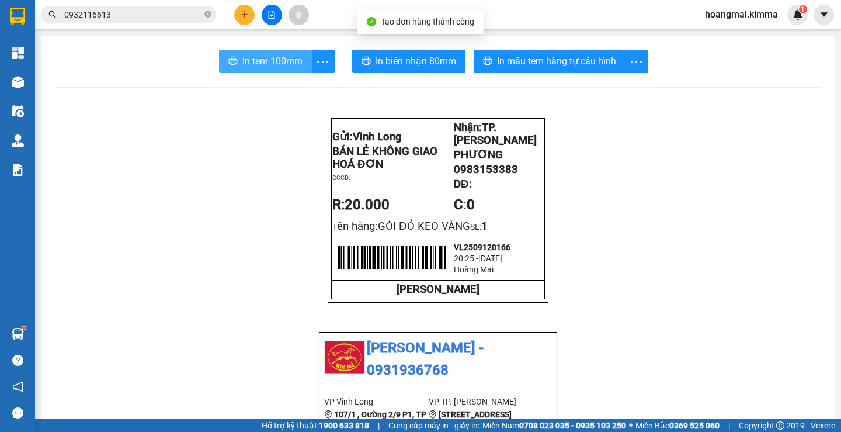
click at [277, 61] on span "In tem 100mm" at bounding box center [272, 61] width 60 height 15
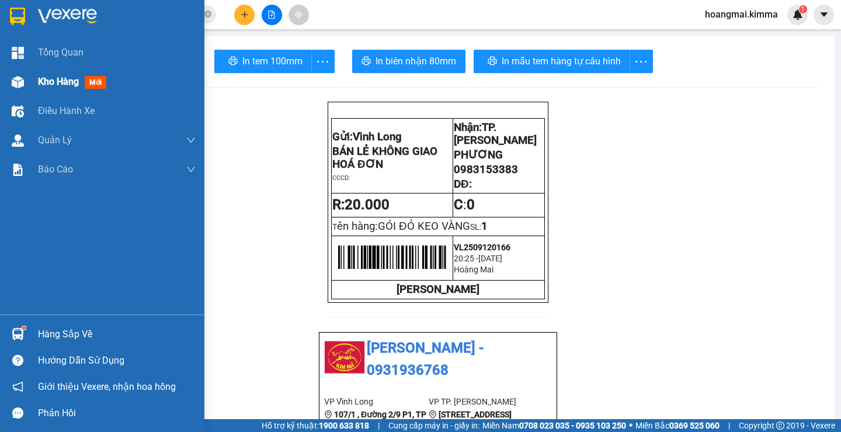
click at [26, 84] on div at bounding box center [18, 82] width 20 height 20
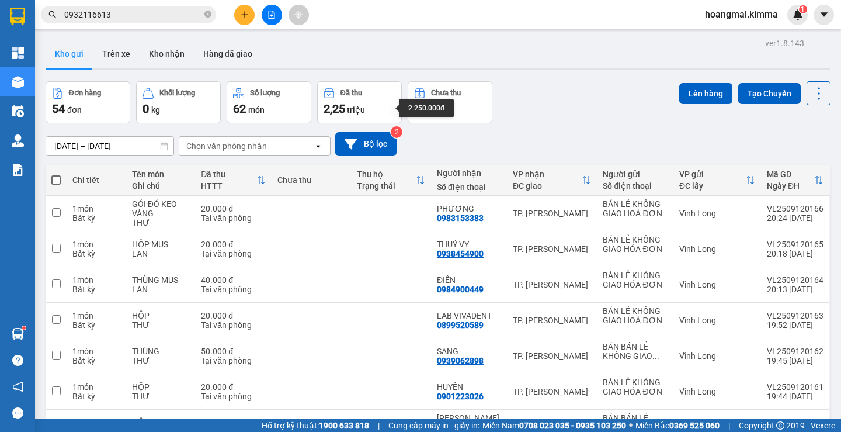
click at [387, 111] on div "2,25 triệu" at bounding box center [360, 108] width 72 height 16
click at [280, 57] on div "Kho gửi Trên xe Kho nhận Hàng đã giao" at bounding box center [438, 55] width 785 height 31
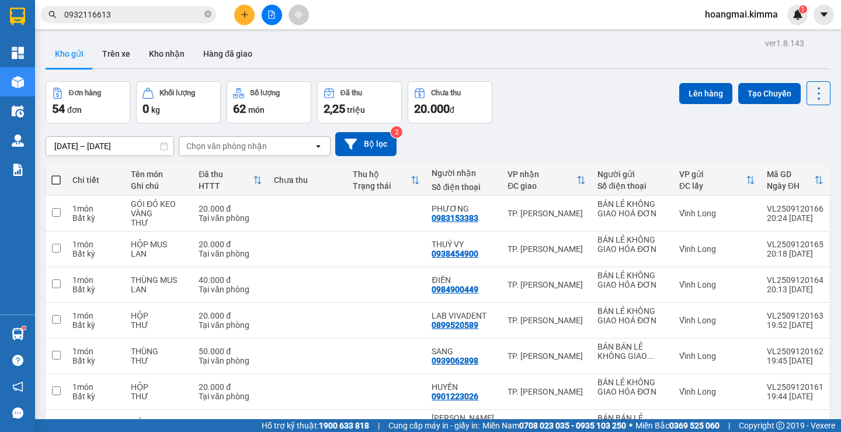
click at [288, 108] on div "62 món" at bounding box center [269, 108] width 72 height 16
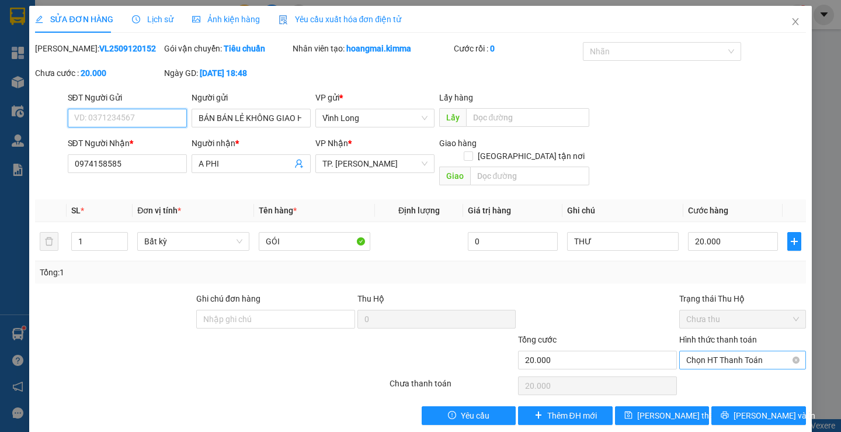
click at [707, 351] on span "Chọn HT Thanh Toán" at bounding box center [742, 360] width 113 height 18
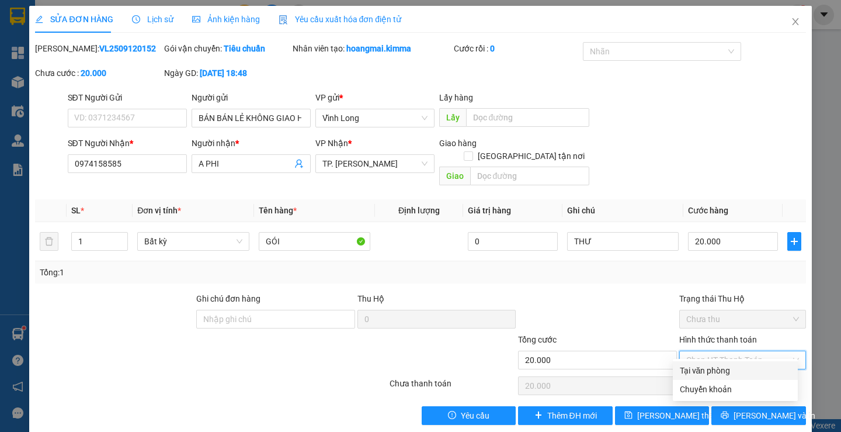
click at [710, 370] on div "Tại văn phòng" at bounding box center [735, 370] width 111 height 13
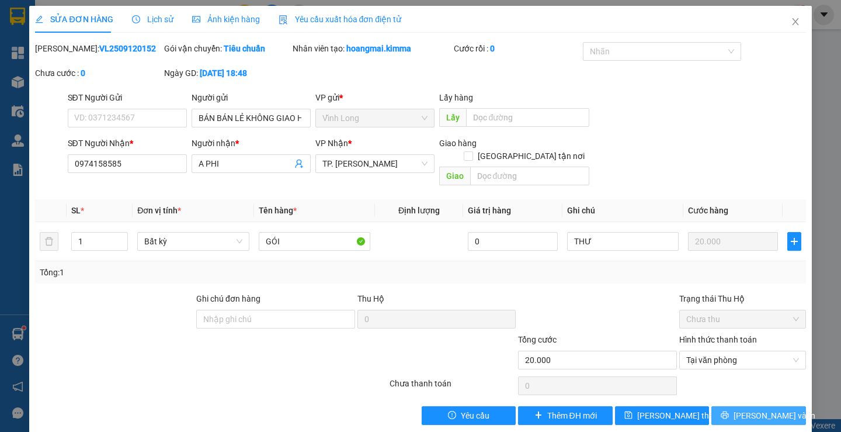
click at [729, 411] on icon "printer" at bounding box center [725, 415] width 8 height 8
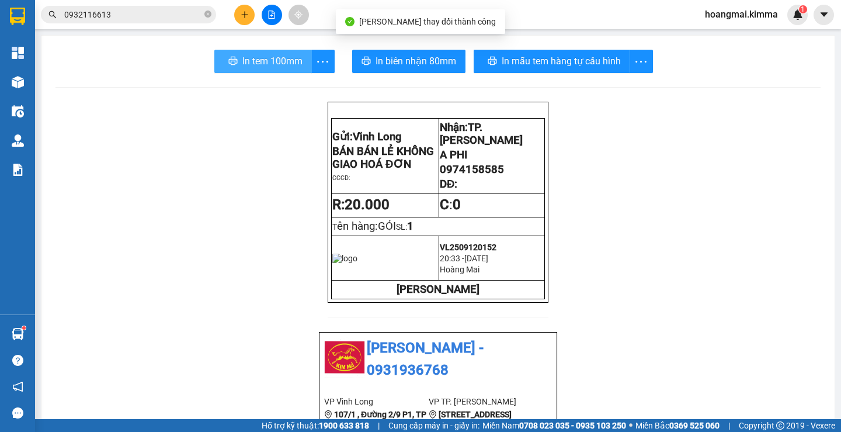
drag, startPoint x: 253, startPoint y: 60, endPoint x: 216, endPoint y: 85, distance: 45.8
click at [252, 60] on span "In tem 100mm" at bounding box center [272, 61] width 60 height 15
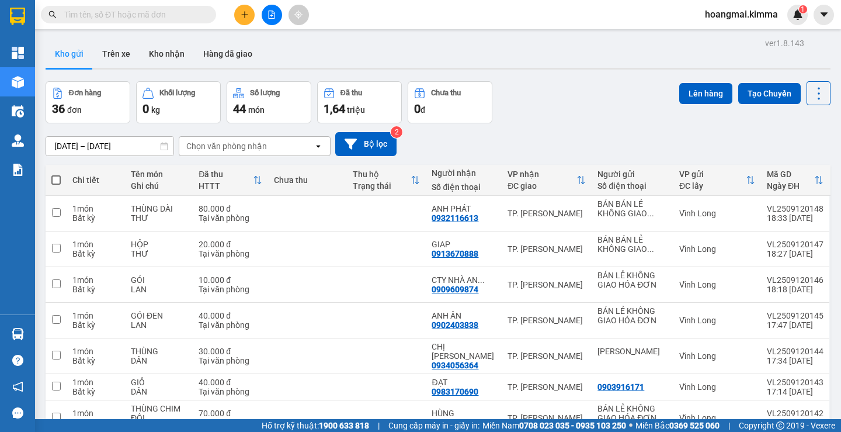
click at [187, 18] on input "text" at bounding box center [133, 14] width 138 height 13
paste input "0913068953"
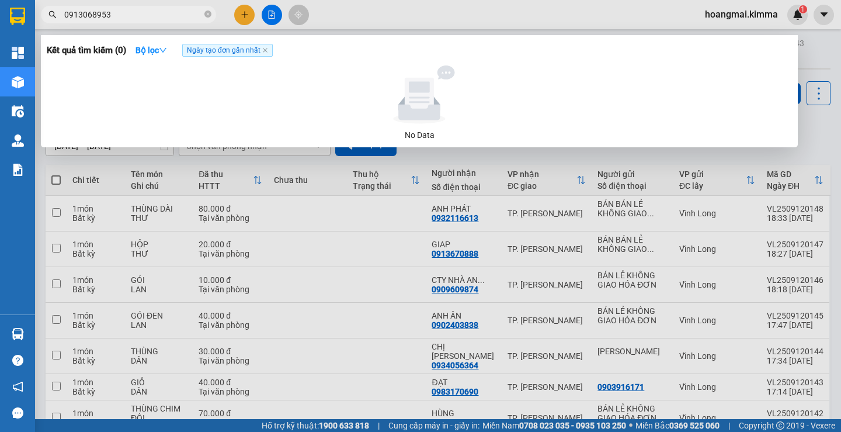
click at [140, 11] on input "0913068953" at bounding box center [133, 14] width 138 height 13
paste input "text"
type input "0913068953"
click at [239, 9] on div at bounding box center [420, 216] width 841 height 432
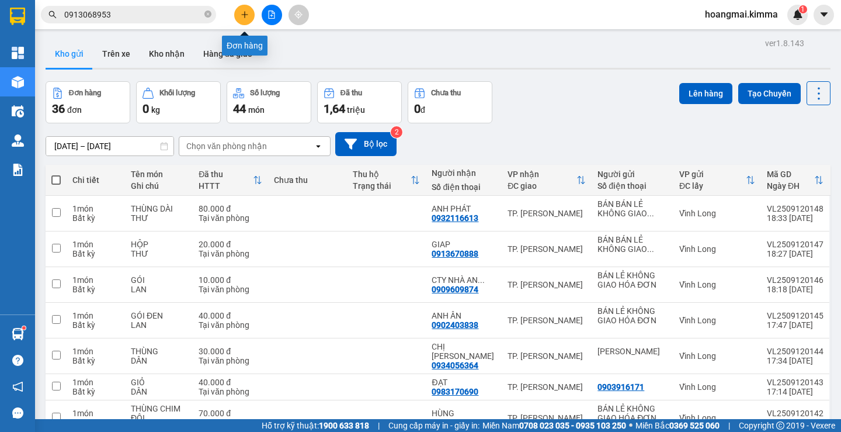
click at [252, 15] on button at bounding box center [244, 15] width 20 height 20
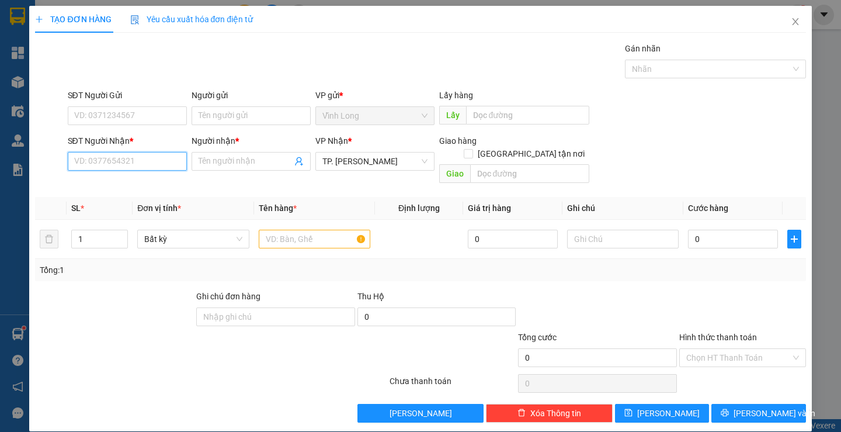
click at [132, 159] on input "SĐT Người Nhận *" at bounding box center [127, 161] width 119 height 19
type input "0901223026"
click at [137, 182] on div "0901223026 - HUYỀN" at bounding box center [126, 184] width 104 height 13
type input "HUYỀN"
type input "0901223026"
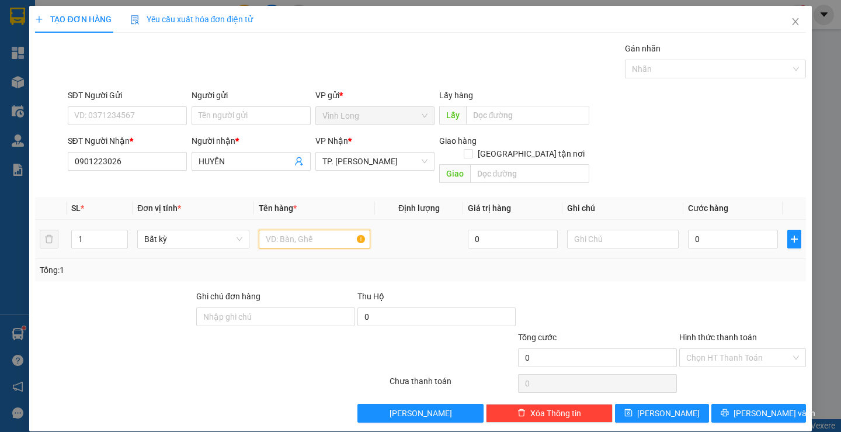
click at [309, 231] on input "text" at bounding box center [315, 239] width 112 height 19
type input "HỘP"
type input "THƯ"
type input "2"
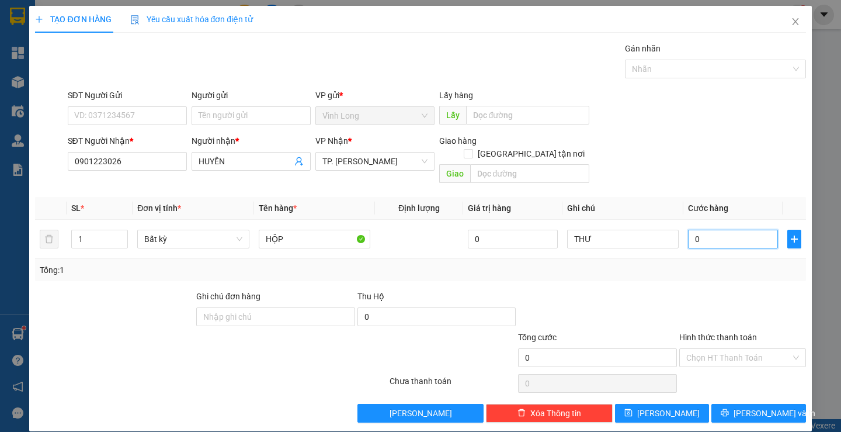
type input "2"
type input "20"
type input "20.000"
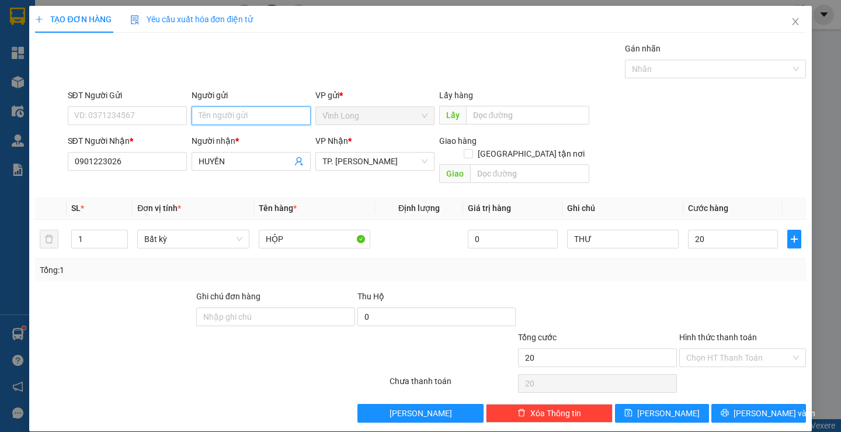
type input "20.000"
click at [210, 123] on input "Người gửi" at bounding box center [251, 115] width 119 height 19
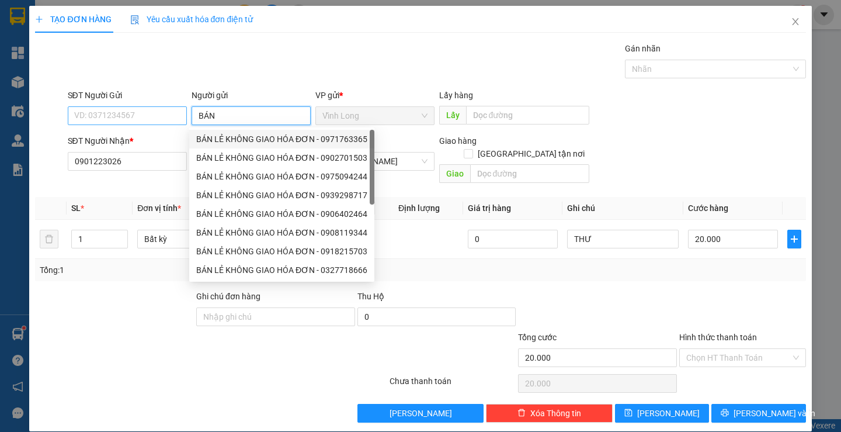
type input "BÁN"
click at [149, 120] on input "SĐT Người Gửi" at bounding box center [127, 115] width 119 height 19
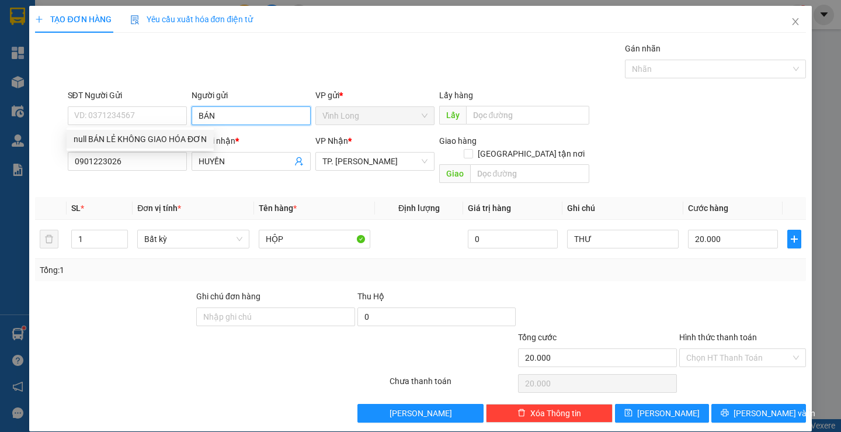
click at [228, 109] on input "BÁN" at bounding box center [251, 115] width 119 height 19
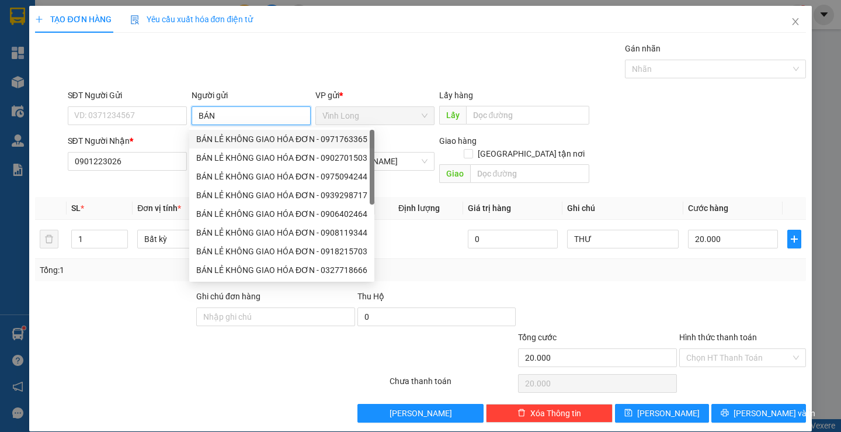
click at [233, 136] on div "BÁN LẺ KHÔNG GIAO HÓA ĐƠN - 0971763365" at bounding box center [281, 139] width 171 height 13
type input "0971763365"
type input "BÁN LẺ KHÔNG GIAO HÓA ĐƠN"
click at [159, 115] on input "0971763365" at bounding box center [127, 115] width 119 height 19
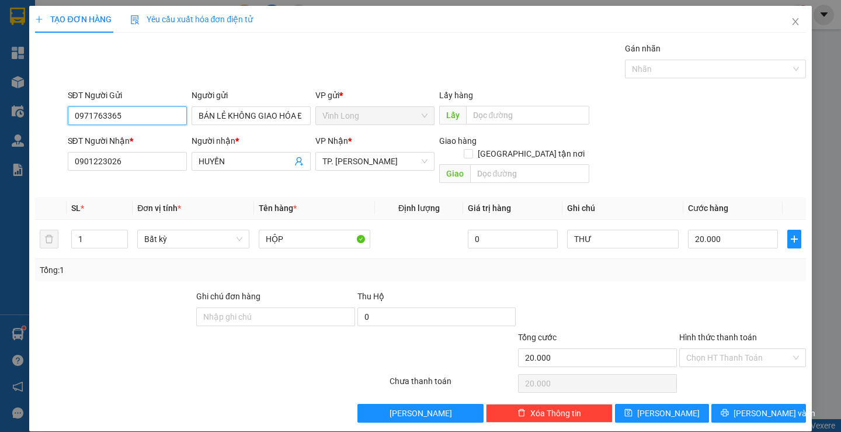
click at [159, 115] on input "0971763365" at bounding box center [127, 115] width 119 height 19
click at [680, 290] on div at bounding box center [742, 310] width 129 height 41
click at [759, 349] on input "Hình thức thanh toán" at bounding box center [738, 358] width 105 height 18
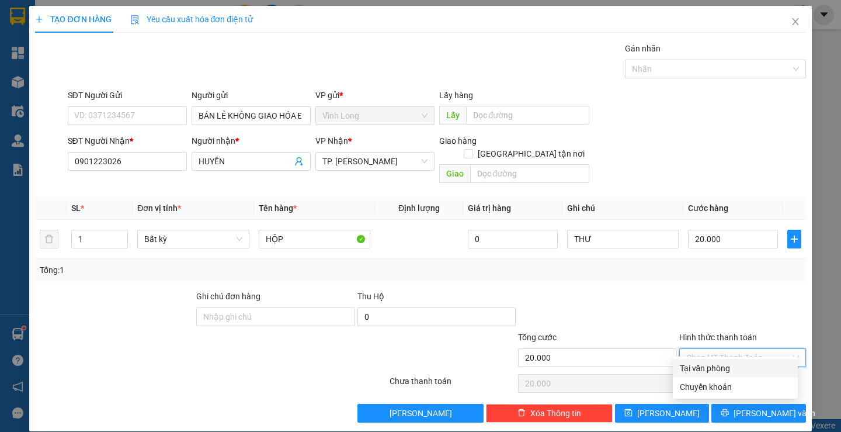
click at [729, 367] on div "Tại văn phòng" at bounding box center [735, 368] width 111 height 13
type input "0"
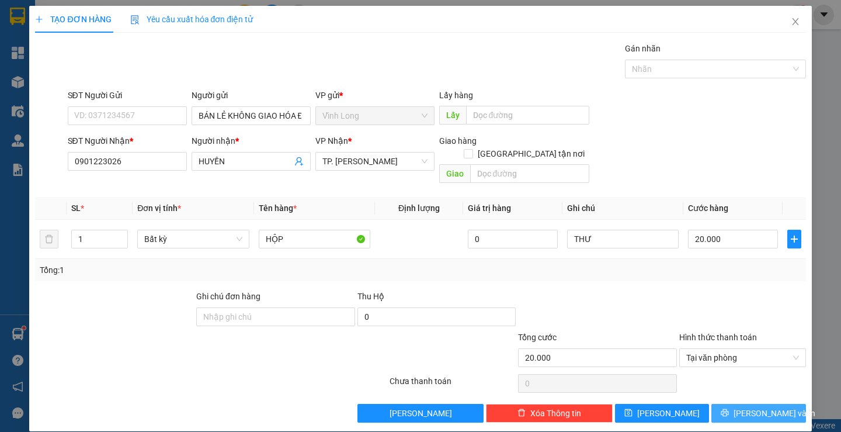
click at [750, 407] on span "[PERSON_NAME] và In" at bounding box center [775, 413] width 82 height 13
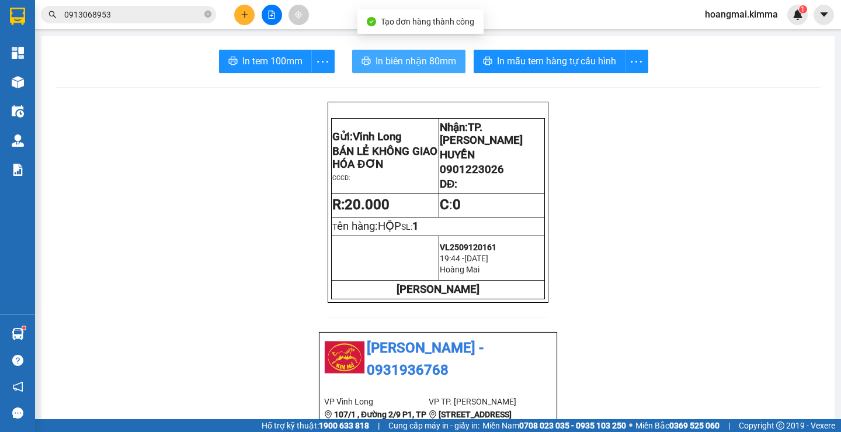
click at [412, 65] on span "In biên nhận 80mm" at bounding box center [416, 61] width 81 height 15
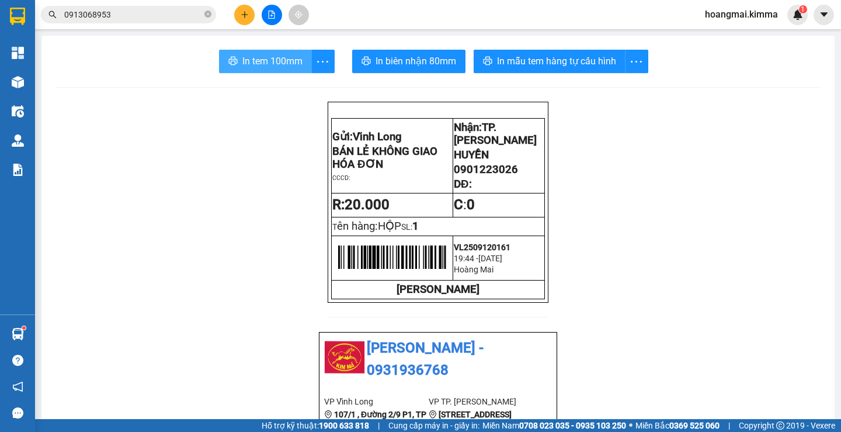
click at [270, 63] on span "In tem 100mm" at bounding box center [272, 61] width 60 height 15
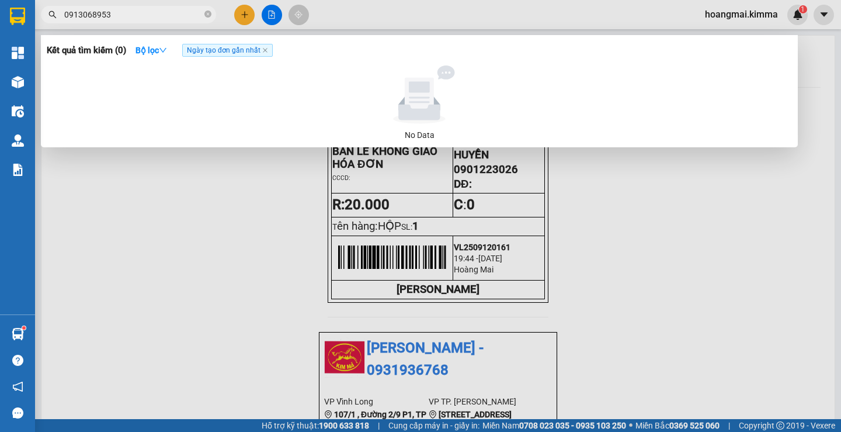
click at [168, 15] on input "0913068953" at bounding box center [133, 14] width 138 height 13
paste input "39062898"
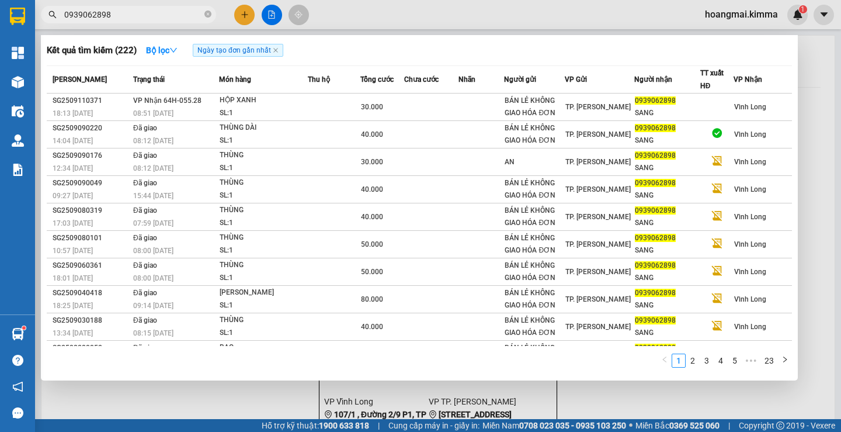
type input "0939062898"
